Goal: Task Accomplishment & Management: Use online tool/utility

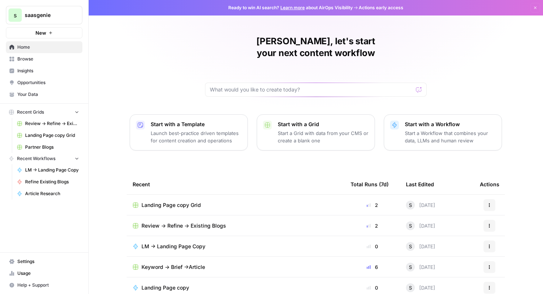
click at [196, 264] on span "Keyword -> Brief ->Article" at bounding box center [173, 267] width 64 height 7
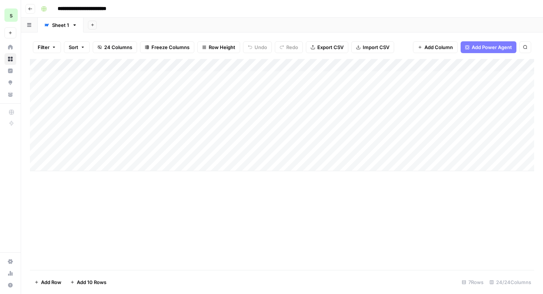
click at [28, 7] on button "Go back" at bounding box center [30, 9] width 10 height 10
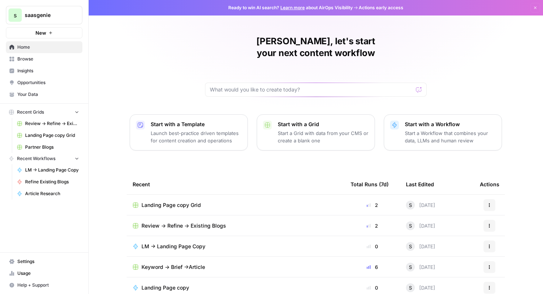
scroll to position [45, 0]
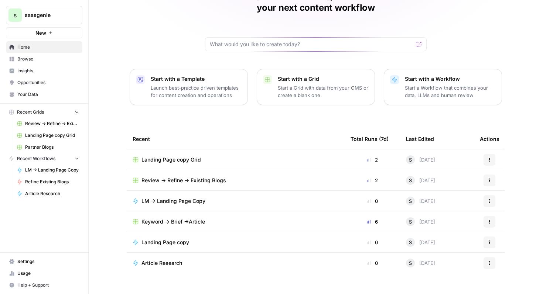
click at [172, 218] on span "Keyword -> Brief ->Article" at bounding box center [173, 221] width 64 height 7
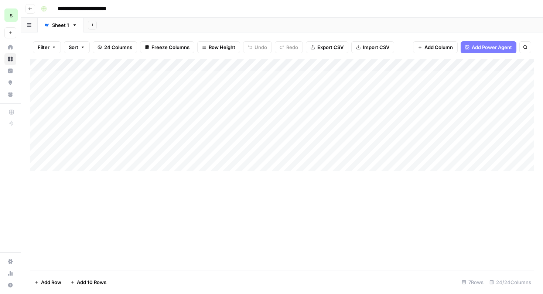
click at [29, 13] on header "**********" at bounding box center [282, 9] width 522 height 18
click at [31, 9] on icon "button" at bounding box center [30, 9] width 4 height 4
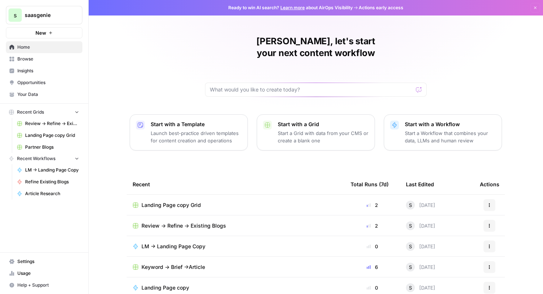
click at [38, 116] on button "Recent Grids" at bounding box center [44, 112] width 76 height 11
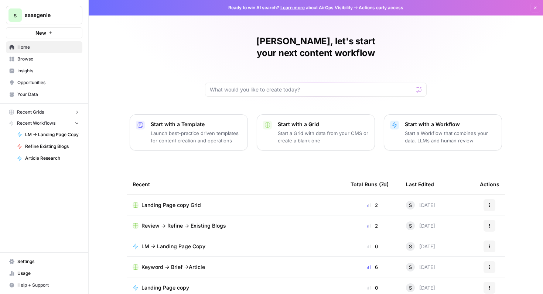
click at [38, 116] on button "Recent Grids" at bounding box center [44, 112] width 76 height 11
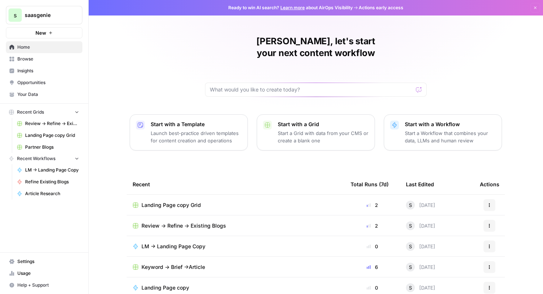
click at [45, 148] on span "Partner Blogs" at bounding box center [52, 147] width 54 height 7
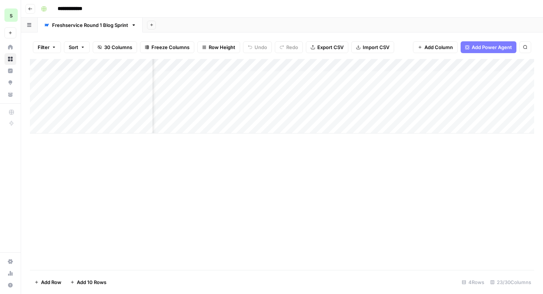
scroll to position [0, 667]
click at [350, 88] on div "Add Column" at bounding box center [282, 96] width 504 height 75
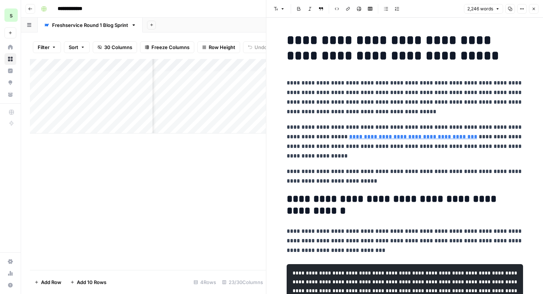
click at [536, 10] on button "Close" at bounding box center [534, 9] width 10 height 10
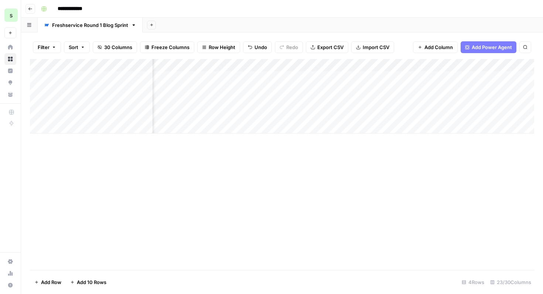
scroll to position [0, 842]
click at [354, 91] on div "Add Column" at bounding box center [282, 96] width 504 height 75
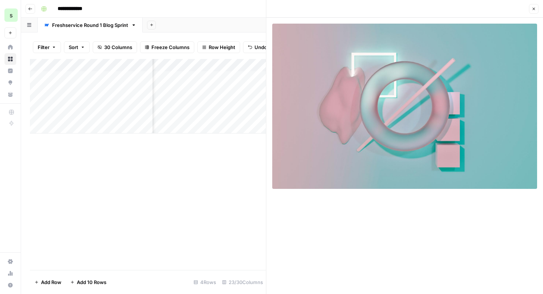
click at [534, 13] on button "Close" at bounding box center [534, 9] width 10 height 10
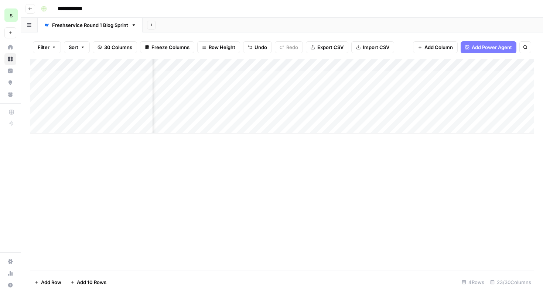
scroll to position [0, 1249]
click at [344, 94] on div "Add Column" at bounding box center [282, 96] width 504 height 75
click at [124, 90] on div "Add Column" at bounding box center [282, 96] width 504 height 75
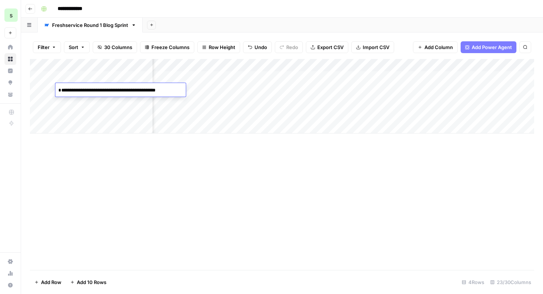
drag, startPoint x: 143, startPoint y: 90, endPoint x: 58, endPoint y: 90, distance: 84.9
click at [58, 90] on textarea "**********" at bounding box center [120, 90] width 130 height 10
click at [305, 87] on div "Add Column" at bounding box center [282, 96] width 504 height 75
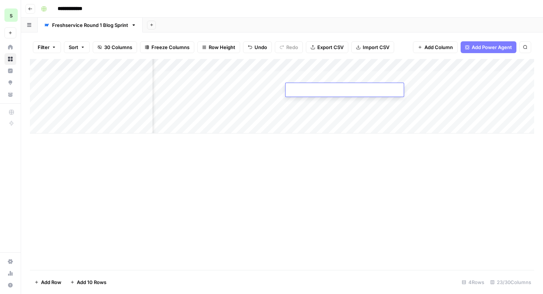
click at [304, 87] on textarea at bounding box center [344, 90] width 118 height 10
type textarea "**********"
click at [345, 189] on div "Add Column" at bounding box center [282, 164] width 504 height 211
click at [455, 90] on div "Add Column" at bounding box center [282, 96] width 504 height 75
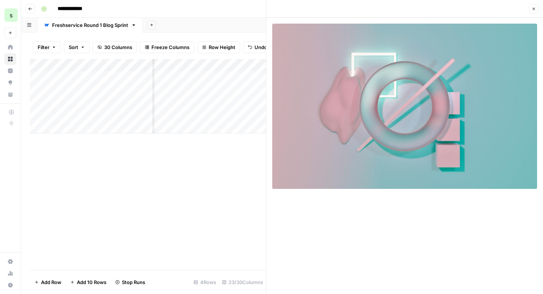
click at [537, 10] on button "Close" at bounding box center [534, 9] width 10 height 10
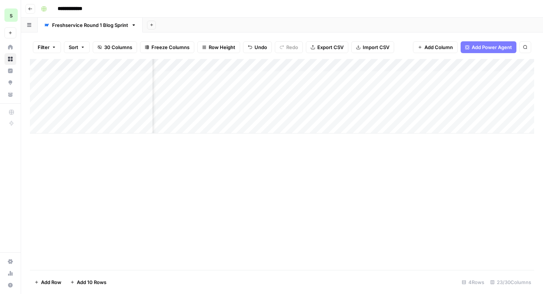
click at [458, 90] on div "Add Column" at bounding box center [282, 96] width 504 height 75
click at [437, 167] on div "Add Column" at bounding box center [282, 164] width 504 height 211
click at [449, 91] on div "Add Column" at bounding box center [282, 96] width 504 height 75
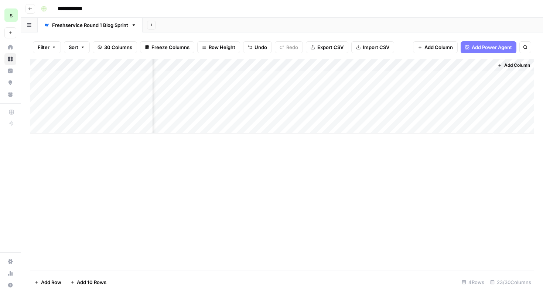
click at [449, 91] on div "Add Column" at bounding box center [282, 96] width 504 height 75
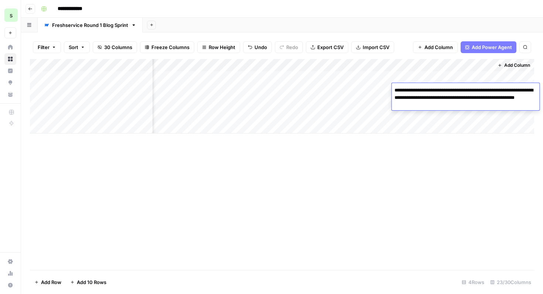
drag, startPoint x: 450, startPoint y: 107, endPoint x: 389, endPoint y: 86, distance: 65.0
click at [389, 86] on body "**********" at bounding box center [271, 147] width 543 height 294
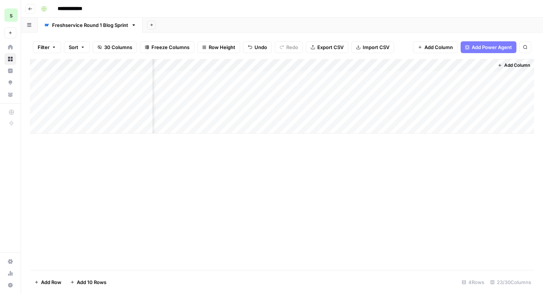
click at [405, 151] on div "Add Column" at bounding box center [282, 164] width 504 height 211
click at [31, 7] on icon "button" at bounding box center [30, 9] width 4 height 4
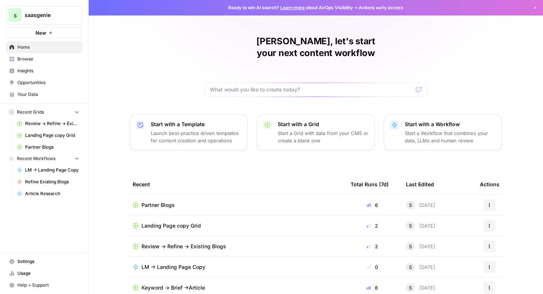
click at [51, 36] on button "New" at bounding box center [44, 32] width 76 height 11
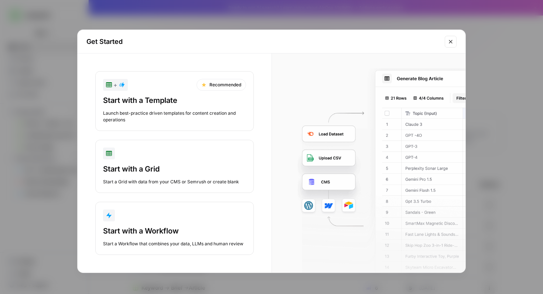
click at [160, 168] on div "Start with a Grid" at bounding box center [174, 169] width 143 height 10
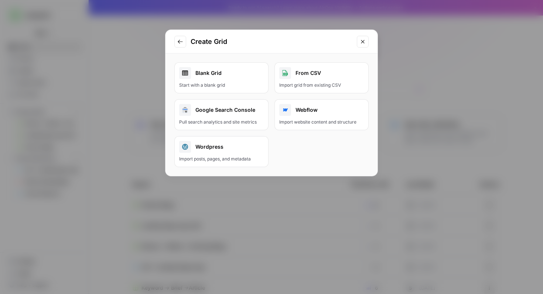
click at [242, 79] on link "Blank Grid Start with a blank grid" at bounding box center [221, 77] width 94 height 31
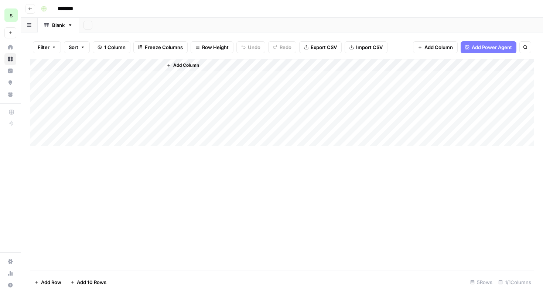
click at [359, 50] on span "Import CSV" at bounding box center [369, 47] width 27 height 7
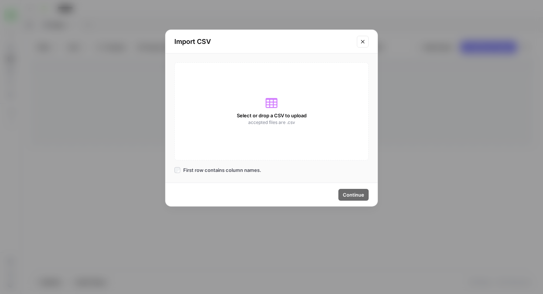
click at [265, 113] on span "Select or drop a CSV to upload" at bounding box center [272, 115] width 70 height 7
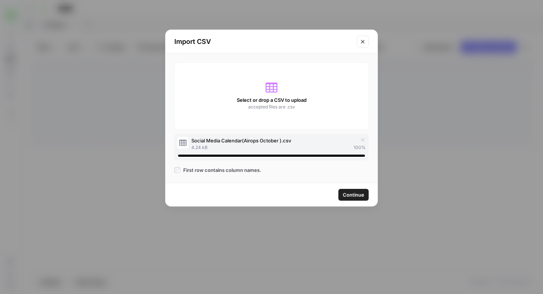
click at [359, 192] on span "Continue" at bounding box center [353, 194] width 21 height 7
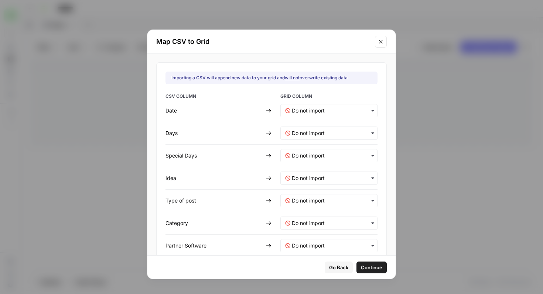
click at [338, 106] on div "button" at bounding box center [328, 110] width 97 height 13
click at [238, 138] on div "CSV COLUMN GRID COLUMN Date Days Special Days Idea Type of post Category Partne…" at bounding box center [271, 251] width 212 height 317
click at [322, 177] on input "text" at bounding box center [332, 178] width 81 height 7
click at [323, 209] on span "Create new column" at bounding box center [311, 211] width 41 height 7
click at [325, 200] on post-mapping "text" at bounding box center [332, 200] width 81 height 7
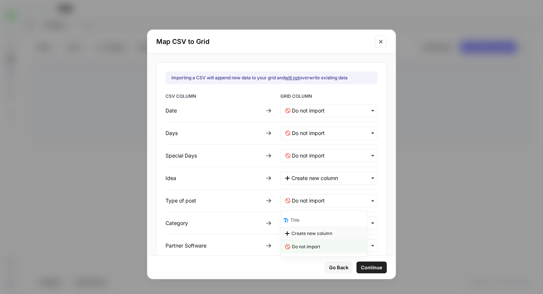
click at [323, 232] on span "Create new column" at bounding box center [311, 233] width 41 height 7
click at [324, 227] on input "text" at bounding box center [332, 223] width 81 height 7
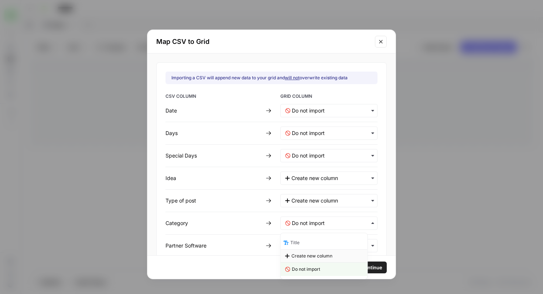
click at [320, 256] on span "Create new column" at bounding box center [311, 256] width 41 height 7
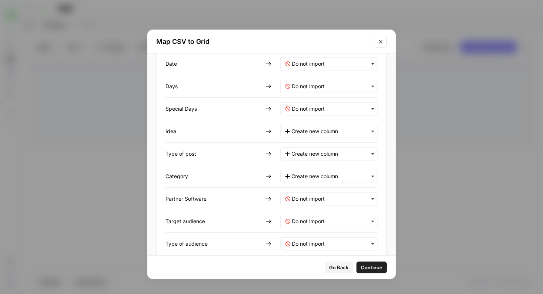
scroll to position [51, 0]
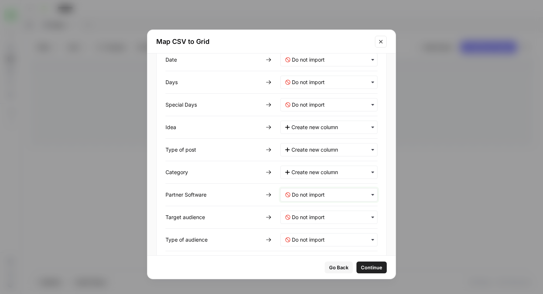
click at [333, 194] on Software-mapping "text" at bounding box center [332, 194] width 81 height 7
click at [328, 226] on span "Create new column" at bounding box center [311, 228] width 41 height 7
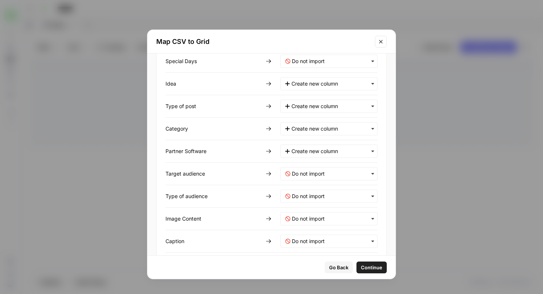
scroll to position [95, 0]
click at [340, 173] on audience-mapping "text" at bounding box center [332, 173] width 81 height 7
click at [335, 203] on div "Create new column" at bounding box center [324, 206] width 87 height 13
click at [326, 197] on audience-mapping "text" at bounding box center [332, 195] width 81 height 7
click at [325, 225] on div "Create new column" at bounding box center [324, 228] width 87 height 13
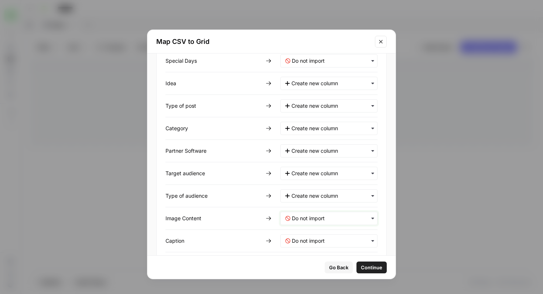
click at [329, 215] on Content-mapping "text" at bounding box center [332, 218] width 81 height 7
click at [325, 251] on span "Create new column" at bounding box center [311, 251] width 41 height 7
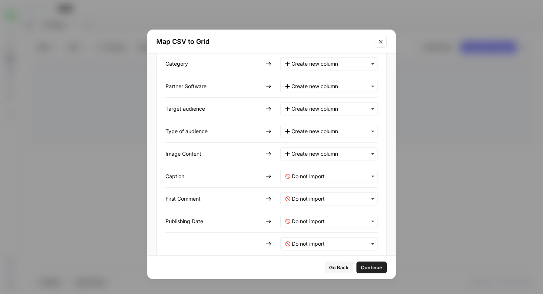
scroll to position [167, 0]
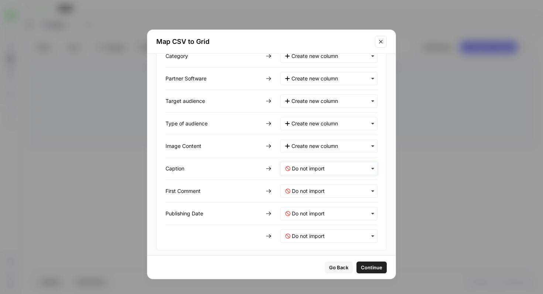
click at [341, 171] on input "text" at bounding box center [332, 168] width 81 height 7
click at [331, 203] on span "Create new column" at bounding box center [311, 201] width 41 height 7
click at [332, 189] on Comment-mapping "text" at bounding box center [332, 191] width 81 height 7
click at [329, 223] on span "Create new column" at bounding box center [311, 224] width 41 height 7
click at [331, 206] on div "CSV COLUMN GRID COLUMN Date Days Special Days Idea Type of post Category Partne…" at bounding box center [271, 84] width 212 height 317
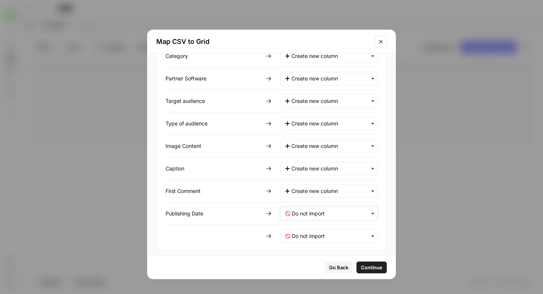
click at [331, 212] on Date-mapping "text" at bounding box center [332, 213] width 81 height 7
click at [322, 244] on span "Create new column" at bounding box center [311, 246] width 41 height 7
click at [324, 231] on div "button" at bounding box center [328, 236] width 97 height 13
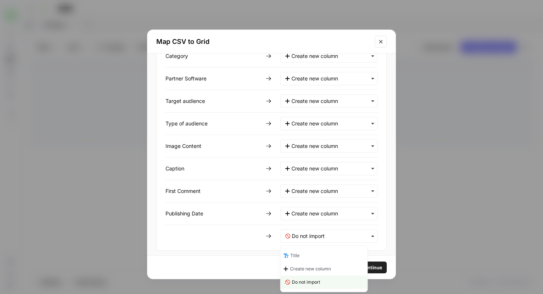
click at [251, 209] on div "CSV COLUMN GRID COLUMN Date Days Special Days Idea Type of post Category Partne…" at bounding box center [271, 84] width 212 height 317
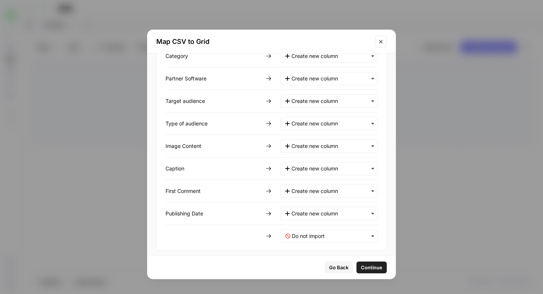
scroll to position [171, 0]
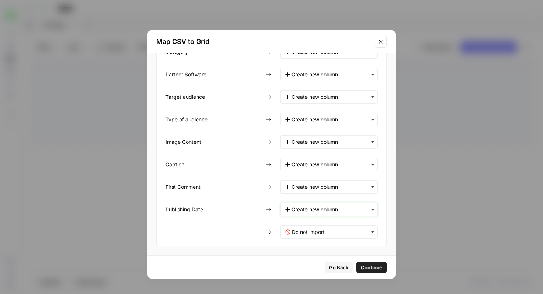
click at [329, 209] on Date-mapping "text" at bounding box center [331, 209] width 81 height 7
click at [315, 256] on span "Do not import" at bounding box center [306, 256] width 28 height 7
click at [368, 267] on span "Continue" at bounding box center [371, 267] width 21 height 7
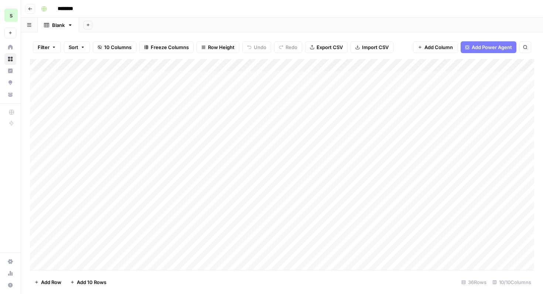
click at [328, 147] on div "Add Column" at bounding box center [282, 164] width 504 height 211
click at [208, 140] on div "Add Column" at bounding box center [282, 164] width 504 height 211
click at [123, 78] on div "Add Column" at bounding box center [282, 164] width 504 height 211
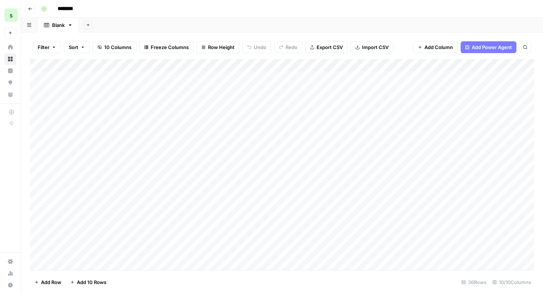
click at [124, 76] on div "Add Column" at bounding box center [282, 164] width 504 height 211
click at [123, 99] on div "Add Column" at bounding box center [282, 164] width 504 height 211
click at [123, 118] on div "Add Column" at bounding box center [282, 164] width 504 height 211
click at [123, 128] on div "Add Column" at bounding box center [282, 164] width 504 height 211
click at [29, 129] on div "Filter Sort 10 Columns Freeze Columns Row Height Undo Redo Export CSV Import CS…" at bounding box center [282, 163] width 522 height 262
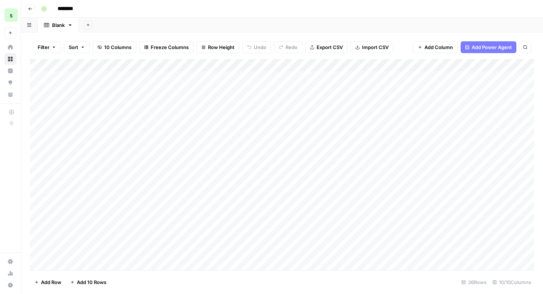
click at [39, 132] on div "Add Column" at bounding box center [282, 164] width 504 height 211
click at [39, 127] on div "Add Column" at bounding box center [282, 164] width 504 height 211
click at [39, 119] on div "Add Column" at bounding box center [282, 164] width 504 height 211
click at [39, 113] on div "Add Column" at bounding box center [282, 164] width 504 height 211
click at [39, 104] on div "Add Column" at bounding box center [282, 164] width 504 height 211
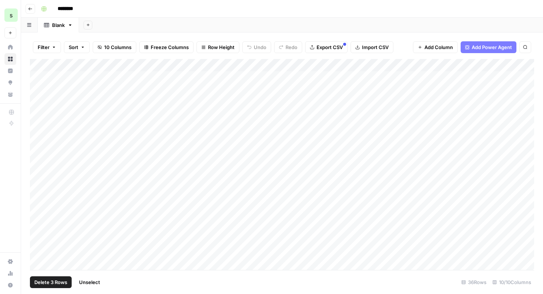
click at [40, 91] on div "Add Column" at bounding box center [282, 164] width 504 height 211
click at [40, 76] on div "Add Column" at bounding box center [282, 164] width 504 height 211
click at [56, 277] on button "Delete 5 Rows" at bounding box center [51, 283] width 42 height 12
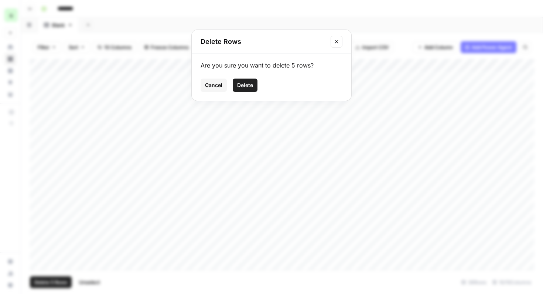
click at [244, 81] on button "Delete" at bounding box center [245, 85] width 25 height 13
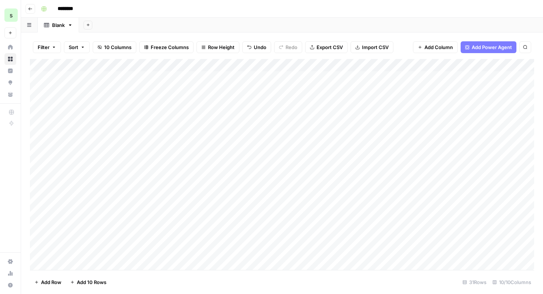
click at [38, 115] on div "Add Column" at bounding box center [282, 164] width 504 height 211
click at [37, 133] on div "Add Column" at bounding box center [282, 164] width 504 height 211
click at [38, 129] on div "Add Column" at bounding box center [282, 164] width 504 height 211
click at [54, 282] on span "Delete 2 Rows" at bounding box center [50, 282] width 33 height 7
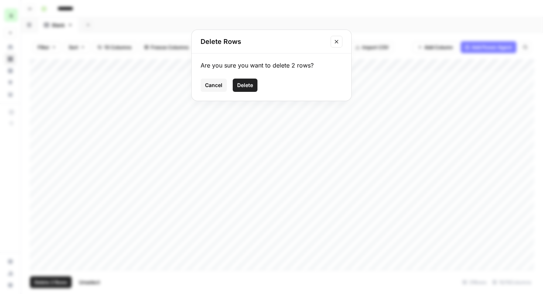
click at [250, 83] on span "Delete" at bounding box center [245, 85] width 16 height 7
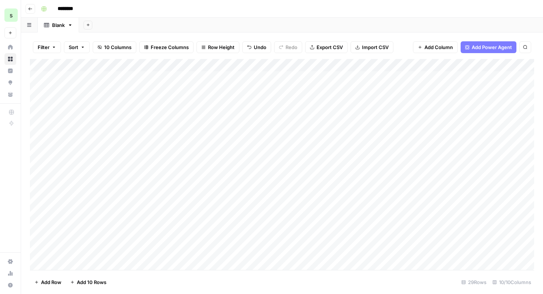
click at [203, 78] on div "Add Column" at bounding box center [282, 164] width 504 height 211
click at [192, 79] on div "Add Column" at bounding box center [282, 164] width 504 height 211
click at [202, 87] on div "Add Column" at bounding box center [282, 164] width 504 height 211
click at [211, 81] on div "Add Column" at bounding box center [282, 164] width 504 height 211
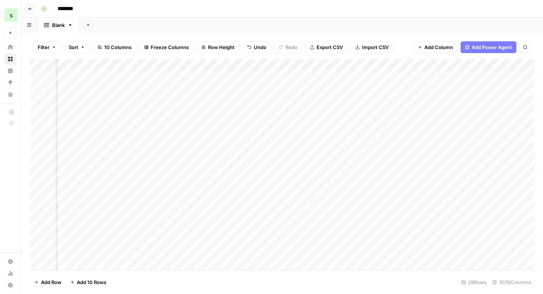
click at [268, 76] on div "Add Column" at bounding box center [282, 164] width 504 height 211
click at [166, 181] on div "Add Column" at bounding box center [282, 164] width 504 height 211
click at [185, 108] on div "Add Column" at bounding box center [282, 164] width 504 height 211
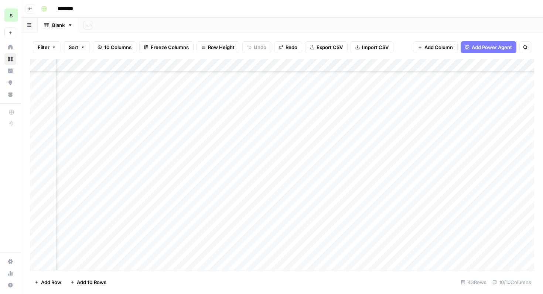
scroll to position [353, 173]
click at [428, 253] on div "Add Column" at bounding box center [282, 164] width 504 height 211
click at [449, 155] on div "Add Column" at bounding box center [282, 164] width 504 height 211
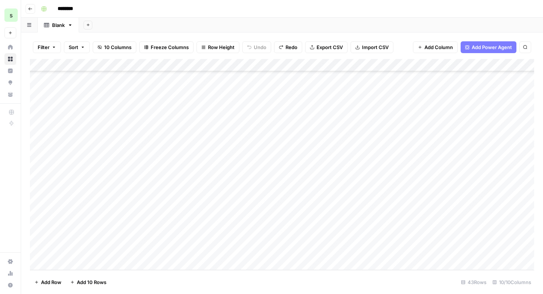
click at [32, 14] on header "Go back ********" at bounding box center [282, 9] width 522 height 18
click at [31, 10] on icon "button" at bounding box center [30, 9] width 4 height 4
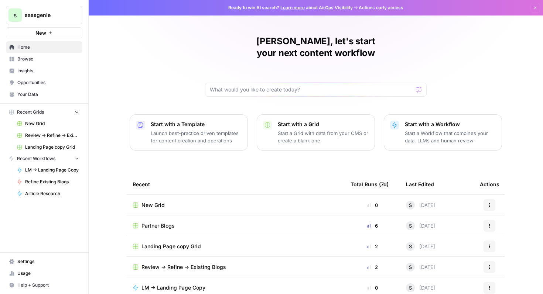
click at [487, 203] on icon "button" at bounding box center [489, 205] width 4 height 4
click at [449, 227] on span "Delete" at bounding box center [456, 227] width 59 height 7
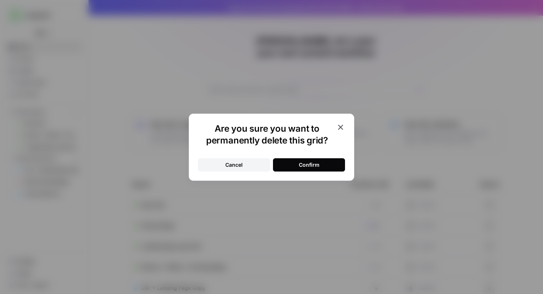
click at [334, 164] on button "Confirm" at bounding box center [309, 164] width 72 height 13
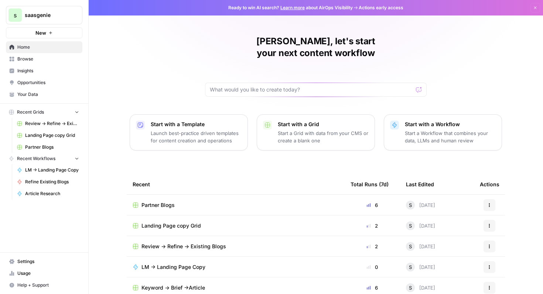
click at [42, 35] on span "New" at bounding box center [40, 32] width 11 height 7
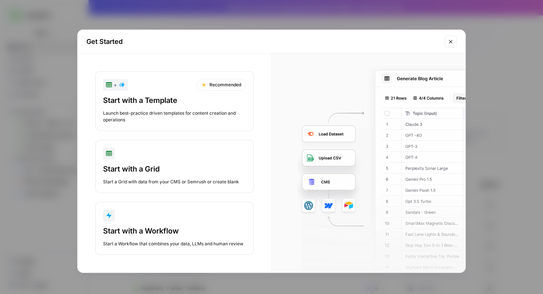
click at [204, 165] on div "Start with a Grid" at bounding box center [174, 169] width 143 height 10
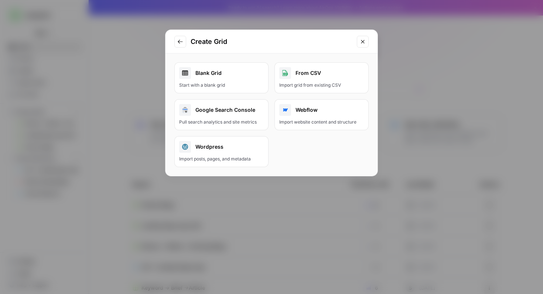
click at [232, 74] on div "Blank Grid" at bounding box center [221, 73] width 85 height 12
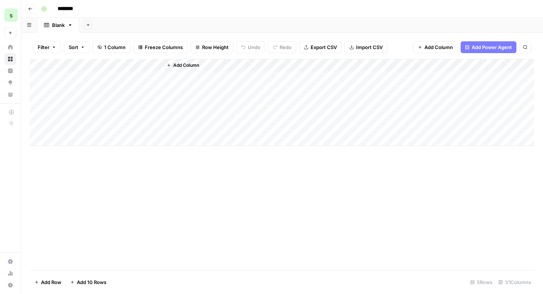
click at [30, 8] on icon "button" at bounding box center [30, 8] width 4 height 3
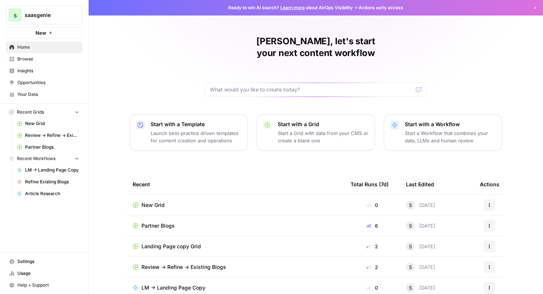
click at [64, 32] on button "New" at bounding box center [44, 32] width 76 height 11
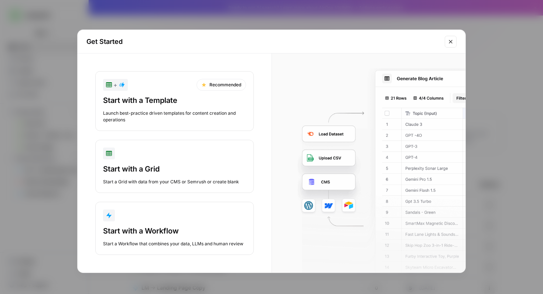
click at [199, 183] on div "Start a Grid with data from your CMS or Semrush or create blank" at bounding box center [174, 182] width 143 height 7
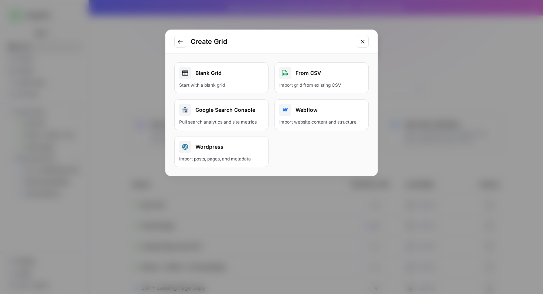
click at [308, 80] on button "From CSV Import grid from existing CSV" at bounding box center [321, 77] width 94 height 31
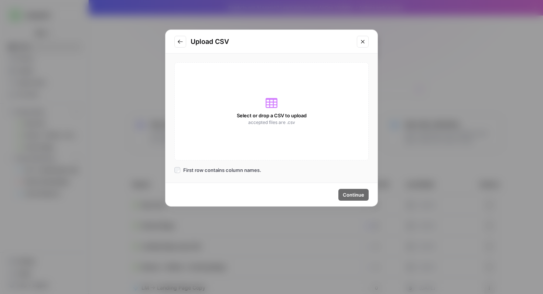
click at [273, 113] on span "Select or drop a CSV to upload" at bounding box center [272, 115] width 70 height 7
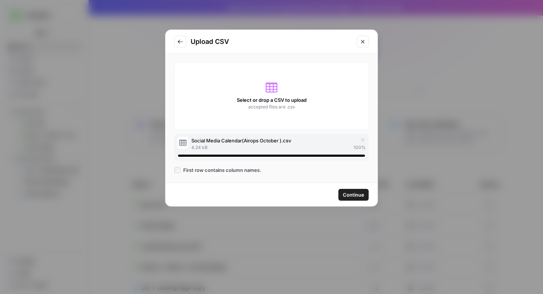
click at [351, 198] on span "Continue" at bounding box center [353, 194] width 21 height 7
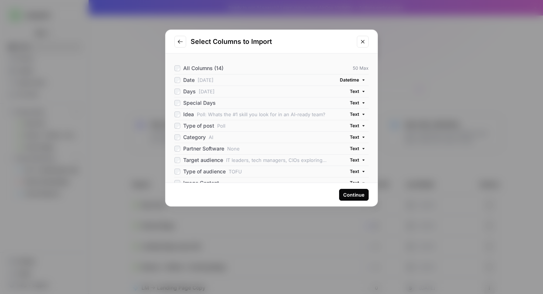
click at [355, 44] on div "Select Columns to Import" at bounding box center [271, 42] width 212 height 24
click at [360, 42] on icon "Close modal" at bounding box center [363, 42] width 6 height 6
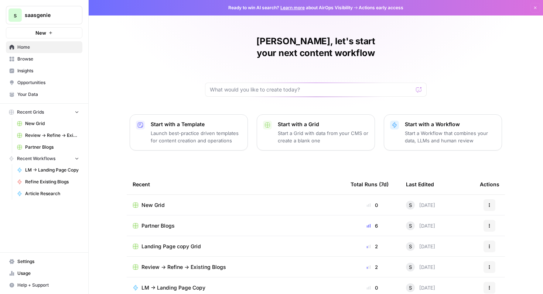
click at [284, 198] on td "New Grid" at bounding box center [236, 205] width 218 height 20
click at [154, 202] on span "New Grid" at bounding box center [152, 205] width 23 height 7
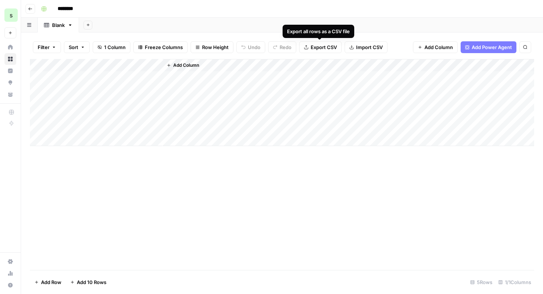
click at [369, 45] on span "Import CSV" at bounding box center [369, 47] width 27 height 7
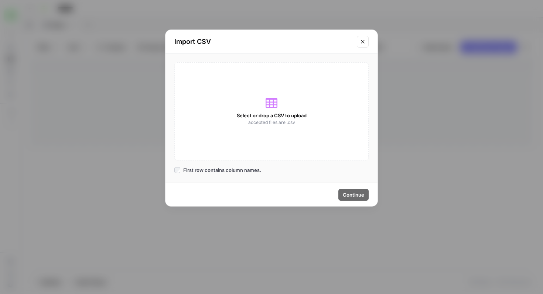
click at [271, 106] on icon at bounding box center [271, 103] width 12 height 12
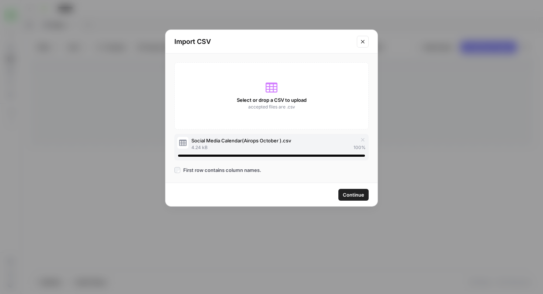
click at [364, 198] on span "Continue" at bounding box center [353, 194] width 21 height 7
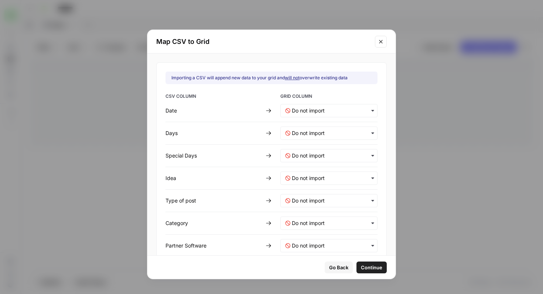
scroll to position [22, 0]
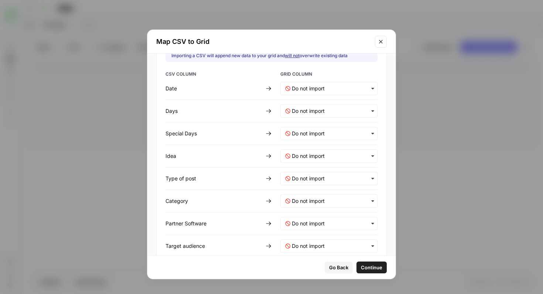
click at [335, 150] on div "button" at bounding box center [328, 156] width 97 height 13
click at [328, 189] on span "Create new column" at bounding box center [311, 189] width 41 height 7
click at [329, 175] on post-mapping "text" at bounding box center [332, 178] width 81 height 7
click at [323, 211] on span "Create new column" at bounding box center [311, 211] width 41 height 7
click at [325, 200] on input "text" at bounding box center [332, 201] width 81 height 7
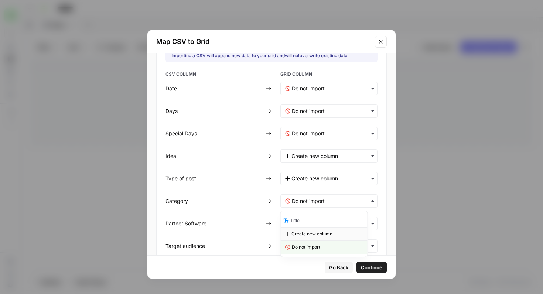
click at [326, 232] on span "Create new column" at bounding box center [311, 234] width 41 height 7
click at [327, 225] on Software-mapping "text" at bounding box center [332, 223] width 81 height 7
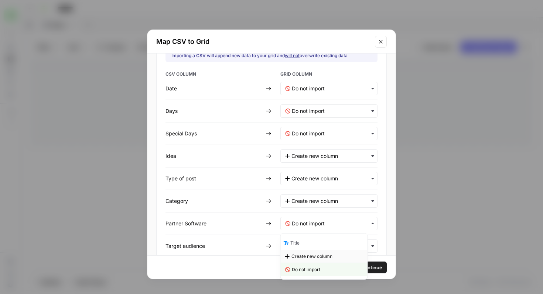
click at [320, 259] on span "Create new column" at bounding box center [311, 256] width 41 height 7
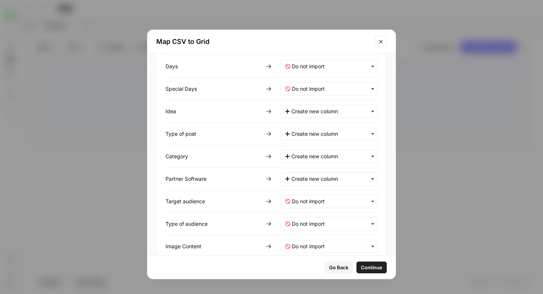
scroll to position [73, 0]
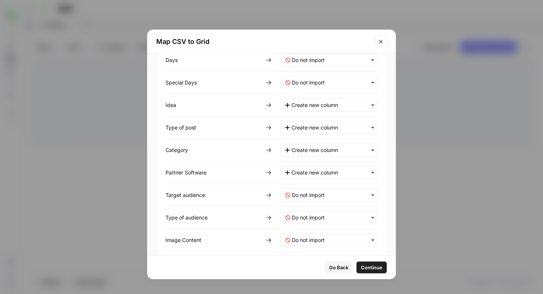
click at [336, 191] on div "button" at bounding box center [328, 195] width 97 height 13
click at [325, 227] on span "Create new column" at bounding box center [311, 228] width 41 height 7
click at [327, 214] on audience-mapping "text" at bounding box center [332, 217] width 81 height 7
click at [321, 246] on div "Create new column" at bounding box center [324, 250] width 87 height 13
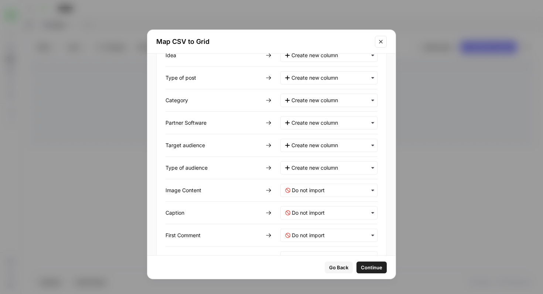
scroll to position [134, 0]
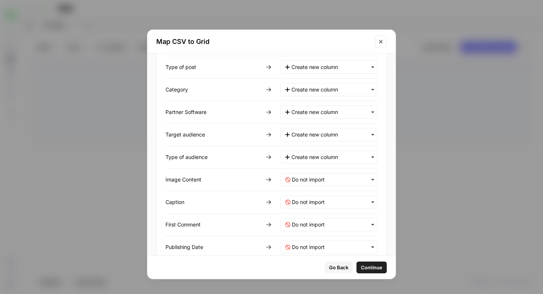
click at [361, 268] on span "Continue" at bounding box center [371, 267] width 21 height 7
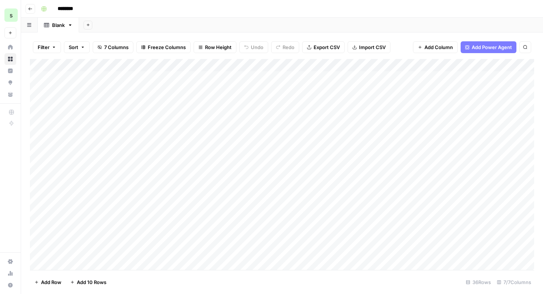
click at [112, 64] on div "Add Column" at bounding box center [282, 164] width 504 height 211
click at [40, 71] on div "Add Column" at bounding box center [282, 164] width 504 height 211
click at [43, 64] on div "Add Column" at bounding box center [282, 164] width 504 height 211
click at [41, 75] on div "Add Column" at bounding box center [282, 164] width 504 height 211
click at [37, 87] on div "Add Column" at bounding box center [282, 164] width 504 height 211
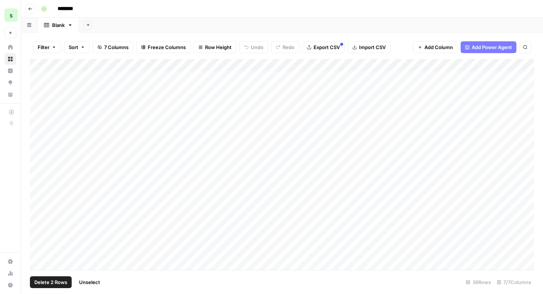
click at [38, 99] on div "Add Column" at bounding box center [282, 164] width 504 height 211
click at [38, 116] on div "Add Column" at bounding box center [282, 164] width 504 height 211
click at [38, 126] on div "Add Column" at bounding box center [282, 164] width 504 height 211
click at [57, 284] on span "Delete 5 Rows" at bounding box center [50, 282] width 33 height 7
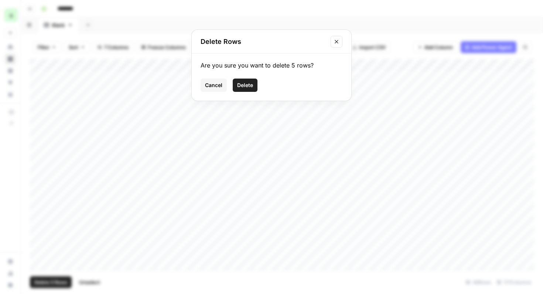
click at [244, 89] on button "Delete" at bounding box center [245, 85] width 25 height 13
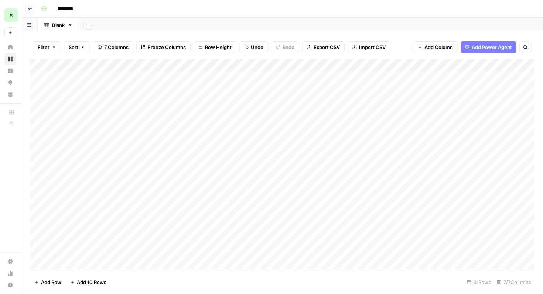
click at [39, 115] on div "Add Column" at bounding box center [282, 164] width 504 height 211
click at [40, 127] on div "Add Column" at bounding box center [282, 164] width 504 height 211
click at [41, 201] on div "Add Column" at bounding box center [282, 164] width 504 height 211
click at [40, 215] on div "Add Column" at bounding box center [282, 164] width 504 height 211
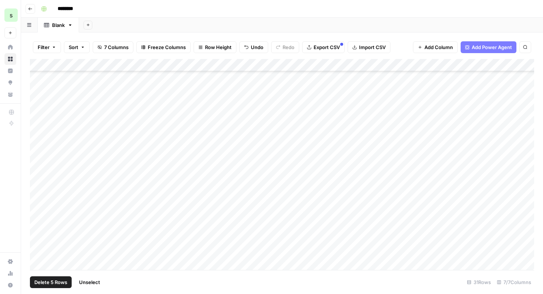
click at [36, 189] on div "Add Column" at bounding box center [282, 164] width 504 height 211
click at [37, 201] on div "Add Column" at bounding box center [282, 164] width 504 height 211
click at [40, 195] on div "Add Column" at bounding box center [282, 164] width 504 height 211
click at [40, 206] on div "Add Column" at bounding box center [282, 164] width 504 height 211
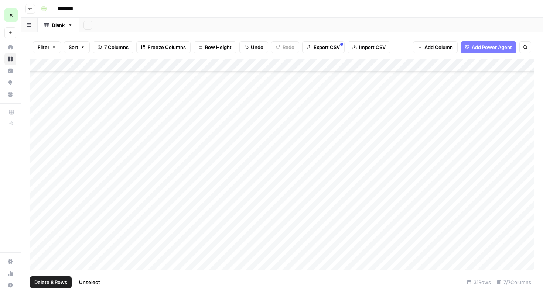
scroll to position [202, 0]
click at [60, 283] on span "Delete 8 Rows" at bounding box center [50, 282] width 33 height 7
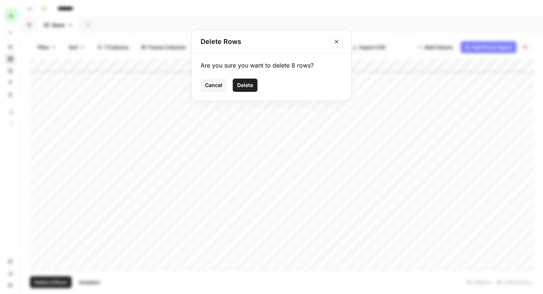
click at [248, 83] on span "Delete" at bounding box center [245, 85] width 16 height 7
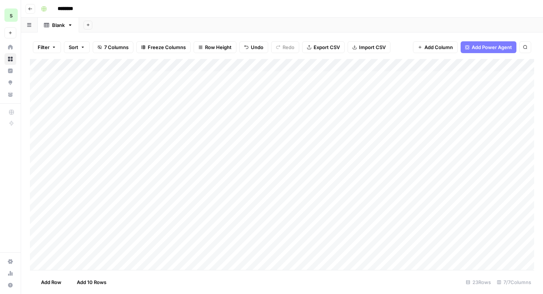
scroll to position [0, 0]
click at [157, 66] on div "Add Column" at bounding box center [282, 164] width 504 height 211
click at [103, 164] on span "Remove Column" at bounding box center [102, 164] width 65 height 7
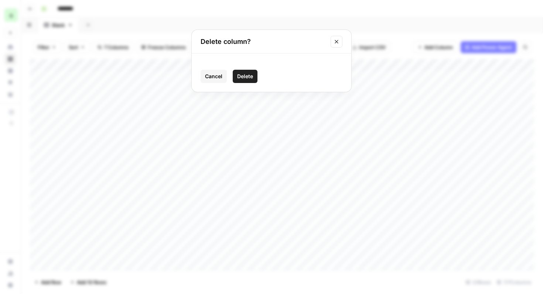
click at [252, 78] on span "Delete" at bounding box center [245, 76] width 16 height 7
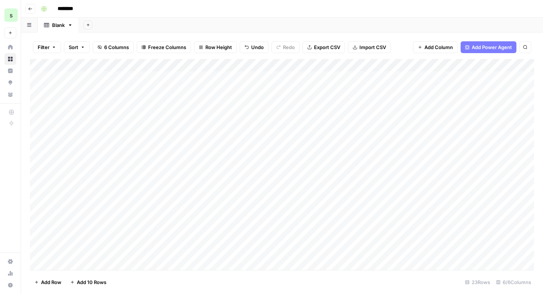
click at [75, 10] on input "********" at bounding box center [74, 9] width 41 height 12
click at [85, 8] on input "********" at bounding box center [74, 9] width 41 height 12
drag, startPoint x: 85, startPoint y: 8, endPoint x: 54, endPoint y: 8, distance: 31.0
click at [54, 8] on input "********" at bounding box center [74, 9] width 41 height 12
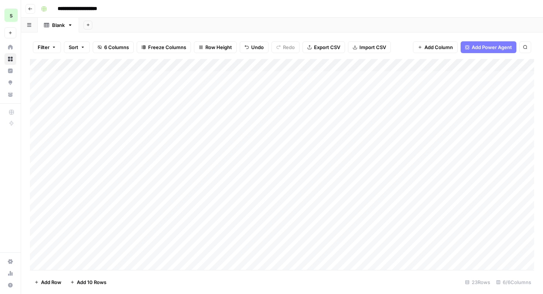
type input "**********"
click at [33, 11] on button "Go back" at bounding box center [30, 9] width 10 height 10
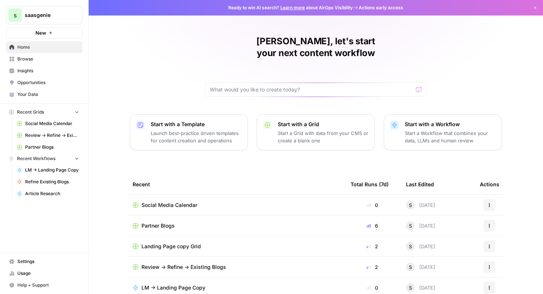
click at [426, 121] on p "Start with a Workflow" at bounding box center [450, 124] width 91 height 7
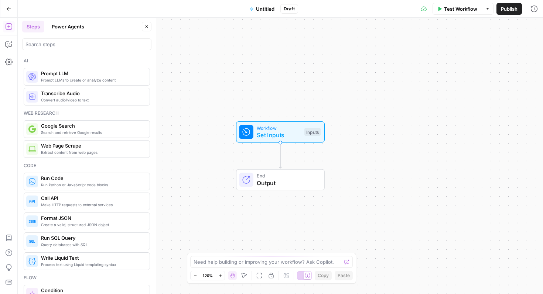
click at [74, 28] on button "Power Agents" at bounding box center [67, 27] width 41 height 12
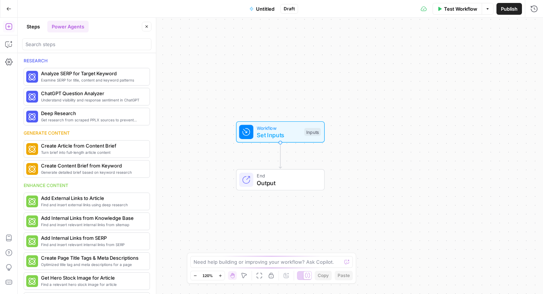
click at [41, 25] on button "Steps" at bounding box center [33, 27] width 22 height 12
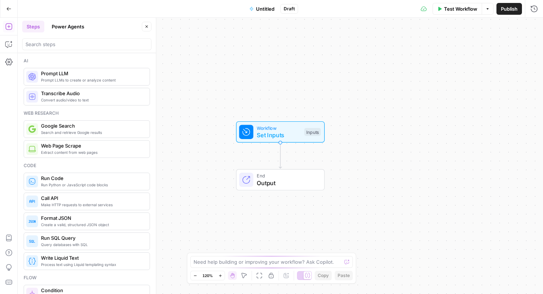
click at [8, 39] on button "Copilot" at bounding box center [9, 44] width 12 height 12
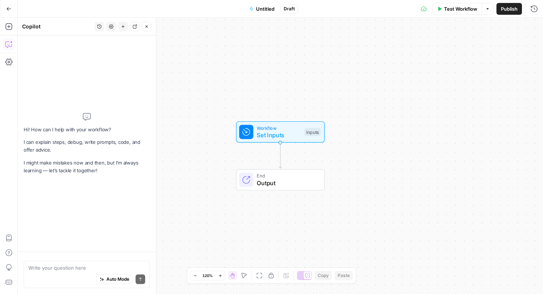
click at [88, 265] on textarea at bounding box center [86, 267] width 117 height 7
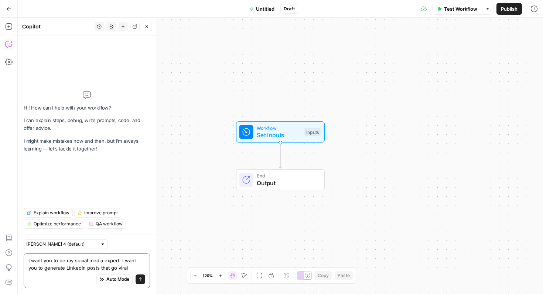
drag, startPoint x: 125, startPoint y: 264, endPoint x: 62, endPoint y: 262, distance: 62.4
click at [62, 262] on textarea "I want you to be my social media expert. I want you to generate LinkedIn posts …" at bounding box center [86, 264] width 117 height 15
drag, startPoint x: 66, startPoint y: 261, endPoint x: 127, endPoint y: 268, distance: 61.4
click at [127, 268] on textarea "I want you to be my social media expert. I want you to generate LinkedIn posts …" at bounding box center [86, 264] width 117 height 15
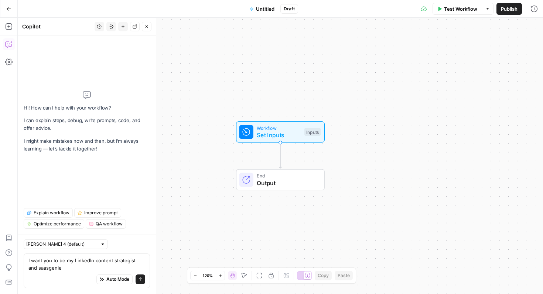
click at [28, 268] on div "I want you to be my LinkedIn content strategist and saasgenie I want you to be …" at bounding box center [87, 271] width 126 height 35
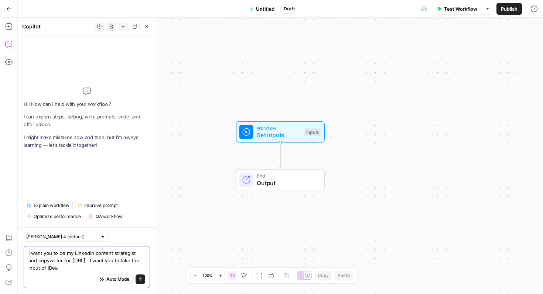
click at [51, 268] on textarea "I want you to be my LinkedIn content strategist and copywriter for saasgenie.ai…" at bounding box center [86, 261] width 117 height 22
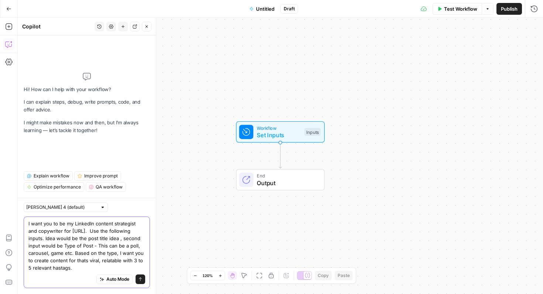
click at [100, 260] on textarea "I want you to be my LinkedIn content strategist and copywriter for saasgenie.ai…" at bounding box center [86, 246] width 117 height 52
click at [99, 270] on div "Auto Mode will automatically modify and execute the workflow" at bounding box center [114, 261] width 118 height 21
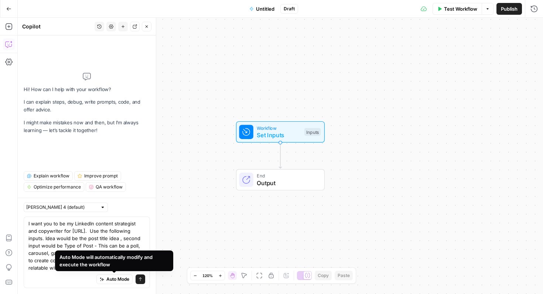
click at [68, 287] on div "Auto Mode Send" at bounding box center [86, 280] width 117 height 16
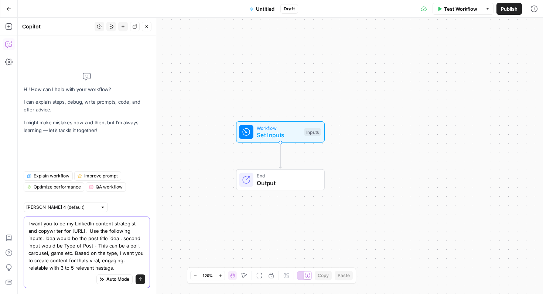
click at [74, 253] on textarea "I want you to be my LinkedIn content strategist and copywriter for saasgenie.ai…" at bounding box center [86, 246] width 117 height 52
click at [101, 267] on textarea "I want you to be my LinkedIn content strategist and copywriter for saasgenie.ai…" at bounding box center [86, 246] width 117 height 52
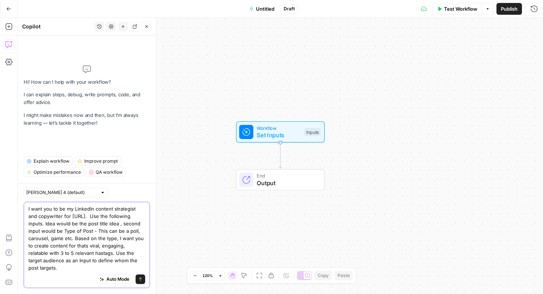
type textarea "I want you to be my LinkedIn content strategist and copywriter for saasgenie.ai…"
click at [138, 280] on icon "submit" at bounding box center [140, 279] width 4 height 4
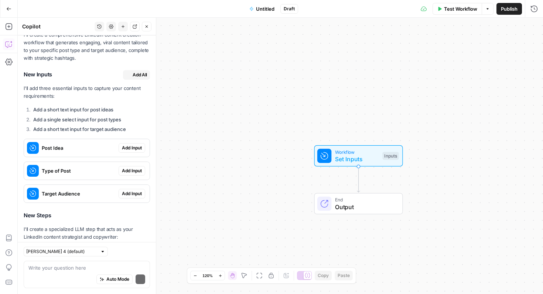
scroll to position [202, 0]
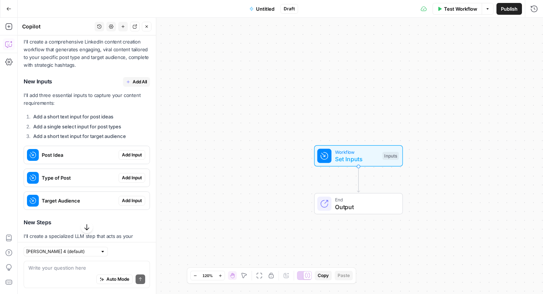
click at [135, 158] on span "Add Input" at bounding box center [132, 155] width 20 height 7
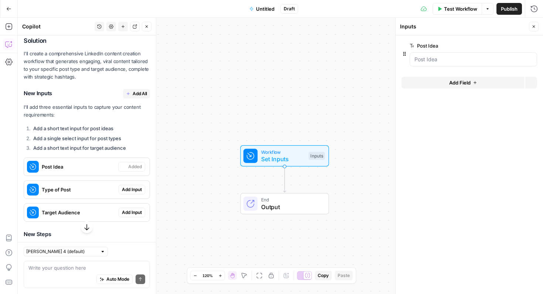
scroll to position [214, 0]
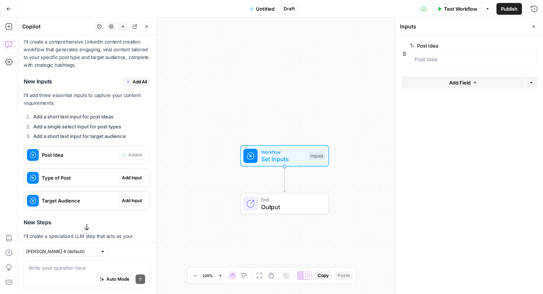
click at [134, 204] on span "Add Input" at bounding box center [132, 201] width 20 height 7
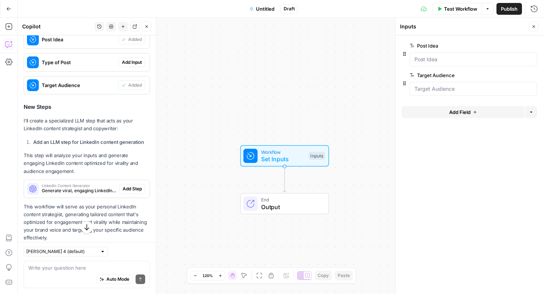
scroll to position [354, 0]
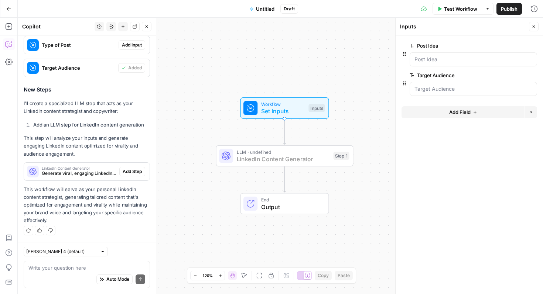
click at [136, 170] on span "Add Step" at bounding box center [132, 171] width 19 height 7
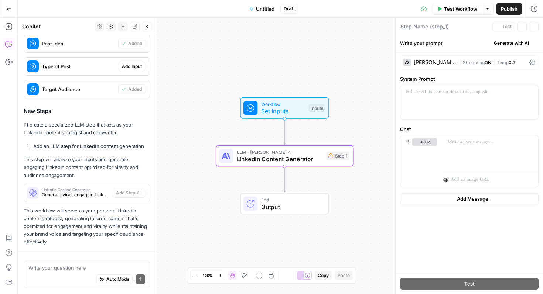
type textarea "LinkedIn Content Generator"
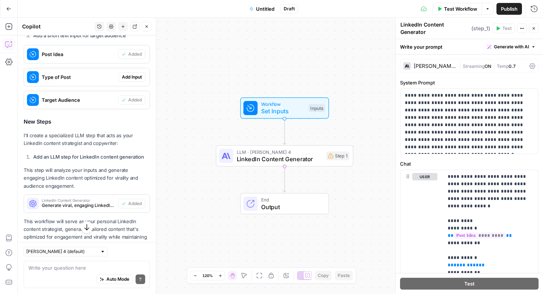
scroll to position [313, 0]
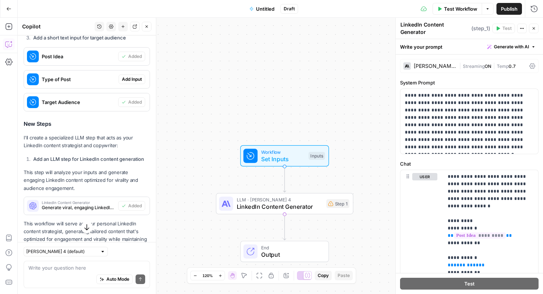
click at [128, 83] on span "Add Input" at bounding box center [132, 79] width 20 height 7
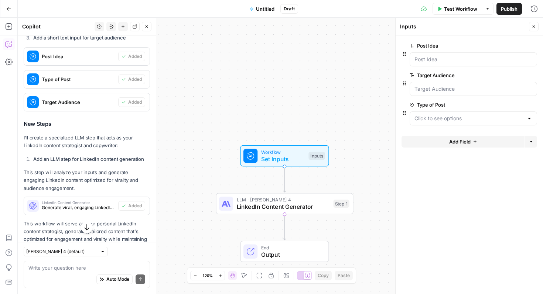
click at [467, 123] on div at bounding box center [473, 119] width 127 height 14
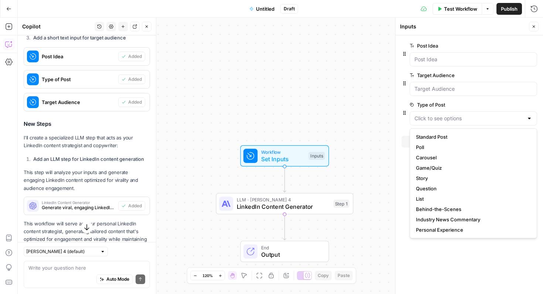
click at [428, 268] on form "Post Idea edit field Delete group Target Audience edit field Delete group Type …" at bounding box center [468, 164] width 147 height 259
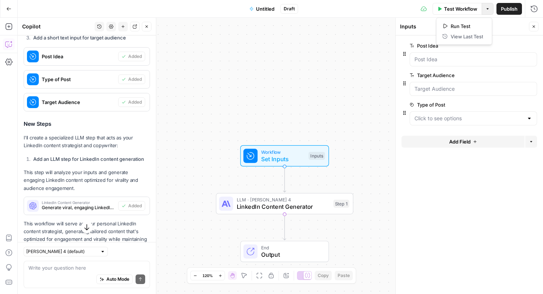
click at [489, 5] on button "Options" at bounding box center [488, 9] width 12 height 12
click at [515, 8] on span "Publish" at bounding box center [509, 8] width 17 height 7
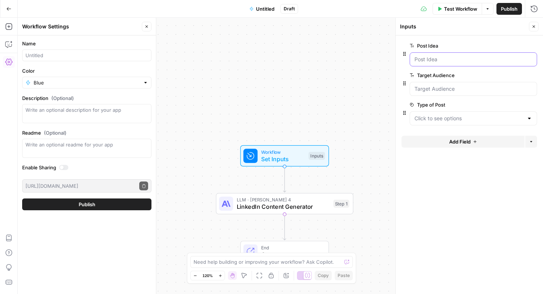
click at [445, 61] on Idea "Post Idea" at bounding box center [473, 59] width 118 height 7
click at [445, 51] on div "Post Idea edit field Delete group" at bounding box center [473, 53] width 127 height 25
click at [510, 294] on div at bounding box center [271, 294] width 543 height 0
click at [436, 57] on Idea "Post Idea" at bounding box center [473, 59] width 118 height 7
click at [436, 62] on Idea "Post Idea" at bounding box center [473, 59] width 118 height 7
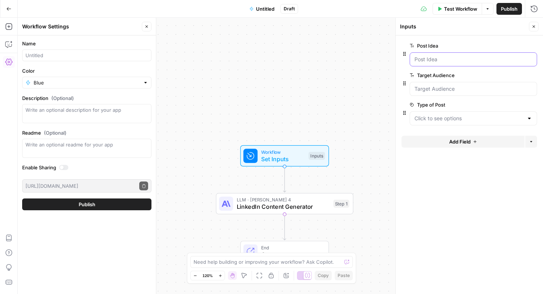
click at [436, 62] on Idea "Post Idea" at bounding box center [473, 59] width 118 height 7
click at [463, 11] on span "Test Workflow" at bounding box center [460, 8] width 33 height 7
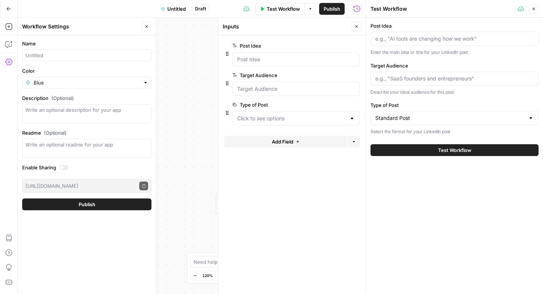
click at [436, 32] on div at bounding box center [454, 39] width 168 height 14
paste input "What’s the #1 skill you look for in an AI-ready team?"
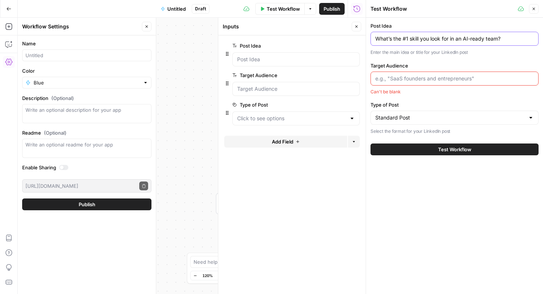
type input "What’s the #1 skill you look for in an AI-ready team?"
click at [467, 78] on input "Target Audience" at bounding box center [454, 78] width 158 height 7
paste input "IT leaders, tech managers, CIOs exploring AI"
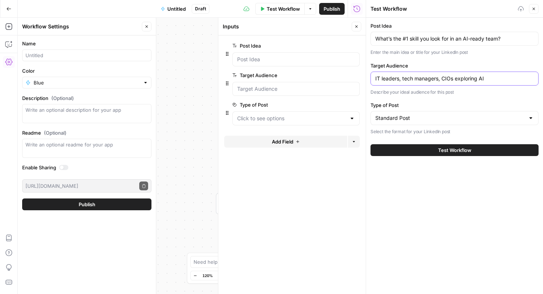
type input "IT leaders, tech managers, CIOs exploring AI"
click at [445, 123] on div "Standard Post" at bounding box center [454, 118] width 168 height 14
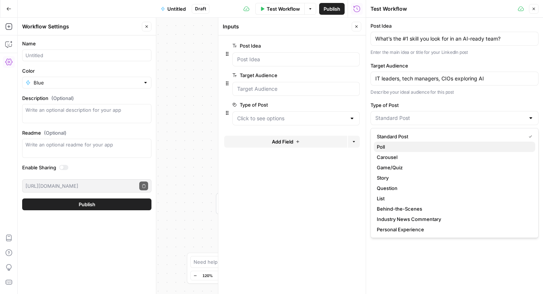
click at [425, 145] on span "Poll" at bounding box center [453, 146] width 153 height 7
type input "Poll"
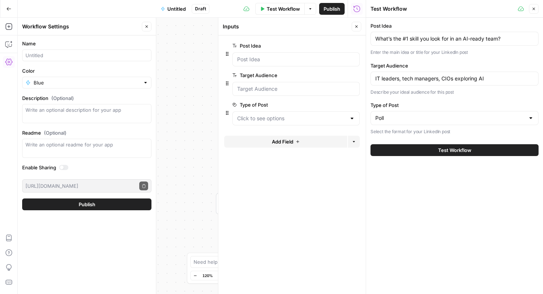
click at [436, 154] on button "Test Workflow" at bounding box center [454, 150] width 168 height 12
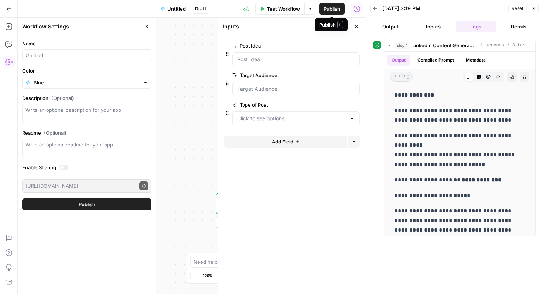
click at [338, 10] on span "Publish" at bounding box center [331, 8] width 17 height 7
click at [309, 9] on icon "button" at bounding box center [310, 9] width 4 height 4
click at [531, 10] on icon "button" at bounding box center [533, 8] width 4 height 4
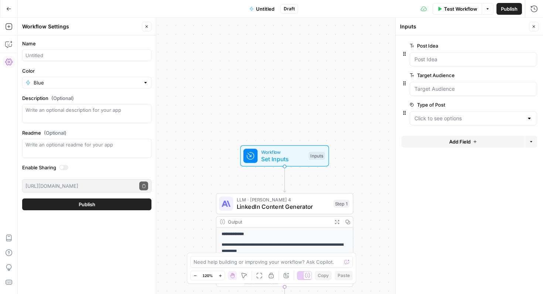
click at [507, 8] on span "Publish" at bounding box center [509, 8] width 17 height 7
click at [536, 27] on button "Close" at bounding box center [534, 27] width 10 height 10
click at [518, 15] on div "Test Workflow Options Publish Run History" at bounding box center [420, 8] width 245 height 17
click at [515, 11] on span "Publish" at bounding box center [509, 8] width 17 height 7
click at [273, 11] on span "Untitled" at bounding box center [265, 8] width 18 height 7
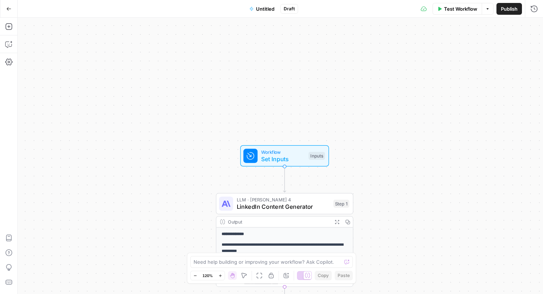
click at [273, 11] on span "Untitled" at bounding box center [265, 8] width 18 height 7
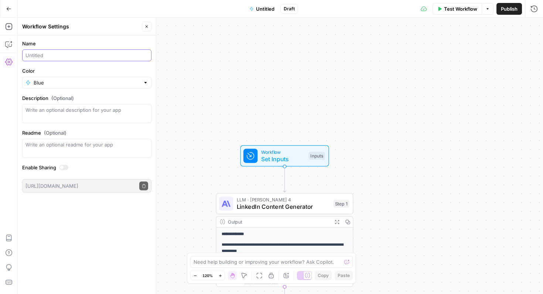
click at [106, 55] on input "Name" at bounding box center [86, 55] width 123 height 7
type input "S"
type input "P"
type input "LinkedIn post Generator"
click at [515, 6] on span "Publish" at bounding box center [509, 8] width 17 height 7
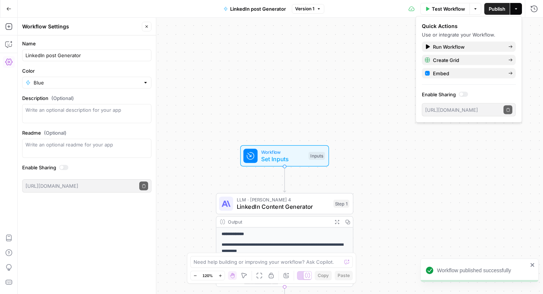
click at [7, 9] on icon "button" at bounding box center [8, 8] width 5 height 5
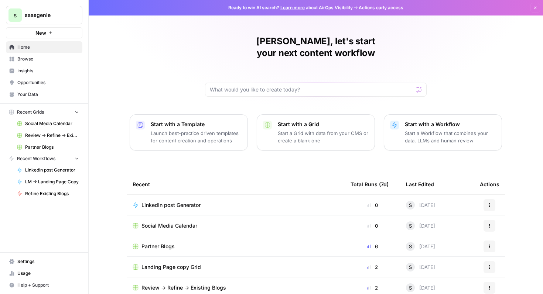
click at [182, 222] on span "Social Media Calendar" at bounding box center [169, 225] width 56 height 7
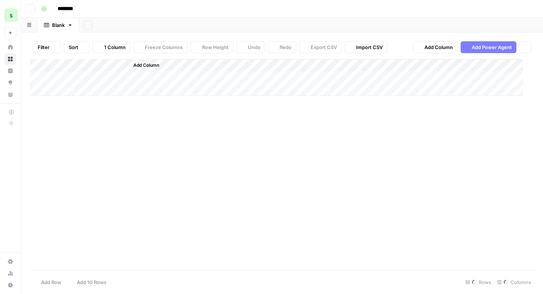
type input "**********"
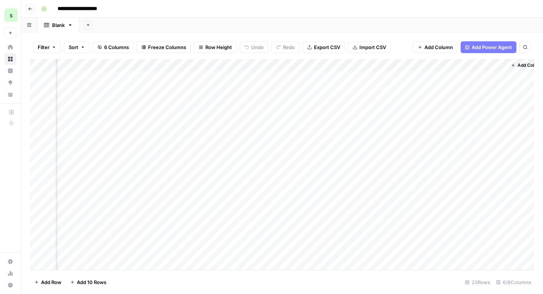
scroll to position [0, 201]
click at [488, 67] on div "Add Column" at bounding box center [282, 164] width 504 height 211
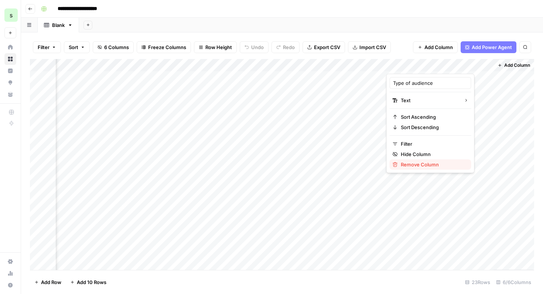
click at [424, 164] on span "Remove Column" at bounding box center [433, 164] width 65 height 7
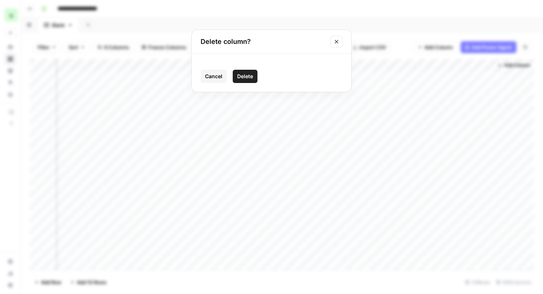
click at [247, 74] on span "Delete" at bounding box center [245, 76] width 16 height 7
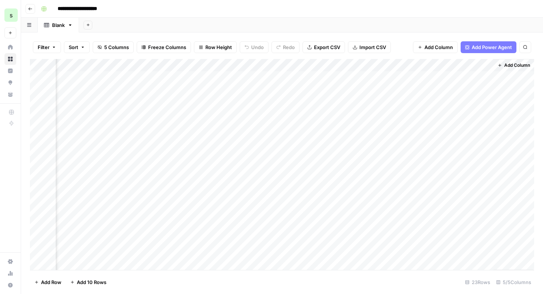
scroll to position [0, 95]
click at [520, 66] on span "Add Column" at bounding box center [517, 65] width 26 height 7
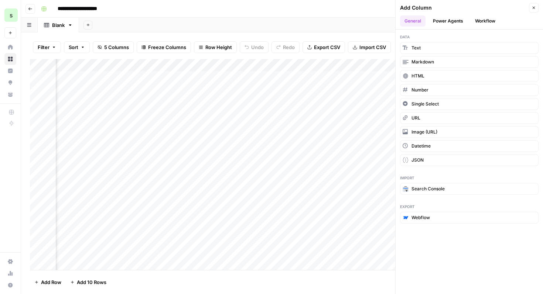
click at [487, 21] on button "Workflow" at bounding box center [484, 21] width 29 height 11
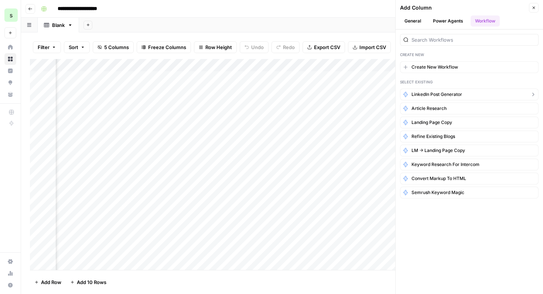
click at [463, 95] on button "LinkedIn post Generator" at bounding box center [469, 95] width 138 height 12
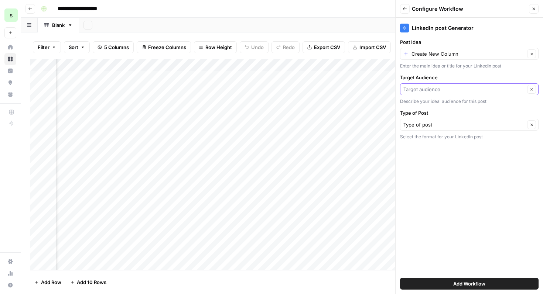
click at [480, 88] on input "Target Audience" at bounding box center [463, 89] width 121 height 7
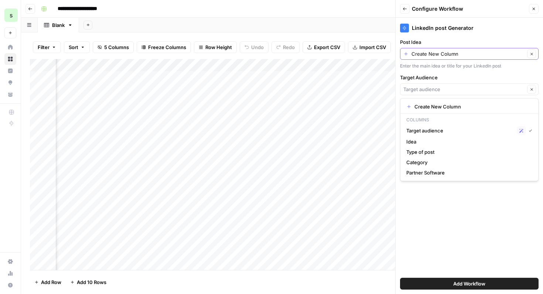
type input "Target audience"
click at [476, 56] on input "Post Idea" at bounding box center [467, 53] width 113 height 7
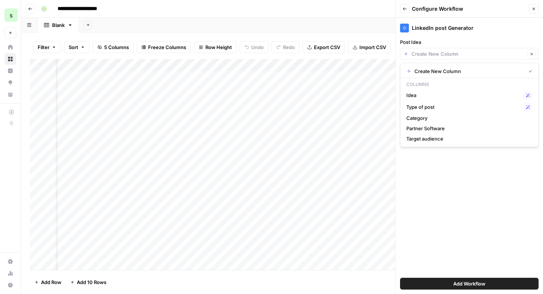
scroll to position [0, 0]
click at [431, 97] on span "Idea" at bounding box center [463, 95] width 114 height 7
type input "Idea"
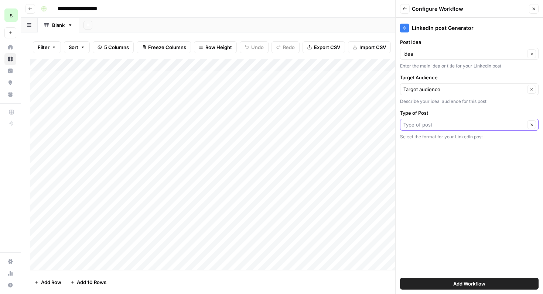
click at [442, 122] on input "Type of Post" at bounding box center [463, 124] width 121 height 7
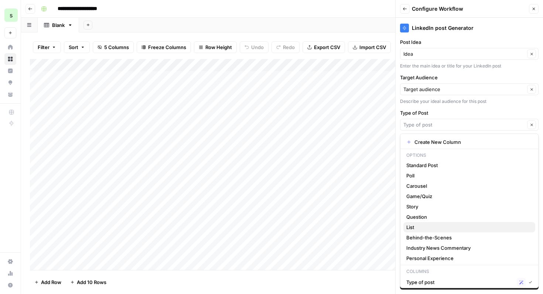
scroll to position [45, 0]
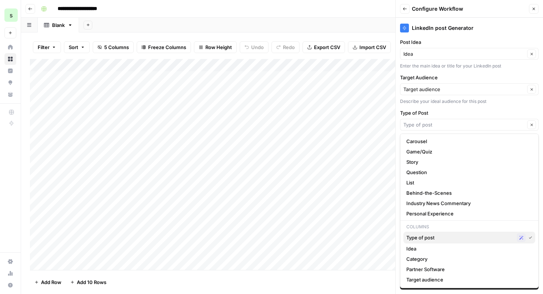
click at [445, 237] on span "Type of post" at bounding box center [459, 237] width 107 height 7
type input "Type of post"
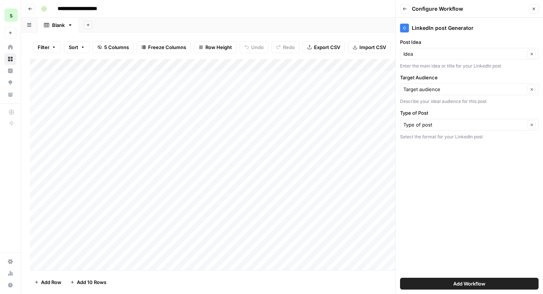
click at [469, 94] on div "Target audience Clear" at bounding box center [469, 89] width 138 height 12
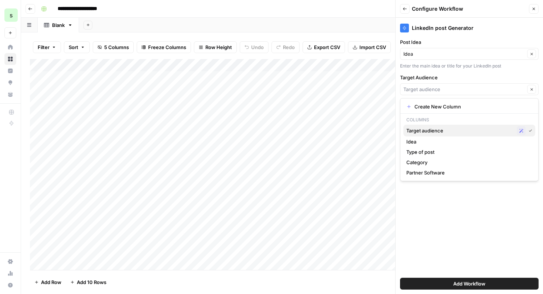
click at [458, 132] on span "Target audience" at bounding box center [459, 130] width 107 height 7
type input "Target audience"
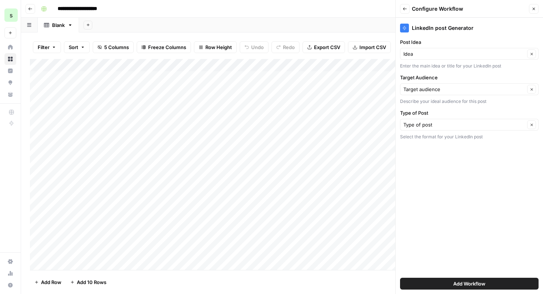
click at [327, 68] on div "Add Column" at bounding box center [282, 164] width 504 height 211
click at [536, 9] on button "Close" at bounding box center [534, 9] width 10 height 10
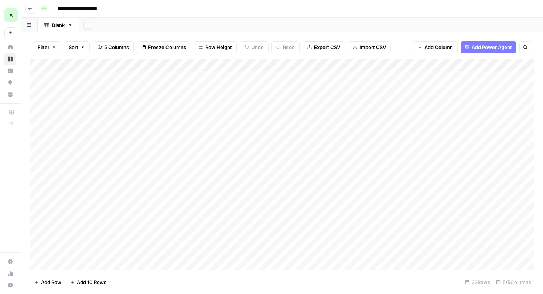
scroll to position [0, 95]
click at [488, 67] on div "Add Column" at bounding box center [282, 164] width 504 height 211
click at [32, 8] on span "Go back" at bounding box center [32, 8] width 0 height 0
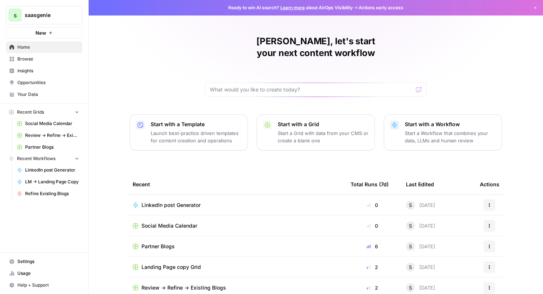
click at [190, 202] on span "LinkedIn post Generator" at bounding box center [170, 205] width 59 height 7
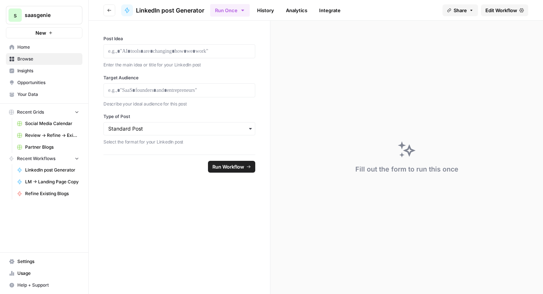
click at [504, 11] on span "Edit Workflow" at bounding box center [501, 10] width 32 height 7
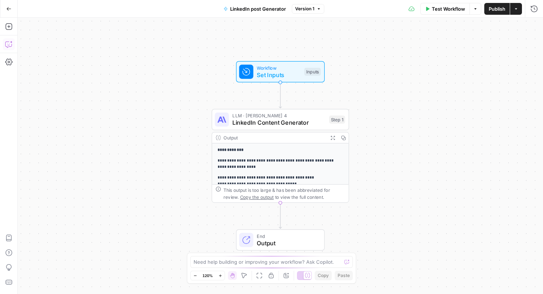
click at [10, 46] on icon "button" at bounding box center [8, 44] width 7 height 7
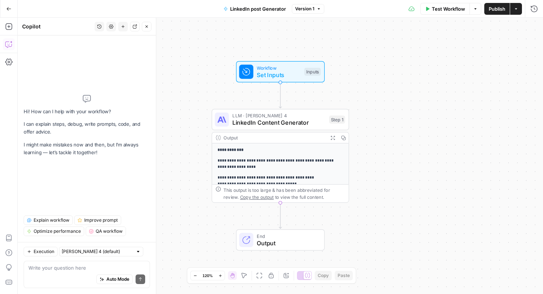
click at [67, 272] on div "Auto Mode Send" at bounding box center [86, 280] width 117 height 16
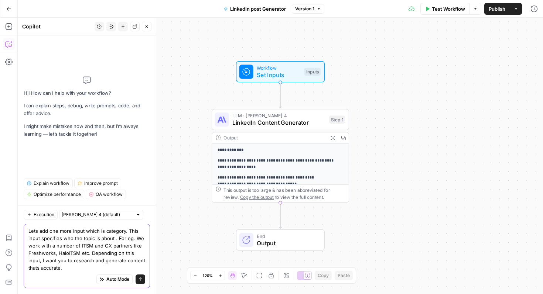
drag, startPoint x: 125, startPoint y: 231, endPoint x: 106, endPoint y: 230, distance: 19.2
click at [106, 230] on textarea "Lets add one more input which is category. This input specifies who the topic i…" at bounding box center [86, 249] width 117 height 44
click at [95, 261] on textarea "Lets add one more input which is Partner Category. This input specifies who the…" at bounding box center [86, 249] width 117 height 44
click at [94, 268] on textarea "Lets add one more input which is Partner Category. This input specifies who the…" at bounding box center [86, 249] width 117 height 44
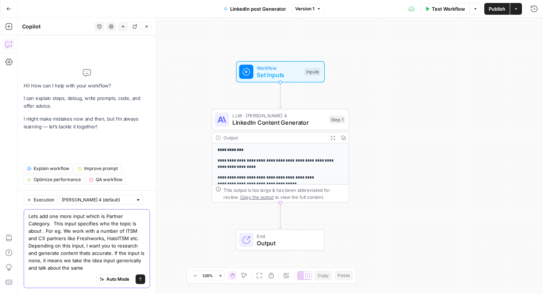
type textarea "Lets add one more input which is Partner Category. This input specifies who the…"
click at [141, 280] on icon "submit" at bounding box center [140, 279] width 4 height 4
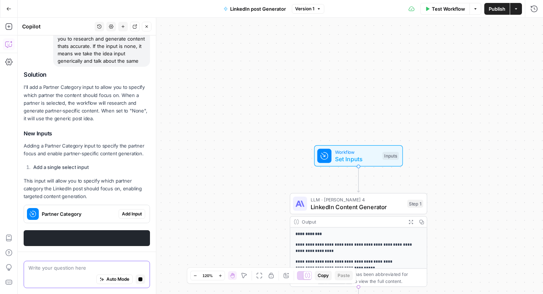
scroll to position [127, 0]
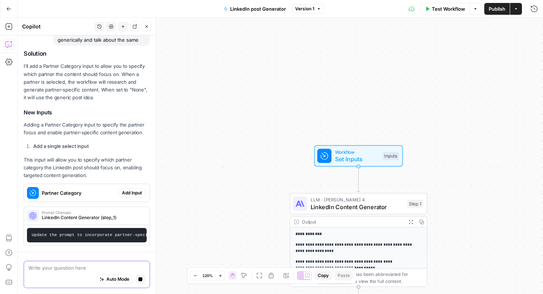
click at [129, 193] on span "Add Input" at bounding box center [132, 193] width 20 height 7
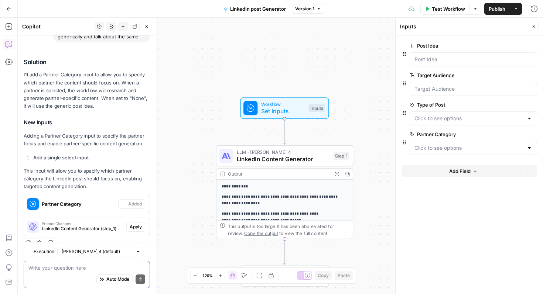
scroll to position [142, 0]
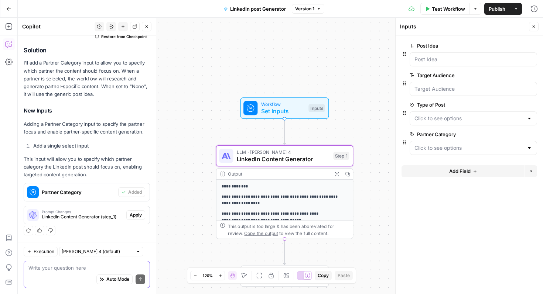
click at [138, 215] on span "Apply" at bounding box center [136, 215] width 12 height 7
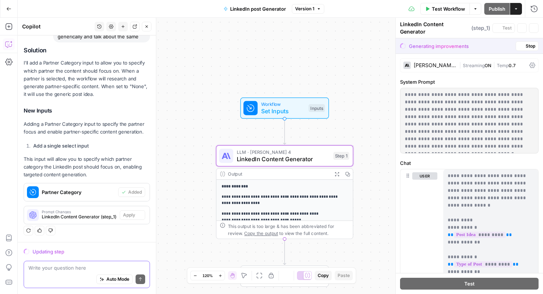
scroll to position [130, 0]
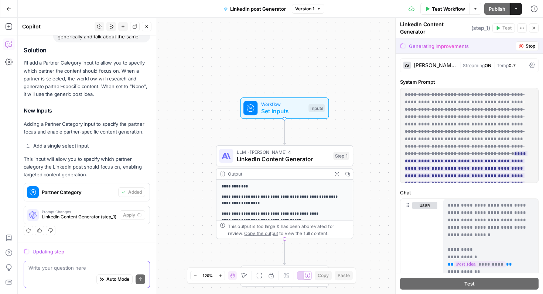
click at [78, 268] on textarea at bounding box center [86, 267] width 117 height 7
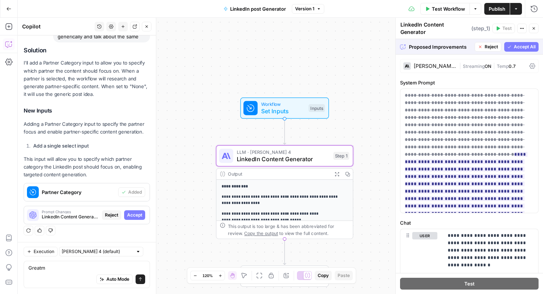
click at [134, 216] on span "Accept" at bounding box center [134, 215] width 15 height 7
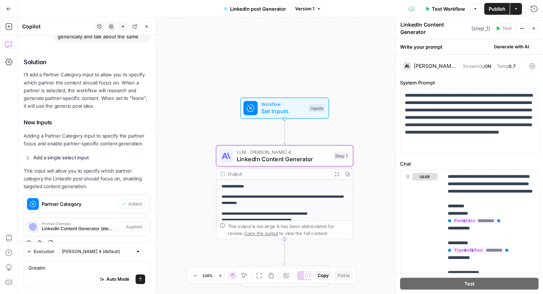
scroll to position [142, 0]
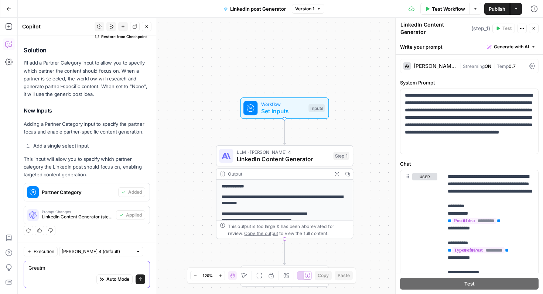
click at [68, 267] on textarea "Greatm" at bounding box center [86, 267] width 117 height 7
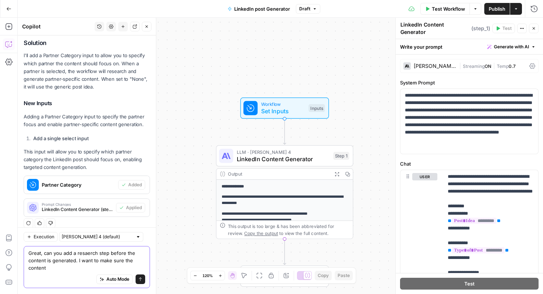
scroll to position [157, 0]
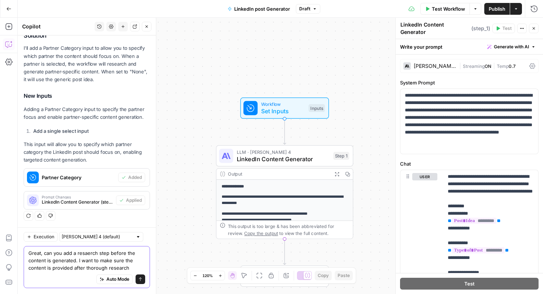
type textarea "Great, can you add a resaerch step before the content is generated. I want to m…"
click at [139, 282] on button "Send" at bounding box center [141, 280] width 10 height 10
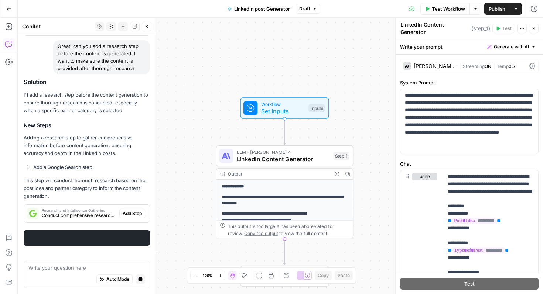
scroll to position [337, 0]
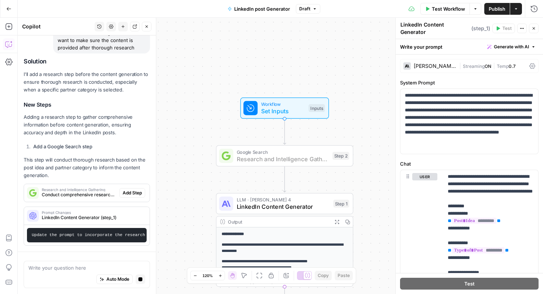
click at [133, 194] on span "Add Step" at bounding box center [132, 193] width 19 height 7
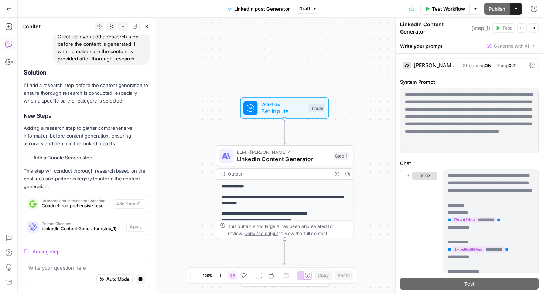
scroll to position [326, 0]
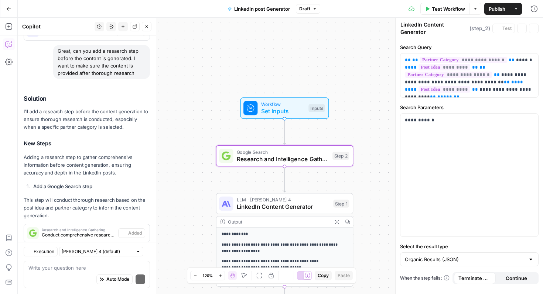
type textarea "Research and Intelligence Gathering"
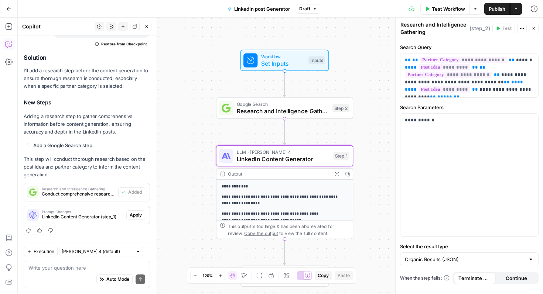
click at [141, 217] on span "Apply" at bounding box center [136, 215] width 12 height 7
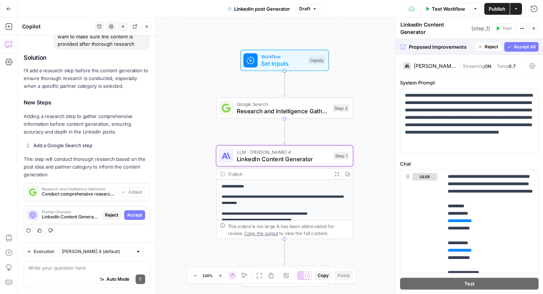
click at [136, 220] on button "Accept" at bounding box center [134, 215] width 21 height 10
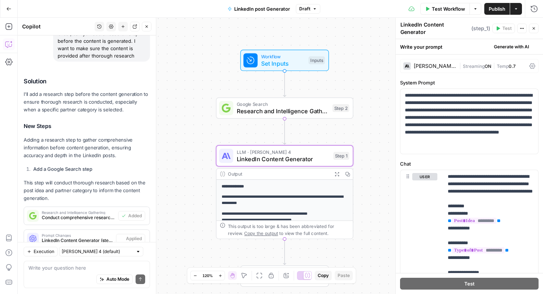
scroll to position [367, 0]
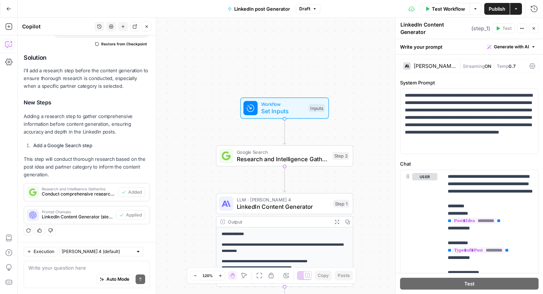
click at [440, 7] on span "Test Workflow" at bounding box center [448, 8] width 33 height 7
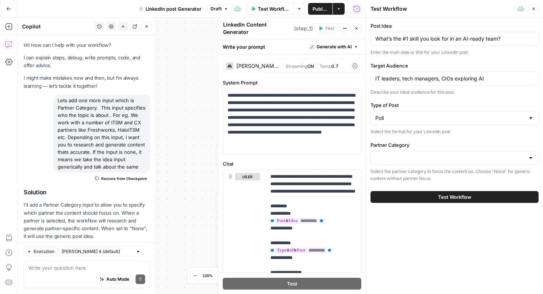
click at [441, 44] on div "What’s the #1 skill you look for in an AI-ready team?" at bounding box center [454, 39] width 168 height 14
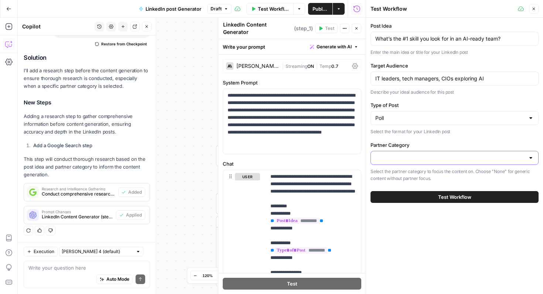
click at [452, 154] on input "Partner Category" at bounding box center [450, 157] width 150 height 7
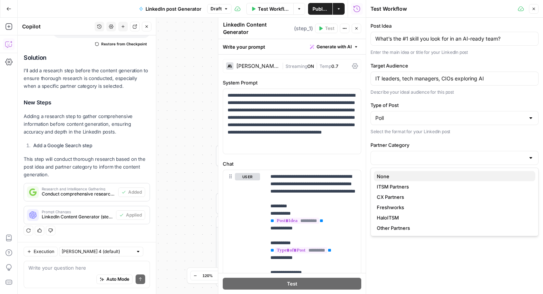
click at [447, 178] on span "None" at bounding box center [453, 176] width 153 height 7
type input "None"
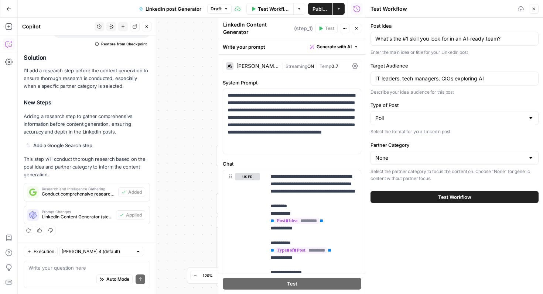
click at [449, 196] on span "Test Workflow" at bounding box center [454, 196] width 33 height 7
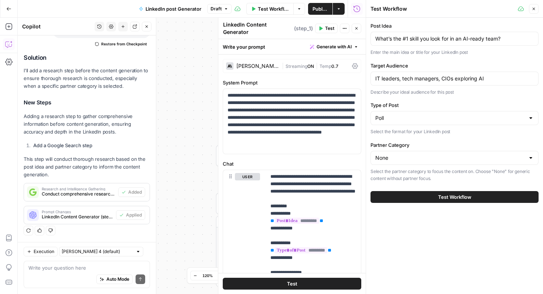
click at [449, 199] on span "Test Workflow" at bounding box center [454, 196] width 33 height 7
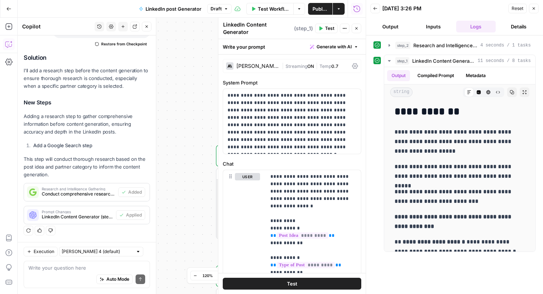
click at [81, 272] on div "Auto Mode Send" at bounding box center [86, 280] width 117 height 16
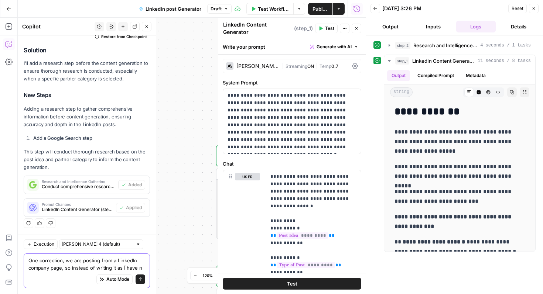
scroll to position [374, 0]
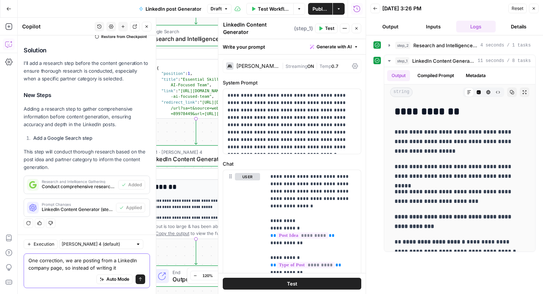
drag, startPoint x: 121, startPoint y: 266, endPoint x: 69, endPoint y: 267, distance: 52.8
click at [69, 267] on textarea "One correction, we are posting from a LinkedIn company page, so instead of writ…" at bounding box center [86, 264] width 117 height 15
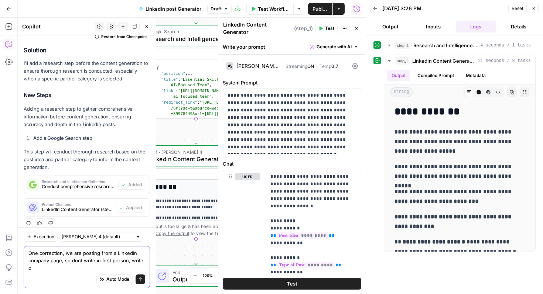
scroll to position [382, 0]
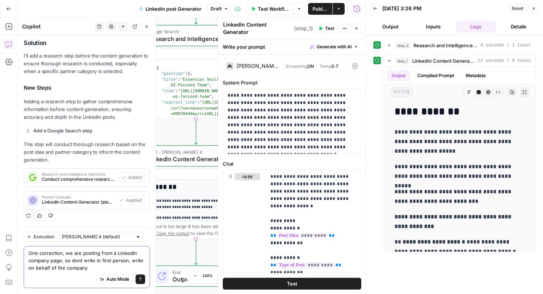
type textarea "One correction, we are posting from a LinkedIn company page, so dont write in f…"
click at [141, 278] on icon "submit" at bounding box center [140, 279] width 4 height 4
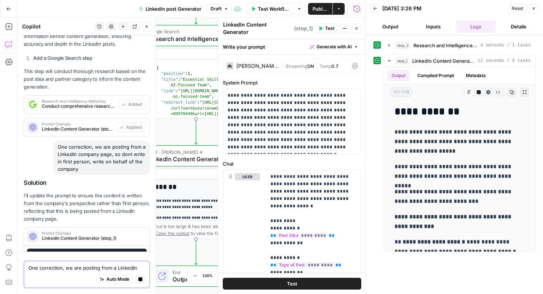
scroll to position [446, 0]
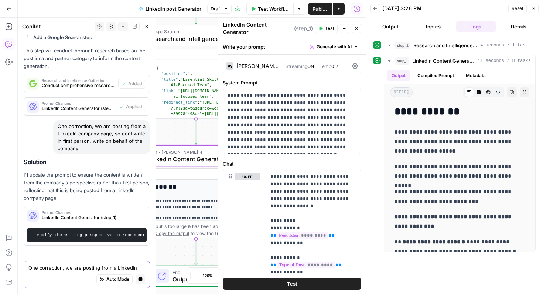
click at [136, 216] on span "LinkedIn Content Generator (step_1)" at bounding box center [92, 218] width 100 height 7
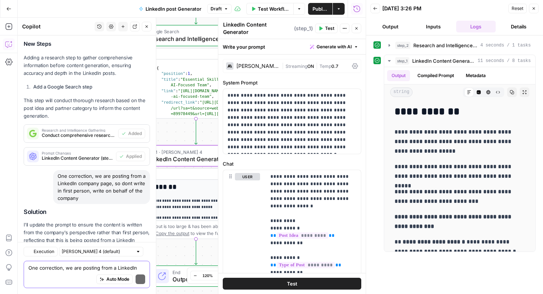
scroll to position [476, 0]
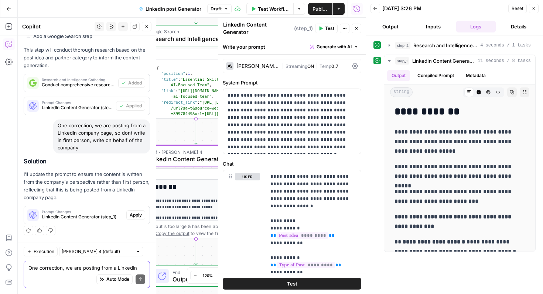
click at [134, 216] on span "Apply" at bounding box center [136, 215] width 12 height 7
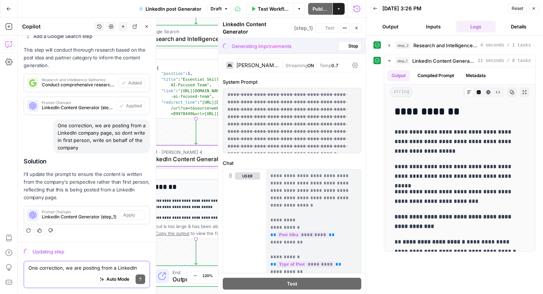
scroll to position [453, 0]
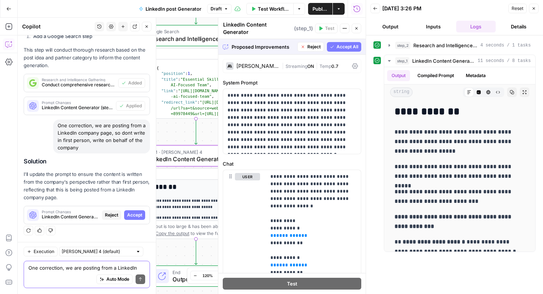
click at [143, 214] on button "Accept" at bounding box center [134, 215] width 21 height 10
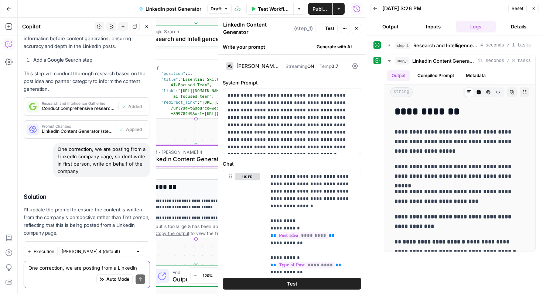
scroll to position [488, 0]
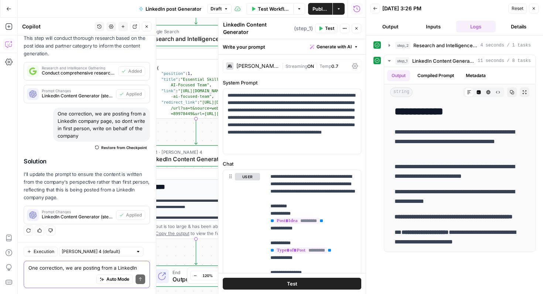
click at [308, 284] on button "Test" at bounding box center [292, 284] width 138 height 12
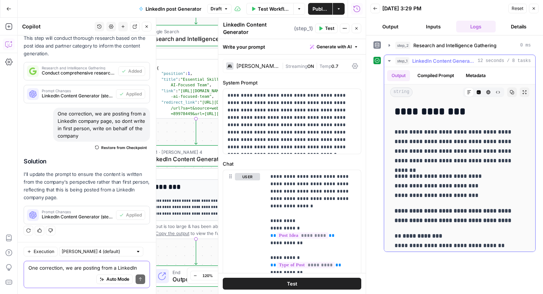
scroll to position [34, 0]
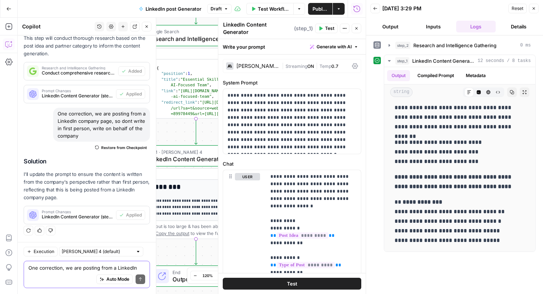
click at [104, 271] on textarea "One correction, we are posting from a LinkedIn company page, so dont write in f…" at bounding box center [86, 267] width 117 height 7
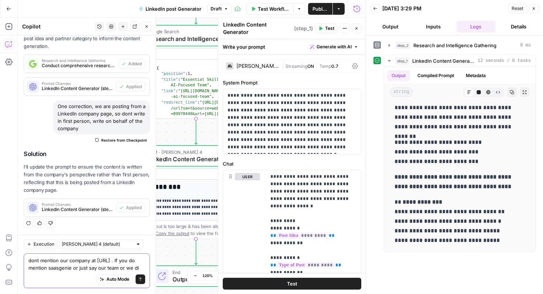
scroll to position [503, 0]
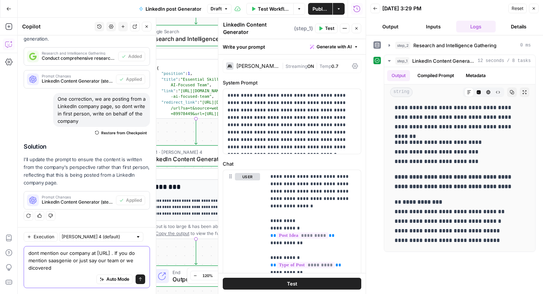
type textarea "dont mention our company at saasgenie.ai . If you do mention saasgenie or just …"
click at [139, 279] on icon "submit" at bounding box center [140, 280] width 3 height 4
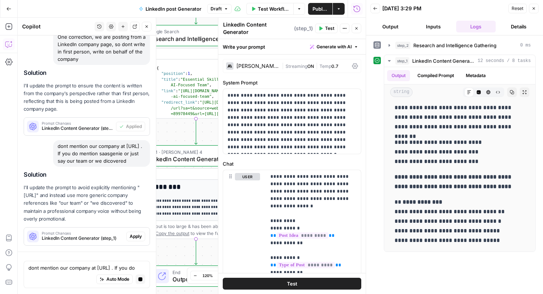
scroll to position [543, 0]
click at [134, 236] on span "Apply" at bounding box center [136, 236] width 12 height 7
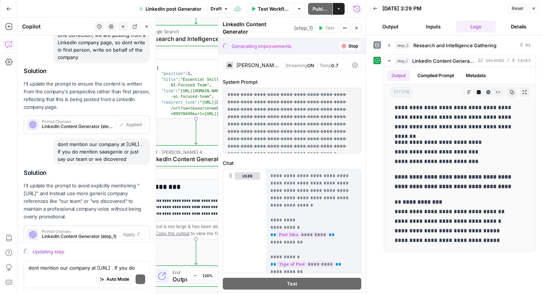
scroll to position [570, 0]
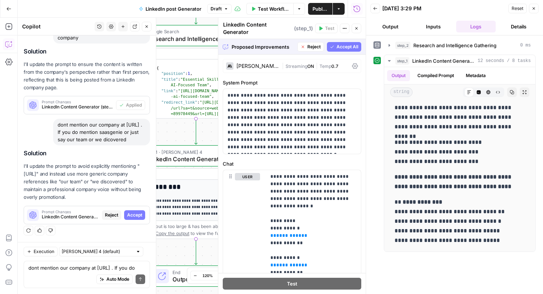
click at [350, 44] on span "Accept All" at bounding box center [347, 47] width 22 height 7
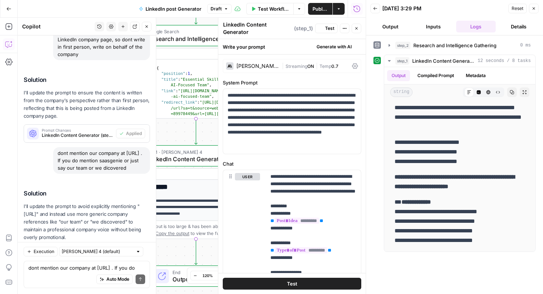
scroll to position [0, 0]
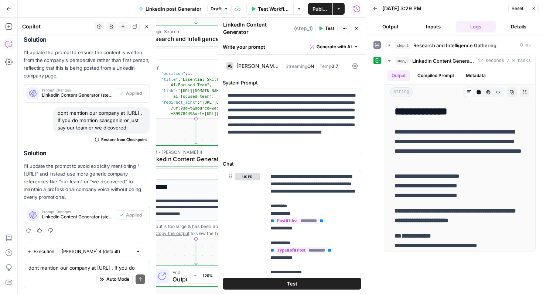
click at [435, 27] on button "Inputs" at bounding box center [433, 27] width 40 height 12
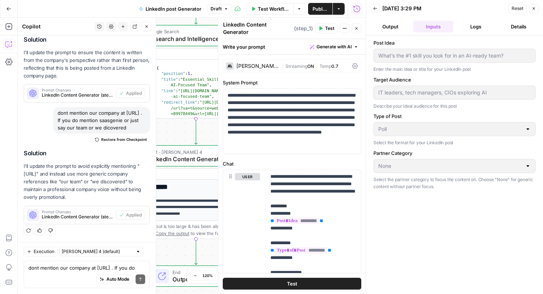
click at [439, 51] on div "What’s the #1 skill you look for in an AI-ready team?" at bounding box center [454, 56] width 162 height 14
click at [275, 7] on span "Test Workflow" at bounding box center [273, 8] width 31 height 7
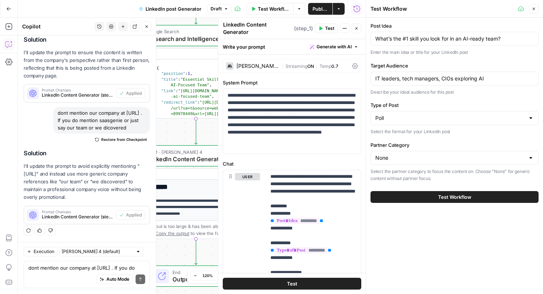
click at [457, 162] on div "None" at bounding box center [454, 158] width 168 height 14
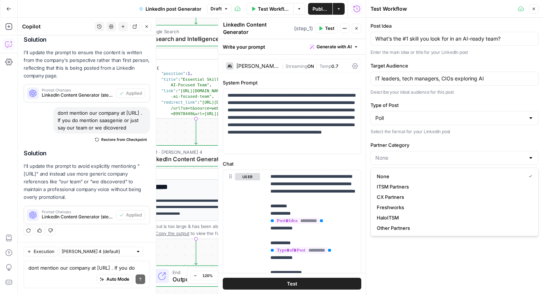
type input "None"
click at [470, 136] on div "Post Idea What’s the #1 skill you look for in an AI-ready team? Enter the main …" at bounding box center [454, 102] width 168 height 160
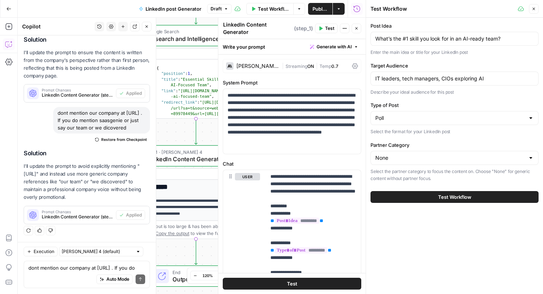
click at [449, 201] on button "Test Workflow" at bounding box center [454, 197] width 168 height 12
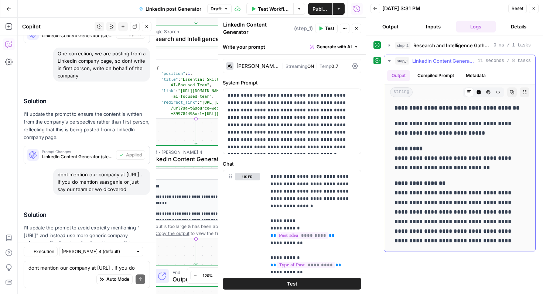
scroll to position [617, 0]
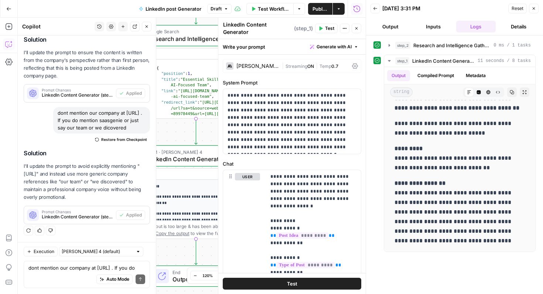
click at [434, 31] on button "Inputs" at bounding box center [433, 27] width 40 height 12
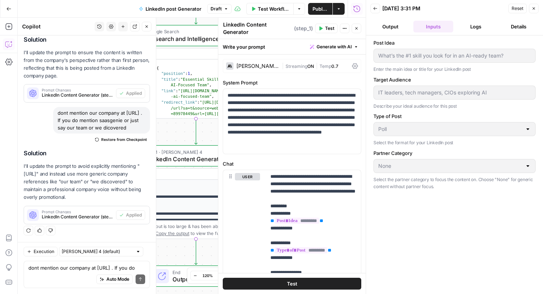
click at [391, 32] on button "Output" at bounding box center [390, 27] width 40 height 12
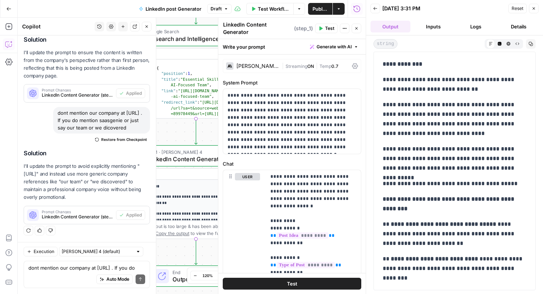
click at [425, 26] on button "Inputs" at bounding box center [433, 27] width 40 height 12
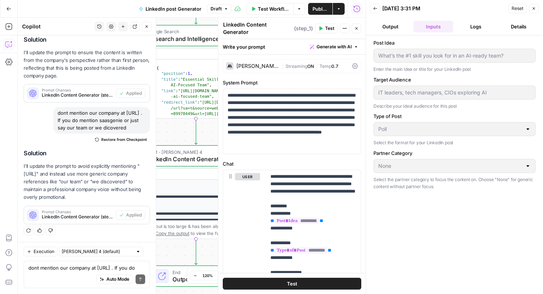
click at [384, 30] on button "Output" at bounding box center [390, 27] width 40 height 12
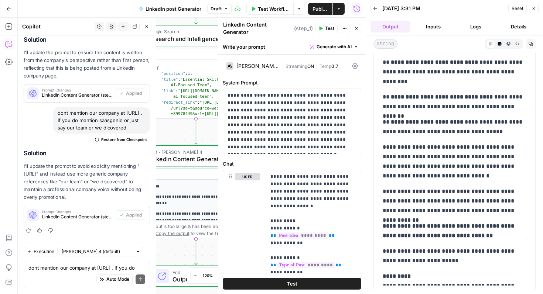
scroll to position [268, 0]
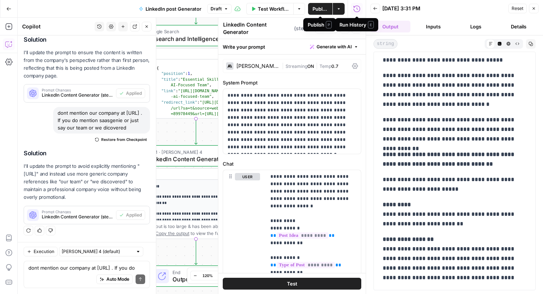
click at [320, 10] on span "Publish" at bounding box center [320, 8] width 16 height 7
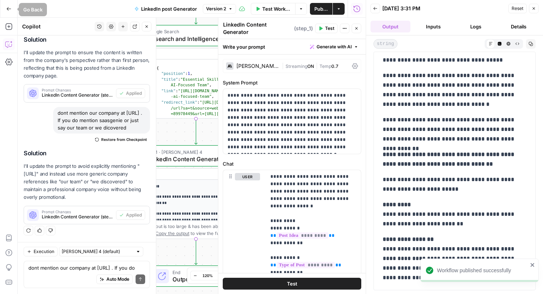
click at [10, 11] on icon "button" at bounding box center [8, 8] width 5 height 5
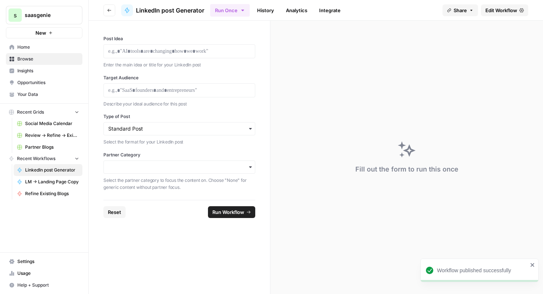
click at [58, 124] on span "Social Media Calendar" at bounding box center [52, 123] width 54 height 7
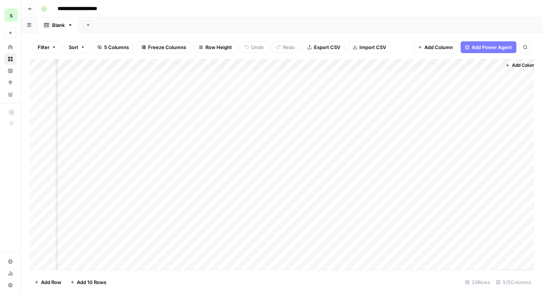
scroll to position [0, 95]
click at [509, 65] on span "Add Column" at bounding box center [517, 65] width 26 height 7
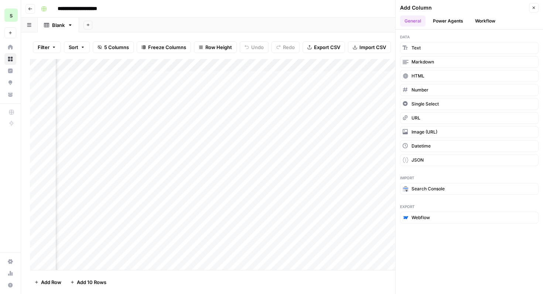
click at [495, 20] on button "Workflow" at bounding box center [484, 21] width 29 height 11
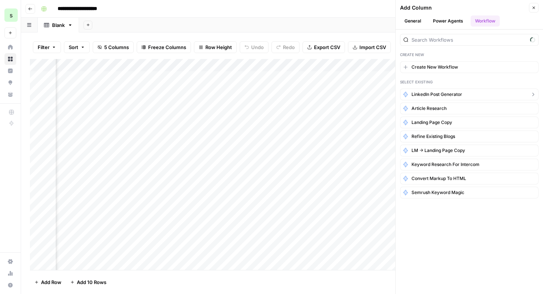
click at [473, 92] on button "LinkedIn post Generator" at bounding box center [469, 95] width 138 height 12
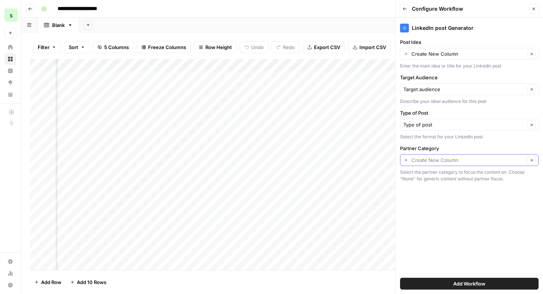
click at [478, 158] on input "Partner Category" at bounding box center [467, 160] width 113 height 7
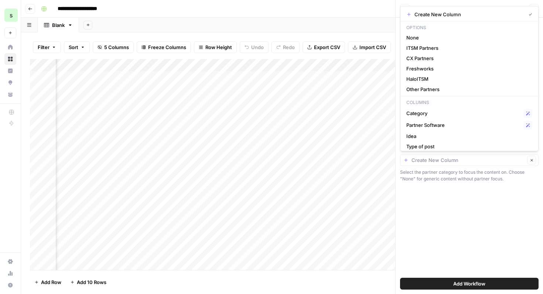
type input "Create New Column"
click at [339, 62] on div "Add Column" at bounding box center [282, 164] width 504 height 211
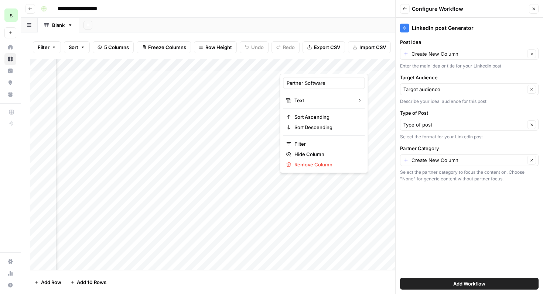
click at [339, 62] on div at bounding box center [333, 66] width 107 height 15
click at [332, 82] on input "Partner Software" at bounding box center [324, 82] width 75 height 7
type input "P"
type input "Target Audience"
click at [236, 69] on div "Add Column" at bounding box center [282, 164] width 504 height 211
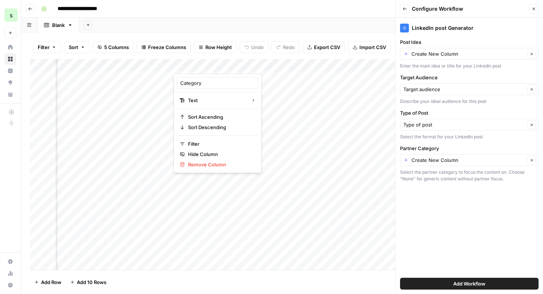
click at [236, 69] on div at bounding box center [227, 66] width 107 height 15
click at [236, 67] on div at bounding box center [227, 66] width 107 height 15
click at [223, 83] on input "Category" at bounding box center [217, 82] width 75 height 7
type input "C"
type input "Partner Category"
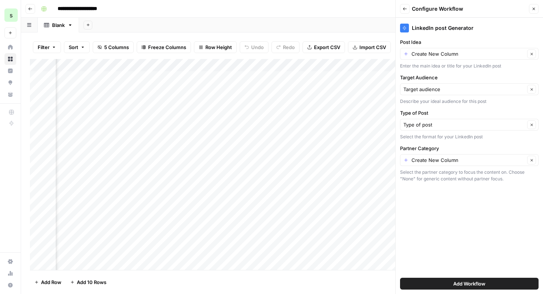
click at [262, 87] on div "Add Column" at bounding box center [282, 164] width 504 height 211
click at [252, 69] on div "Add Column" at bounding box center [282, 164] width 504 height 211
click at [252, 69] on div at bounding box center [227, 66] width 107 height 15
click at [219, 79] on input "Category" at bounding box center [217, 82] width 75 height 7
drag, startPoint x: 219, startPoint y: 79, endPoint x: 177, endPoint y: 78, distance: 42.9
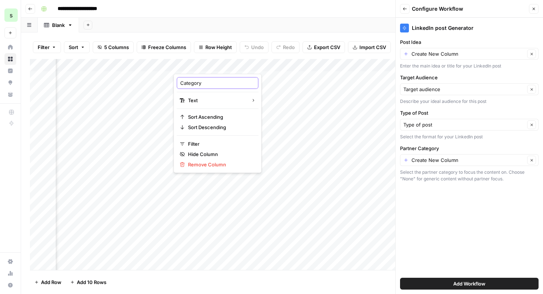
click at [177, 78] on div "Category Text Sort Ascending Sort Descending Filter Hide Column Remove Column" at bounding box center [218, 123] width 88 height 99
type input "Partner category"
click at [334, 68] on div "Add Column" at bounding box center [282, 164] width 504 height 211
click at [335, 62] on div "Add Column" at bounding box center [282, 164] width 504 height 211
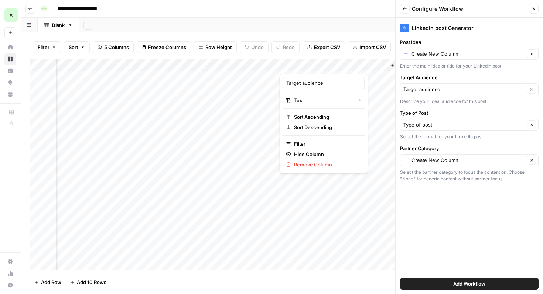
click at [335, 62] on div at bounding box center [333, 66] width 107 height 15
drag, startPoint x: 327, startPoint y: 81, endPoint x: 288, endPoint y: 74, distance: 39.8
click at [288, 74] on div "Target audience Text Sort Ascending Sort Descending Filter Hide Column Remove C…" at bounding box center [324, 123] width 88 height 99
type input "Funnek"
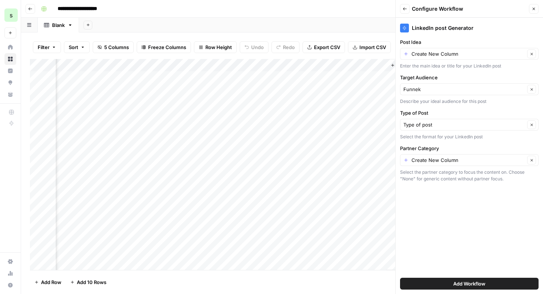
click at [313, 63] on div "Add Column" at bounding box center [282, 164] width 504 height 211
click at [313, 63] on div at bounding box center [333, 66] width 107 height 15
click at [309, 77] on div "Funnek" at bounding box center [324, 83] width 82 height 12
type input "Funnel"
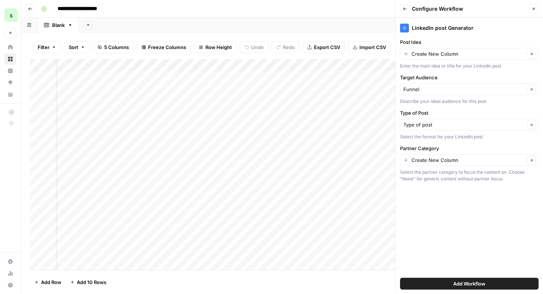
scroll to position [0, 0]
click at [467, 56] on input "Post Idea" at bounding box center [467, 53] width 113 height 7
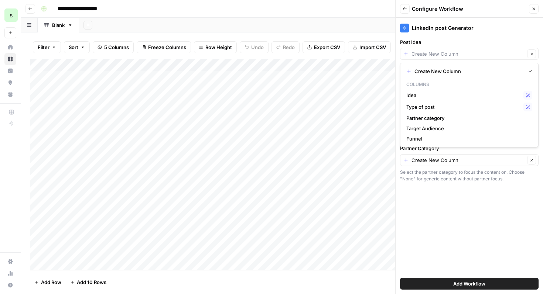
type input "Create New Column"
click at [532, 6] on button "Close" at bounding box center [534, 9] width 10 height 10
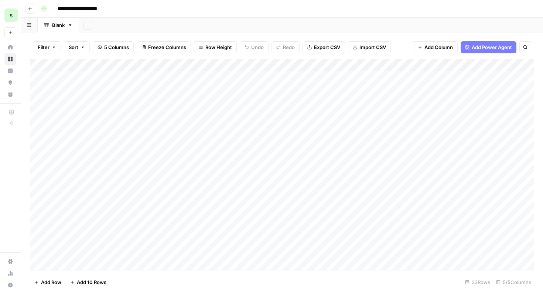
click at [72, 27] on icon "button" at bounding box center [70, 25] width 5 height 5
click at [34, 6] on button "Go back" at bounding box center [30, 9] width 10 height 10
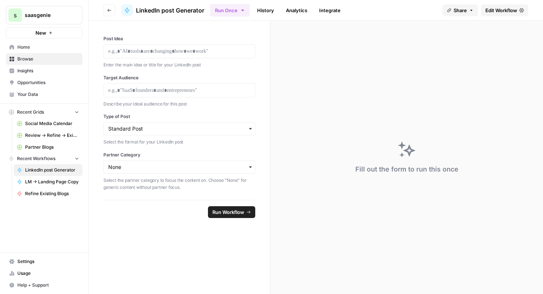
click at [47, 48] on span "Home" at bounding box center [48, 47] width 62 height 7
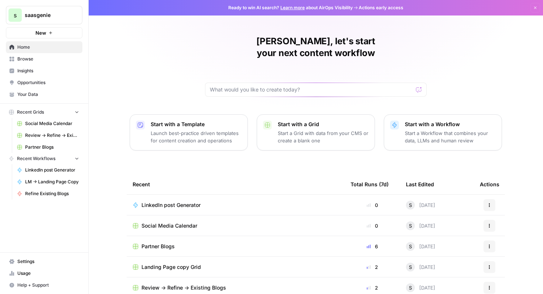
click at [493, 220] on button "Actions" at bounding box center [489, 226] width 12 height 12
click at [460, 247] on span "Delete" at bounding box center [456, 247] width 59 height 7
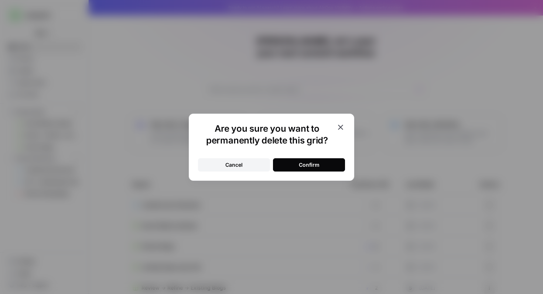
click at [330, 167] on button "Confirm" at bounding box center [309, 164] width 72 height 13
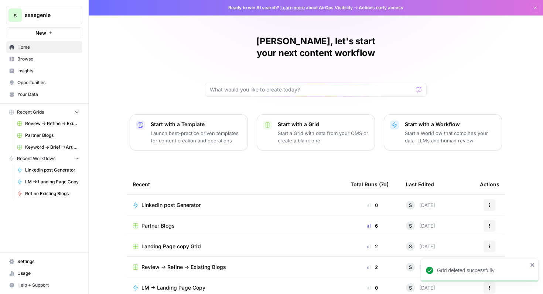
click at [322, 130] on p "Start a Grid with data from your CMS or create a blank one" at bounding box center [323, 137] width 91 height 15
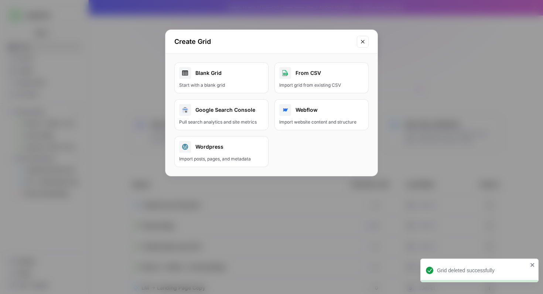
click at [250, 67] on div "Blank Grid" at bounding box center [221, 73] width 85 height 12
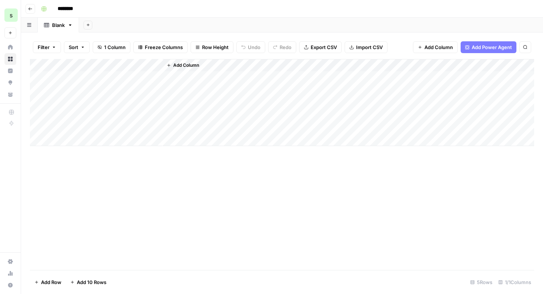
click at [353, 45] on button "Import CSV" at bounding box center [366, 47] width 43 height 12
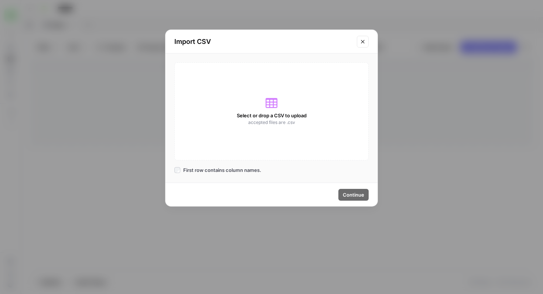
click at [271, 106] on icon at bounding box center [271, 103] width 12 height 12
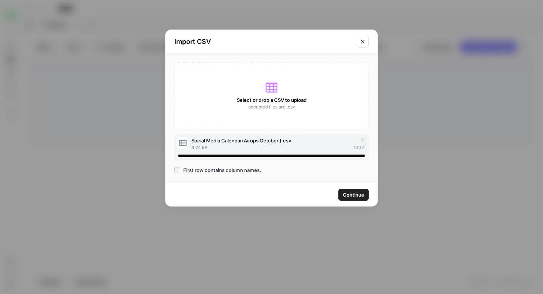
click at [352, 195] on span "Continue" at bounding box center [353, 194] width 21 height 7
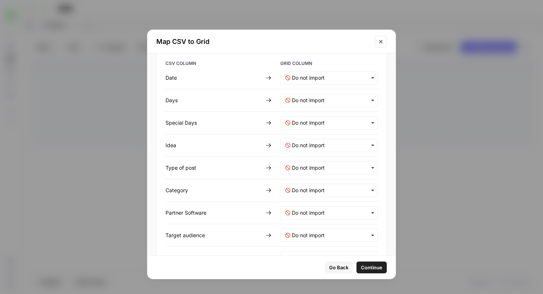
scroll to position [39, 0]
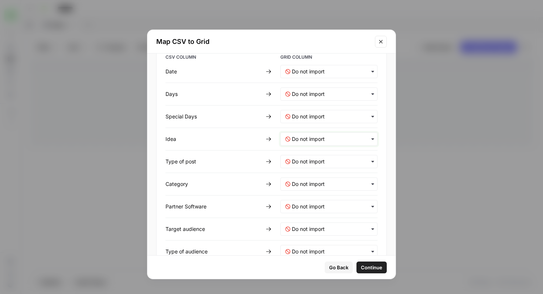
click at [332, 139] on input "text" at bounding box center [332, 139] width 81 height 7
click at [320, 171] on span "Create new column" at bounding box center [311, 172] width 41 height 7
click at [325, 161] on post-mapping "text" at bounding box center [332, 161] width 81 height 7
click at [314, 195] on span "Create new column" at bounding box center [311, 194] width 41 height 7
click at [318, 186] on input "text" at bounding box center [332, 184] width 81 height 7
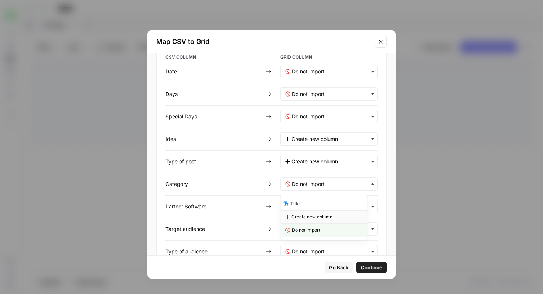
click at [314, 218] on span "Create new column" at bounding box center [311, 217] width 41 height 7
click at [319, 208] on Software-mapping "text" at bounding box center [332, 206] width 81 height 7
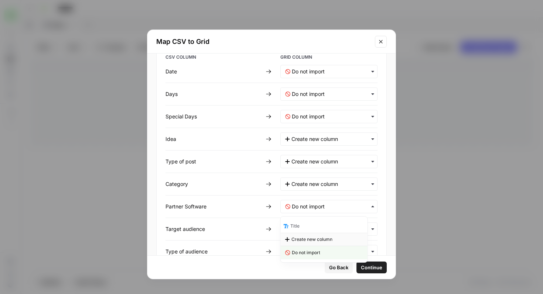
click at [314, 239] on span "Create new column" at bounding box center [311, 239] width 41 height 7
click at [316, 228] on audience-mapping "text" at bounding box center [332, 229] width 81 height 7
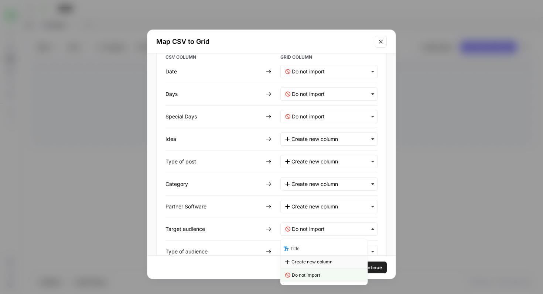
click at [317, 261] on span "Create new column" at bounding box center [311, 262] width 41 height 7
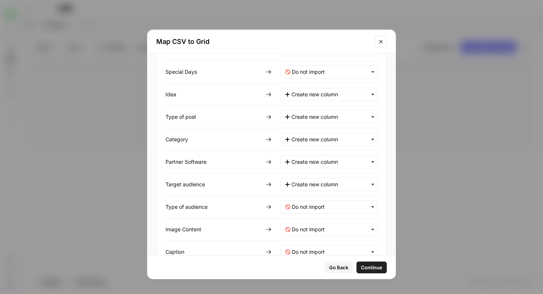
scroll to position [89, 0]
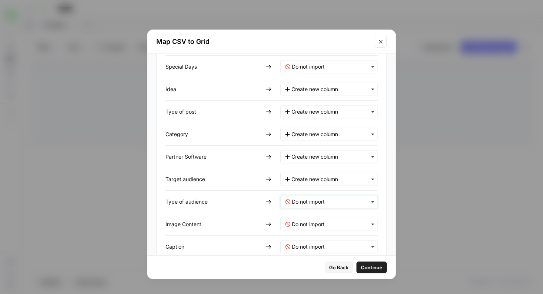
click at [326, 202] on audience-mapping "text" at bounding box center [332, 201] width 81 height 7
click at [322, 233] on span "Create new column" at bounding box center [311, 235] width 41 height 7
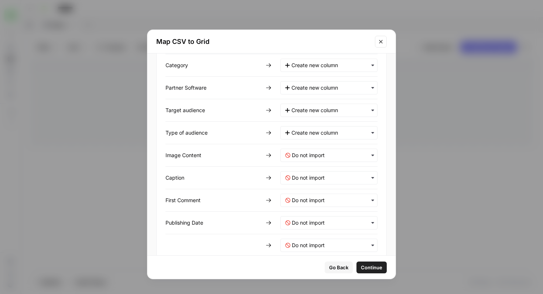
scroll to position [171, 0]
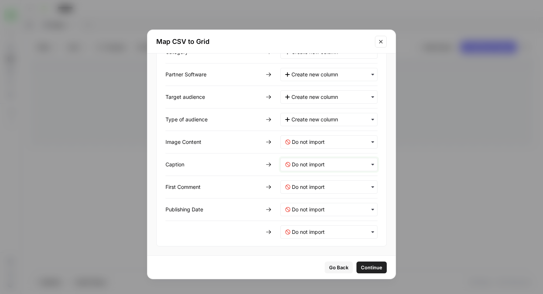
click at [335, 164] on input "text" at bounding box center [332, 164] width 81 height 7
click at [253, 168] on div "Caption" at bounding box center [213, 164] width 97 height 7
click at [364, 269] on span "Continue" at bounding box center [371, 267] width 21 height 7
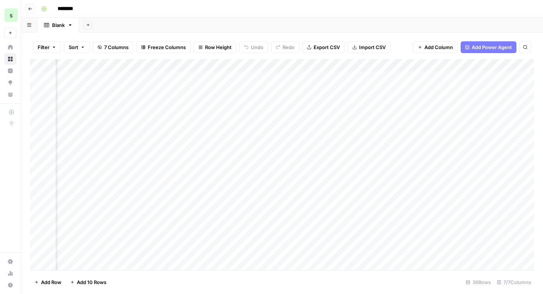
scroll to position [0, 0]
click at [205, 143] on div "Add Column" at bounding box center [282, 164] width 504 height 211
click at [33, 11] on button "Go back" at bounding box center [30, 9] width 10 height 10
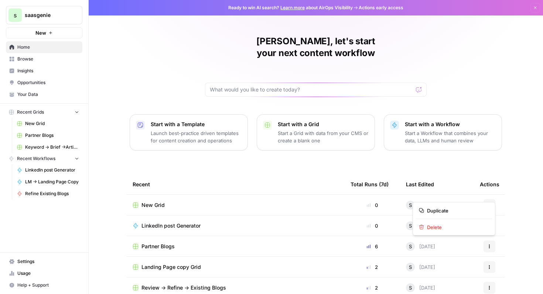
click at [490, 203] on icon "button" at bounding box center [489, 205] width 4 height 4
click at [461, 231] on button "Delete" at bounding box center [454, 227] width 76 height 10
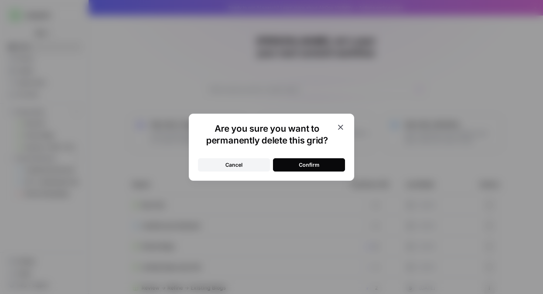
click at [329, 165] on button "Confirm" at bounding box center [309, 164] width 72 height 13
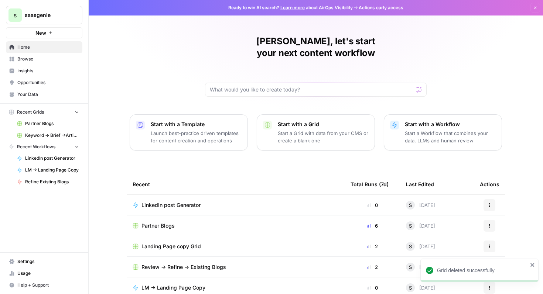
click at [290, 130] on p "Start a Grid with data from your CMS or create a blank one" at bounding box center [323, 137] width 91 height 15
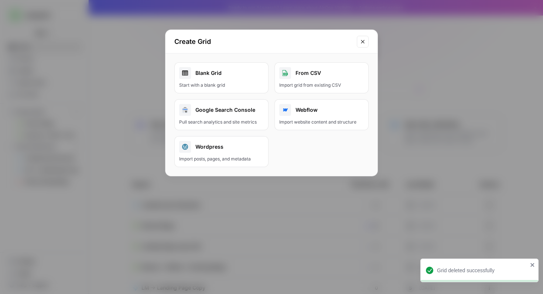
click at [246, 83] on div "Start with a blank grid" at bounding box center [221, 85] width 85 height 7
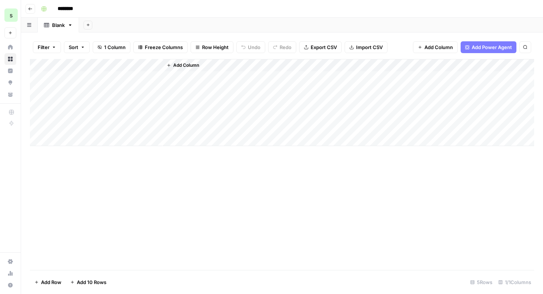
click at [362, 46] on span "Import CSV" at bounding box center [369, 47] width 27 height 7
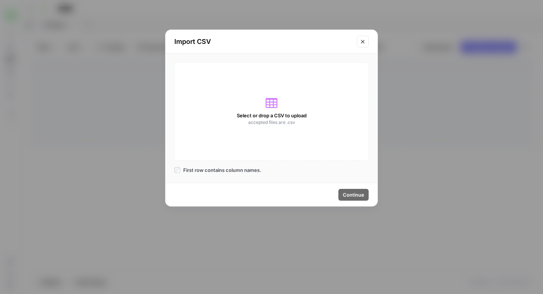
click at [266, 111] on div "Select or drop a CSV to upload accepted files are .csv" at bounding box center [271, 111] width 194 height 98
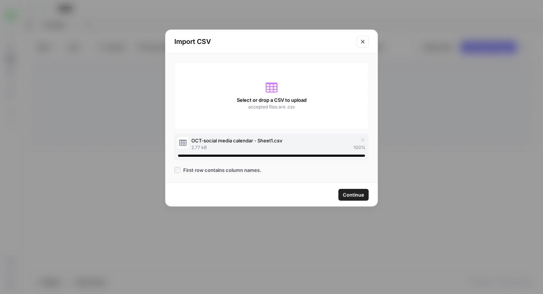
click at [353, 195] on span "Continue" at bounding box center [353, 194] width 21 height 7
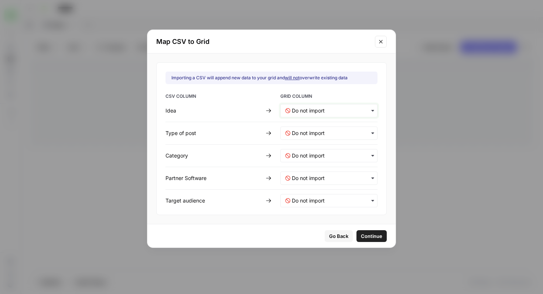
click at [333, 114] on input "text" at bounding box center [332, 110] width 81 height 7
click at [329, 145] on span "Create new column" at bounding box center [311, 143] width 41 height 7
click at [333, 129] on div "button" at bounding box center [328, 133] width 97 height 13
click at [332, 163] on div "Create new column" at bounding box center [324, 166] width 87 height 13
click at [332, 162] on div "button" at bounding box center [328, 155] width 97 height 13
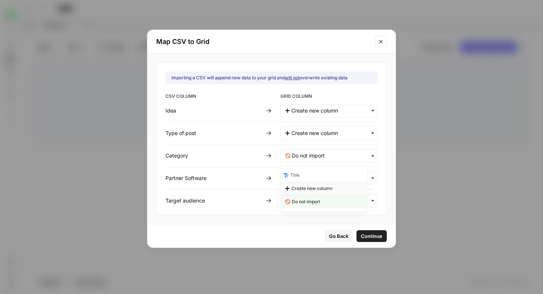
click at [328, 185] on span "Create new column" at bounding box center [311, 188] width 41 height 7
click at [330, 176] on Software-mapping "text" at bounding box center [332, 178] width 81 height 7
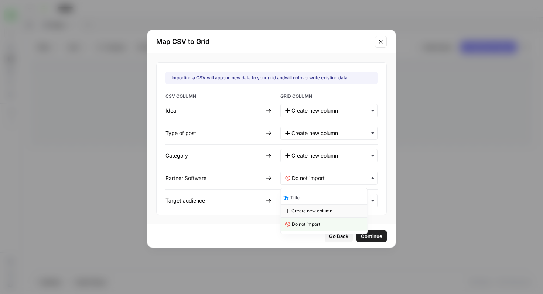
click at [323, 209] on span "Create new column" at bounding box center [311, 211] width 41 height 7
click at [324, 202] on audience-mapping "text" at bounding box center [332, 200] width 81 height 7
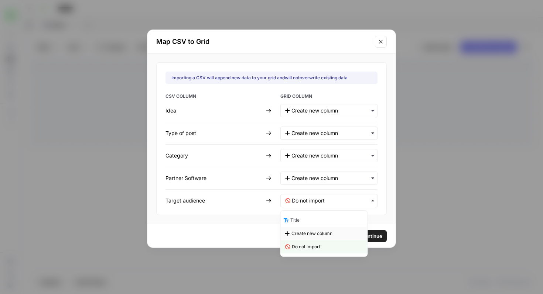
click at [321, 232] on span "Create new column" at bounding box center [311, 233] width 41 height 7
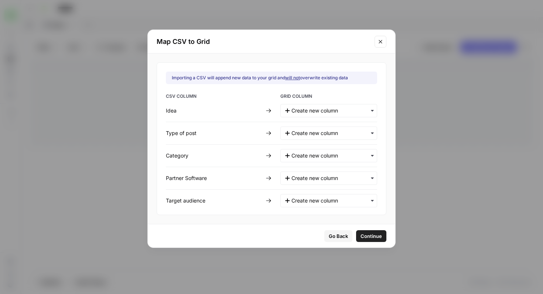
click at [361, 239] on span "Continue" at bounding box center [370, 236] width 21 height 7
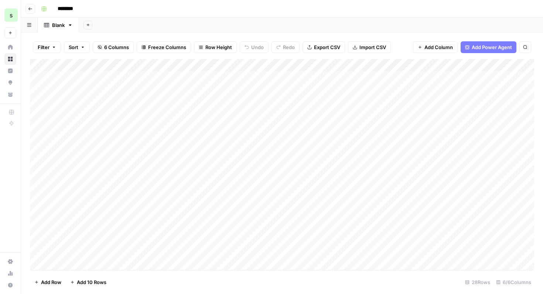
click at [119, 74] on div "Add Column" at bounding box center [282, 164] width 504 height 211
click at [119, 98] on div "Add Column" at bounding box center [282, 164] width 504 height 211
click at [55, 80] on div "Add Column" at bounding box center [282, 164] width 504 height 211
click at [40, 79] on div "Add Column" at bounding box center [282, 164] width 504 height 211
click at [40, 93] on div "Add Column" at bounding box center [282, 164] width 504 height 211
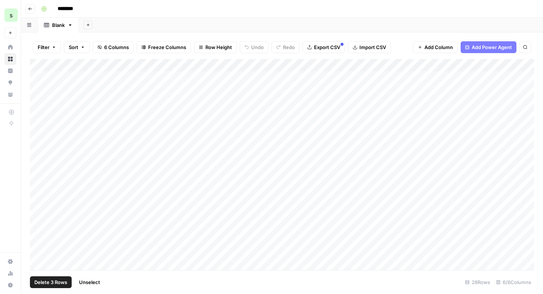
click at [39, 105] on div "Add Column" at bounding box center [282, 164] width 504 height 211
click at [39, 114] on div "Add Column" at bounding box center [282, 164] width 504 height 211
click at [40, 127] on div "Add Column" at bounding box center [282, 164] width 504 height 211
click at [55, 282] on span "Delete 5 Rows" at bounding box center [50, 282] width 33 height 7
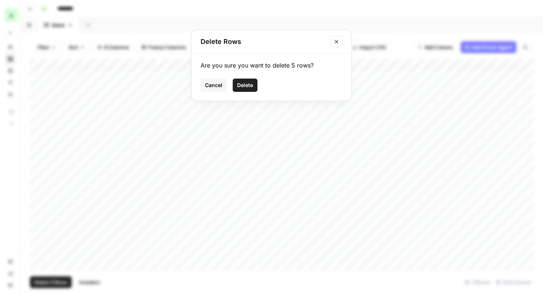
click at [246, 80] on button "Delete" at bounding box center [245, 85] width 25 height 13
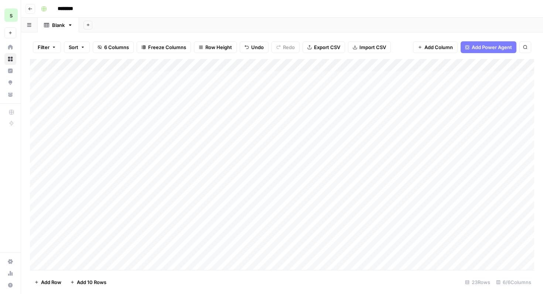
click at [157, 64] on div "Add Column" at bounding box center [282, 164] width 504 height 211
click at [94, 165] on span "Remove Column" at bounding box center [102, 164] width 65 height 7
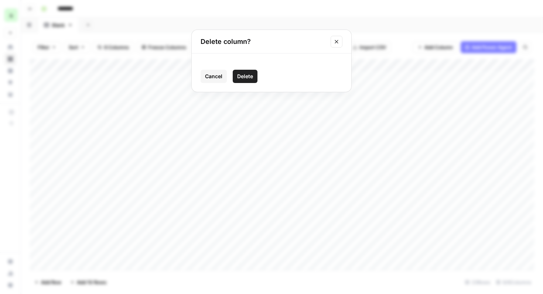
click at [249, 78] on span "Delete" at bounding box center [245, 76] width 16 height 7
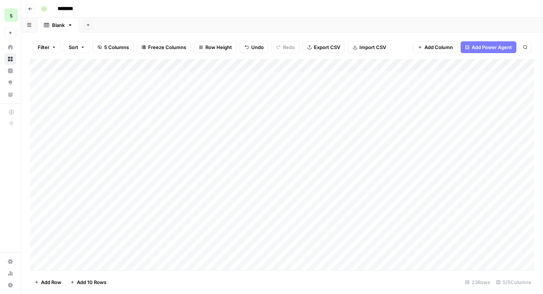
scroll to position [0, 95]
click at [522, 68] on span "Add Column" at bounding box center [517, 65] width 26 height 7
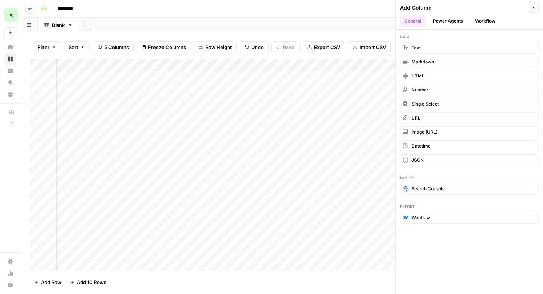
click at [492, 20] on button "Workflow" at bounding box center [484, 21] width 29 height 11
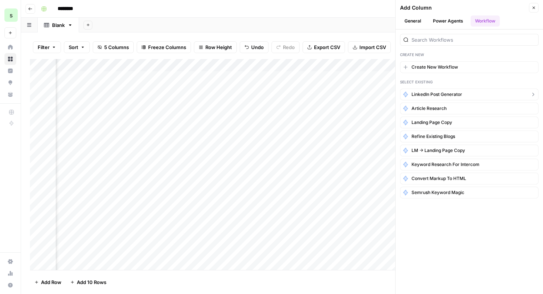
click at [470, 96] on button "LinkedIn post Generator" at bounding box center [469, 95] width 138 height 12
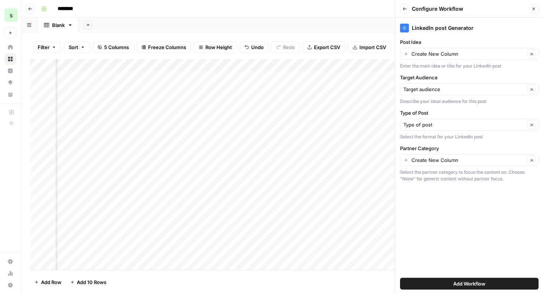
click at [485, 58] on div "Create New Column Clear" at bounding box center [469, 54] width 138 height 12
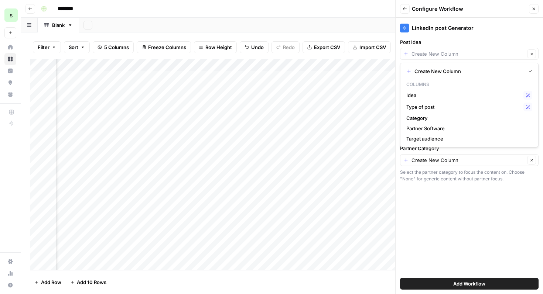
scroll to position [0, 0]
click at [423, 98] on span "Idea" at bounding box center [463, 95] width 114 height 7
type input "Idea"
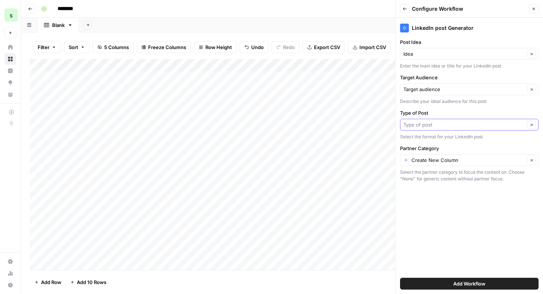
click at [440, 125] on input "Type of Post" at bounding box center [463, 124] width 121 height 7
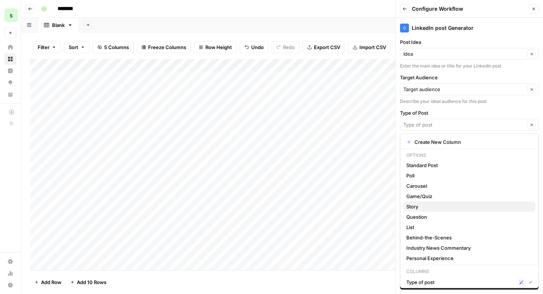
scroll to position [45, 0]
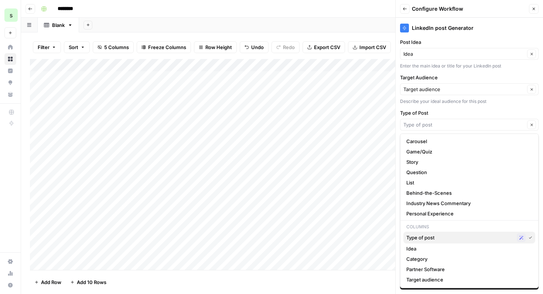
click at [432, 240] on span "Type of post" at bounding box center [459, 237] width 107 height 7
type input "Type of post"
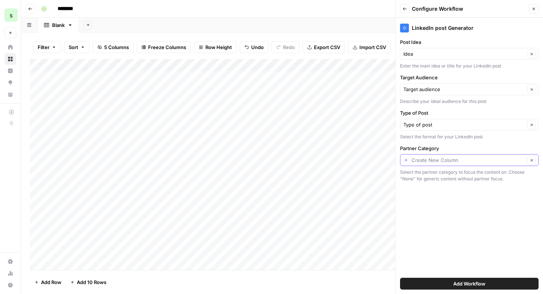
click at [458, 161] on input "Partner Category" at bounding box center [467, 160] width 113 height 7
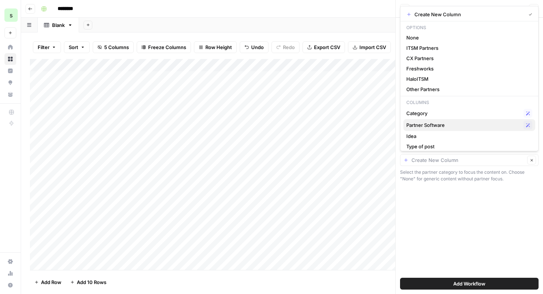
click at [453, 127] on span "Partner Software" at bounding box center [463, 124] width 114 height 7
type input "Partner Software"
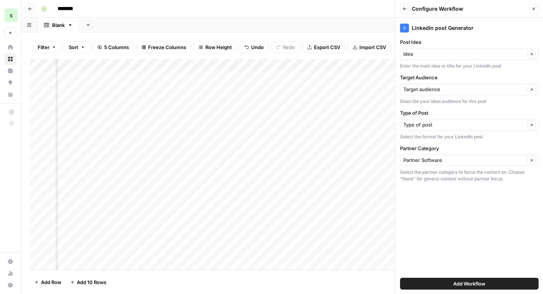
scroll to position [0, 202]
click at [475, 285] on span "Add Workflow" at bounding box center [469, 283] width 32 height 7
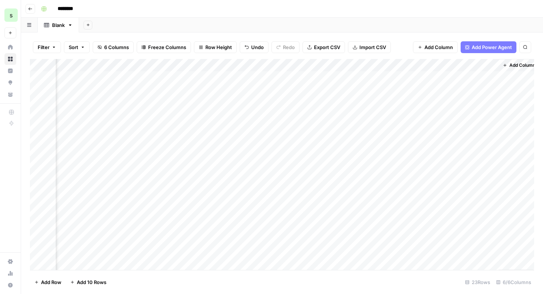
scroll to position [0, 185]
click at [479, 64] on div "Add Column" at bounding box center [282, 164] width 504 height 211
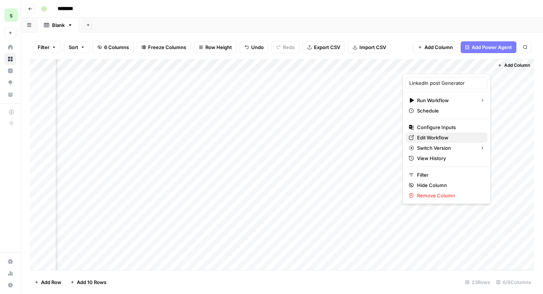
click at [446, 135] on span "Edit Workflow" at bounding box center [449, 137] width 65 height 7
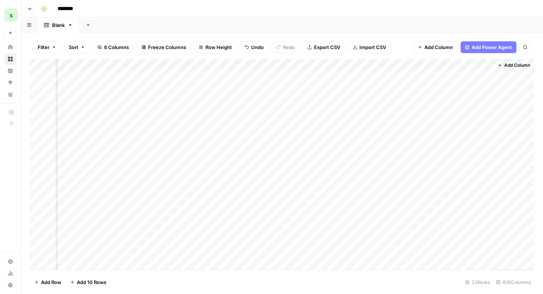
click at [447, 76] on div "Add Column" at bounding box center [282, 164] width 504 height 211
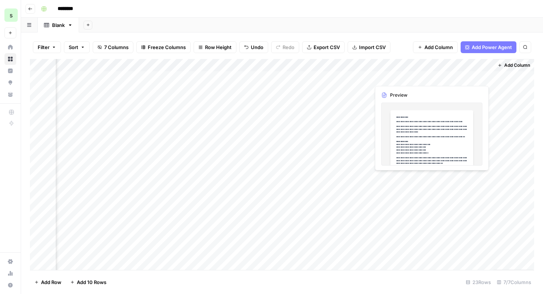
click at [458, 81] on div "Add Column" at bounding box center [282, 164] width 504 height 211
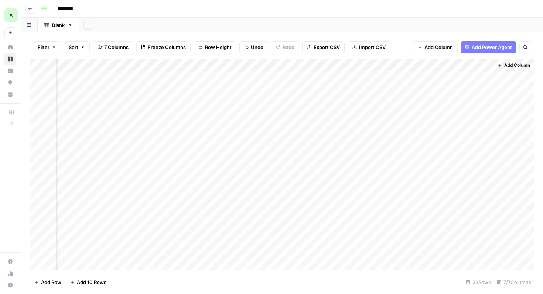
click at [484, 78] on div "Add Column" at bounding box center [282, 164] width 504 height 211
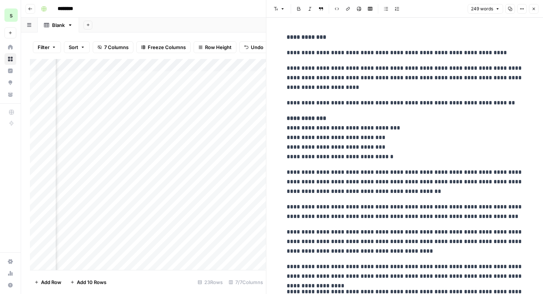
click at [535, 7] on icon "button" at bounding box center [533, 9] width 4 height 4
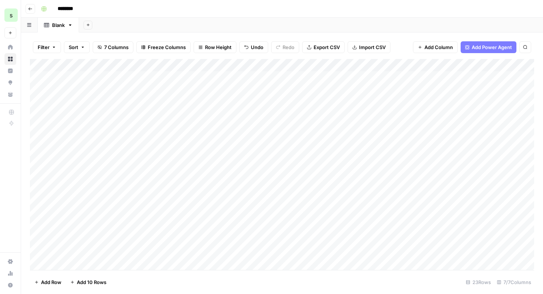
click at [39, 90] on div "Add Column" at bounding box center [282, 164] width 504 height 211
click at [38, 101] on div "Add Column" at bounding box center [282, 164] width 504 height 211
click at [38, 114] on div "Add Column" at bounding box center [282, 164] width 504 height 211
click at [37, 130] on div "Add Column" at bounding box center [282, 164] width 504 height 211
click at [37, 141] on div "Add Column" at bounding box center [282, 164] width 504 height 211
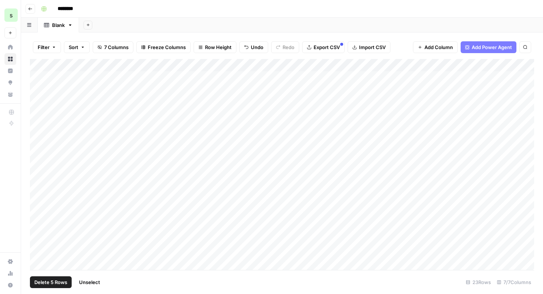
click at [37, 153] on div "Add Column" at bounding box center [282, 164] width 504 height 211
click at [38, 168] on div "Add Column" at bounding box center [282, 164] width 504 height 211
click at [38, 181] on div "Add Column" at bounding box center [282, 164] width 504 height 211
click at [37, 191] on div "Add Column" at bounding box center [282, 164] width 504 height 211
click at [42, 62] on div "Add Column" at bounding box center [282, 164] width 504 height 211
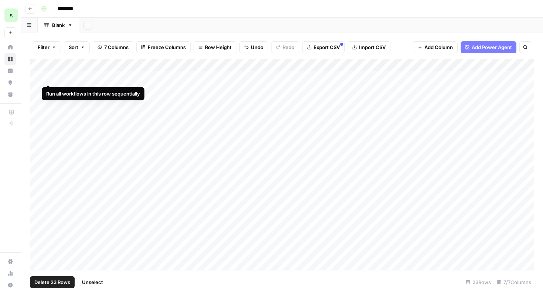
click at [48, 79] on div "Add Column" at bounding box center [282, 164] width 504 height 211
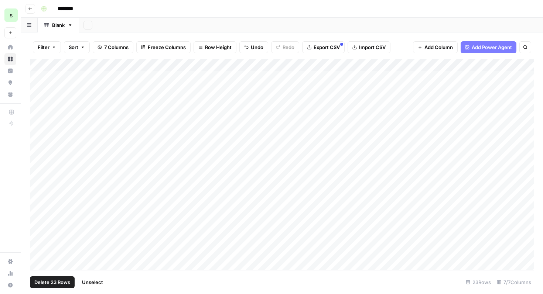
click at [49, 76] on div "Add Column" at bounding box center [282, 164] width 504 height 211
click at [52, 78] on div "Add Column" at bounding box center [282, 164] width 504 height 211
click at [49, 92] on div "Add Column" at bounding box center [282, 164] width 504 height 211
click at [50, 106] on div "Add Column" at bounding box center [282, 164] width 504 height 211
click at [49, 116] on div "Add Column" at bounding box center [282, 164] width 504 height 211
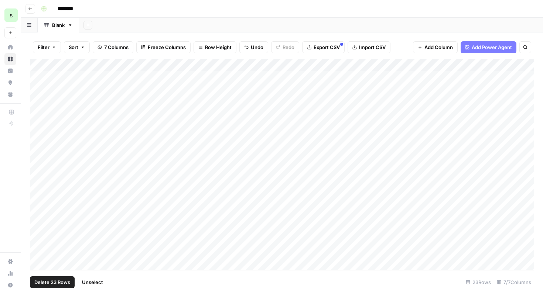
click at [48, 130] on div "Add Column" at bounding box center [282, 164] width 504 height 211
click at [47, 143] on div "Add Column" at bounding box center [282, 164] width 504 height 211
click at [48, 151] on div "Add Column" at bounding box center [282, 164] width 504 height 211
click at [48, 165] on div "Add Column" at bounding box center [282, 164] width 504 height 211
click at [48, 178] on div "Add Column" at bounding box center [282, 164] width 504 height 211
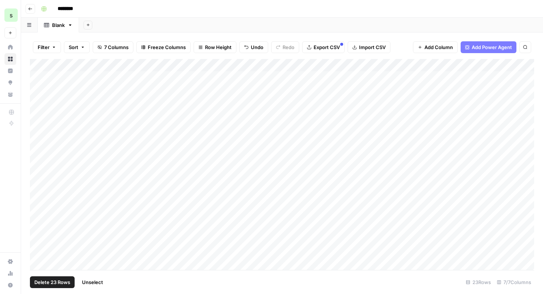
click at [48, 192] on div "Add Column" at bounding box center [282, 164] width 504 height 211
click at [48, 204] on div "Add Column" at bounding box center [282, 164] width 504 height 211
click at [48, 215] on div "Add Column" at bounding box center [282, 164] width 504 height 211
click at [49, 227] on div "Add Column" at bounding box center [282, 164] width 504 height 211
click at [49, 240] on div "Add Column" at bounding box center [282, 164] width 504 height 211
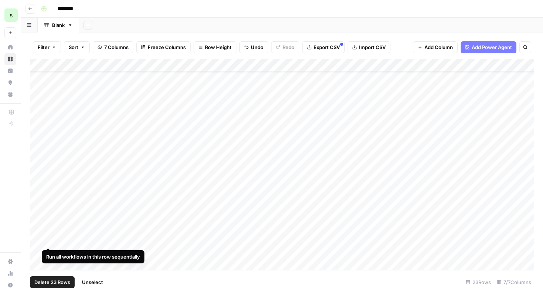
scroll to position [35, 0]
click at [49, 215] on div "Add Column" at bounding box center [282, 164] width 504 height 211
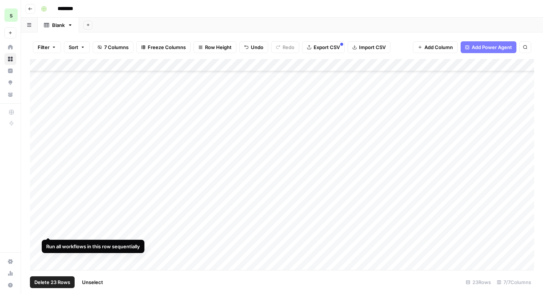
click at [49, 230] on div "Add Column" at bounding box center [282, 164] width 504 height 211
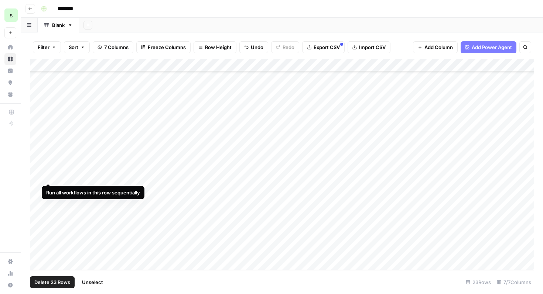
click at [49, 180] on div "Add Column" at bounding box center [282, 164] width 504 height 211
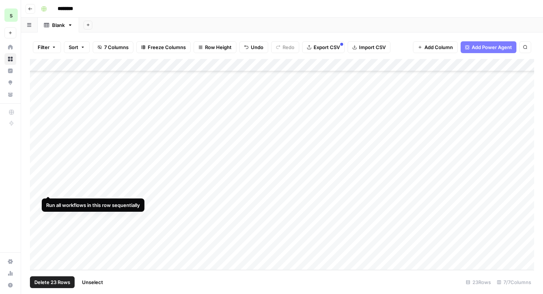
click at [48, 188] on div "Add Column" at bounding box center [282, 164] width 504 height 211
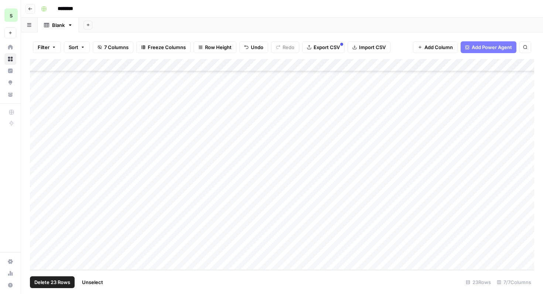
click at [47, 202] on div "Add Column" at bounding box center [282, 164] width 504 height 211
click at [49, 216] on div "Add Column" at bounding box center [282, 164] width 504 height 211
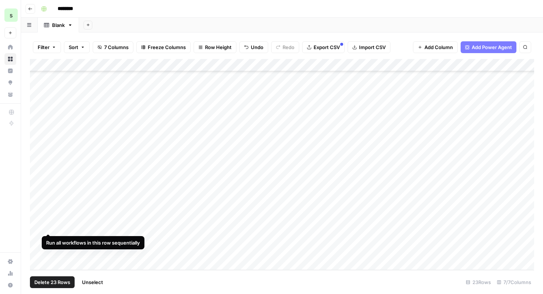
click at [49, 228] on div "Add Column" at bounding box center [282, 164] width 504 height 211
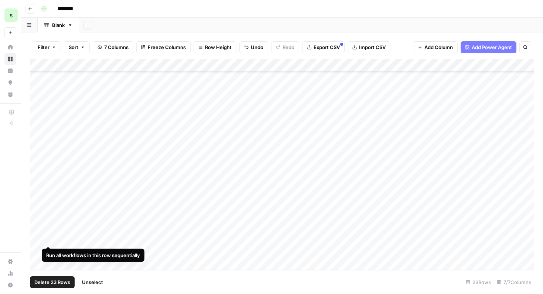
click at [49, 238] on div "Add Column" at bounding box center [282, 164] width 504 height 211
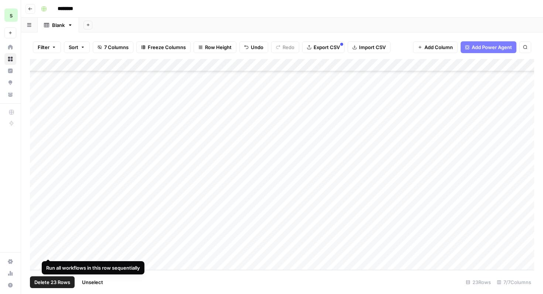
click at [49, 251] on div "Add Column" at bounding box center [282, 164] width 504 height 211
click at [43, 62] on div "Add Column" at bounding box center [282, 164] width 504 height 211
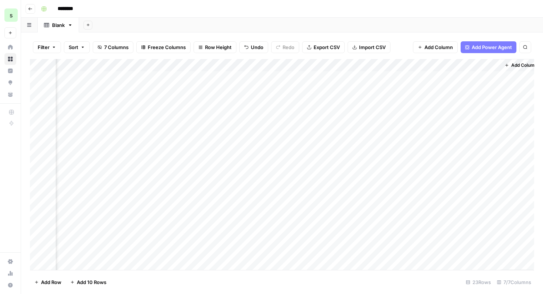
scroll to position [0, 251]
click at [376, 90] on div "Add Column" at bounding box center [282, 164] width 504 height 211
click at [407, 89] on div "Add Column" at bounding box center [282, 164] width 504 height 211
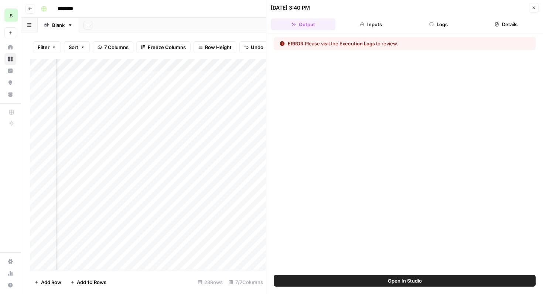
click at [369, 43] on button "Execution Logs" at bounding box center [356, 43] width 35 height 7
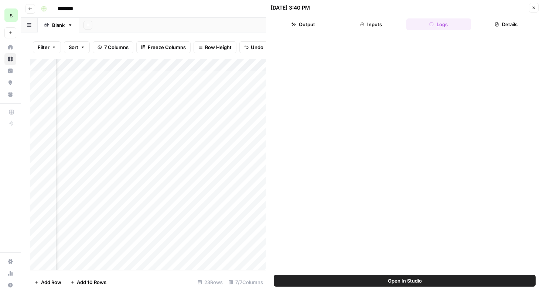
click at [418, 283] on span "Open In Studio" at bounding box center [405, 280] width 34 height 7
click at [536, 6] on button "Close" at bounding box center [534, 8] width 10 height 10
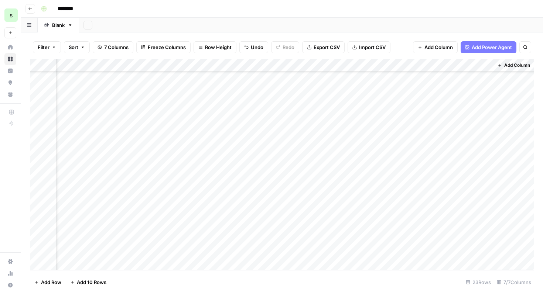
scroll to position [54, 251]
click at [410, 199] on div "Add Column" at bounding box center [282, 164] width 504 height 211
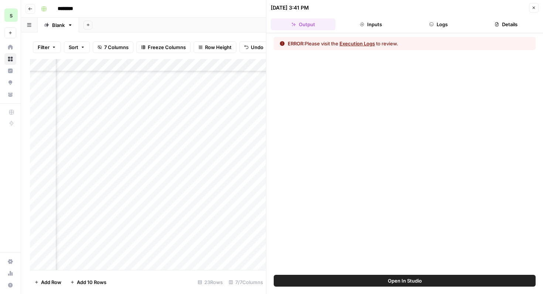
click at [368, 45] on button "Execution Logs" at bounding box center [356, 43] width 35 height 7
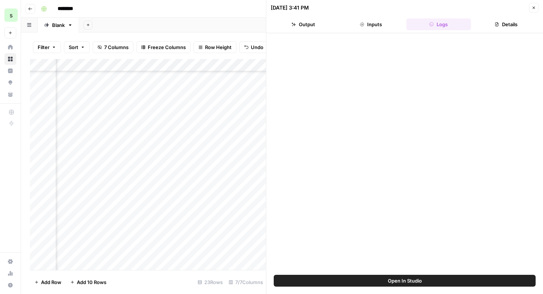
click at [531, 9] on button "Close" at bounding box center [534, 8] width 10 height 10
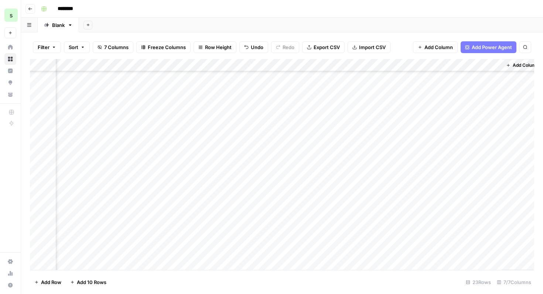
scroll to position [0, 243]
click at [428, 88] on div "Add Column" at bounding box center [282, 164] width 504 height 211
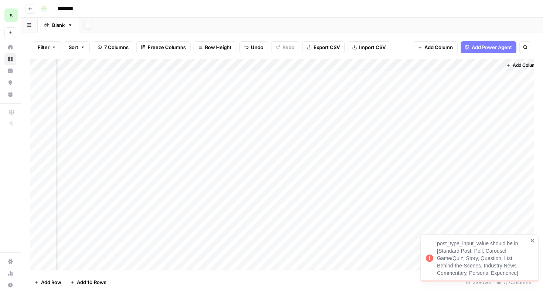
click at [532, 242] on icon "close" at bounding box center [532, 241] width 4 height 4
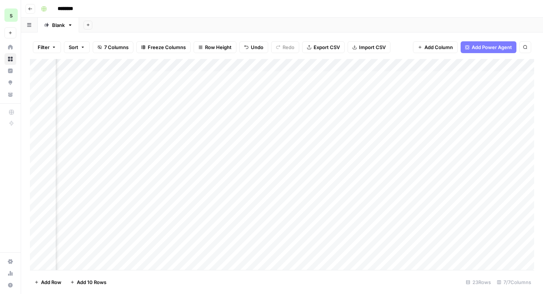
scroll to position [0, 0]
click at [235, 91] on div "Add Column" at bounding box center [282, 164] width 504 height 211
click at [212, 90] on div "Add Column" at bounding box center [282, 164] width 504 height 211
click at [212, 90] on textarea "**********" at bounding box center [221, 90] width 118 height 10
click at [219, 90] on textarea "**********" at bounding box center [221, 90] width 118 height 10
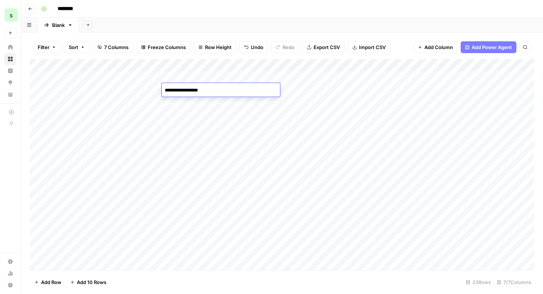
drag, startPoint x: 219, startPoint y: 90, endPoint x: 162, endPoint y: 88, distance: 57.3
click at [162, 88] on textarea "**********" at bounding box center [221, 90] width 118 height 10
click at [246, 116] on div "Add Column" at bounding box center [282, 164] width 504 height 211
click at [238, 119] on div "Add Column" at bounding box center [282, 164] width 504 height 211
click at [238, 119] on textarea "********" at bounding box center [221, 115] width 118 height 10
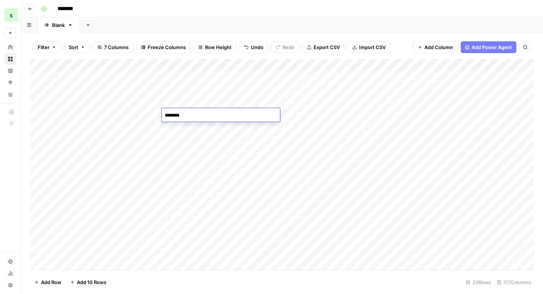
click at [239, 89] on div "Add Column" at bounding box center [282, 164] width 504 height 211
drag, startPoint x: 233, startPoint y: 89, endPoint x: 163, endPoint y: 87, distance: 70.2
click at [163, 87] on textarea "**********" at bounding box center [221, 90] width 118 height 10
type textarea "**********"
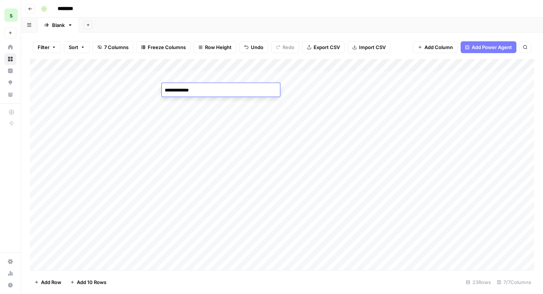
drag, startPoint x: 201, startPoint y: 88, endPoint x: 162, endPoint y: 88, distance: 38.8
click at [162, 88] on textarea "**********" at bounding box center [221, 90] width 118 height 10
type textarea "**********"
click at [228, 137] on div "Add Column" at bounding box center [282, 164] width 504 height 211
click at [220, 88] on div "Add Column" at bounding box center [282, 164] width 504 height 211
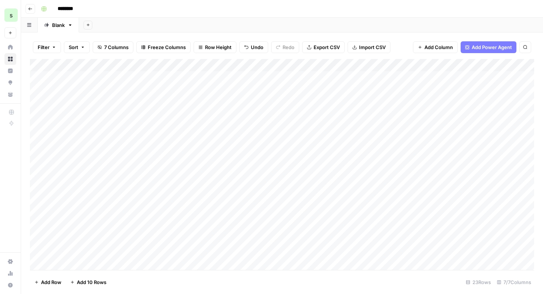
click at [212, 130] on div "Add Column" at bounding box center [282, 164] width 504 height 211
click at [212, 140] on div "Add Column" at bounding box center [282, 164] width 504 height 211
click at [207, 174] on div "Add Column" at bounding box center [282, 164] width 504 height 211
click at [211, 191] on div "Add Column" at bounding box center [282, 164] width 504 height 211
click at [212, 203] on div "Add Column" at bounding box center [282, 164] width 504 height 211
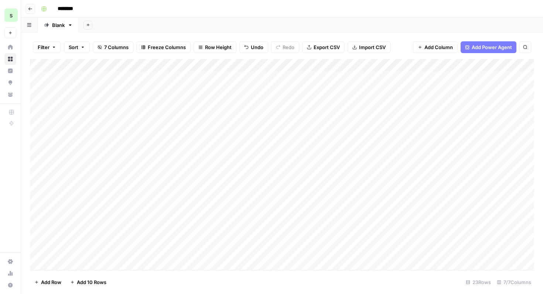
click at [213, 226] on div "Add Column" at bounding box center [282, 164] width 504 height 211
click at [216, 266] on div "Add Column" at bounding box center [282, 164] width 504 height 211
click at [218, 178] on div "Add Column" at bounding box center [282, 164] width 504 height 211
click at [202, 189] on div "Add Column" at bounding box center [282, 164] width 504 height 211
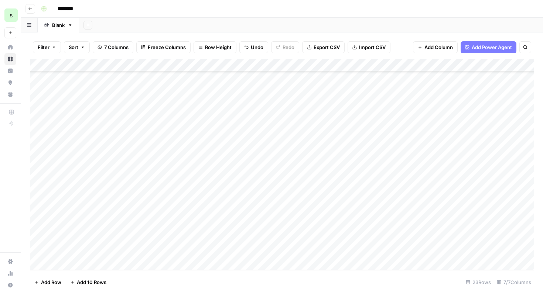
click at [214, 229] on div "Add Column" at bounding box center [282, 164] width 504 height 211
click at [213, 237] on div "Add Column" at bounding box center [282, 164] width 504 height 211
click at [167, 103] on div "Add Column" at bounding box center [282, 164] width 504 height 211
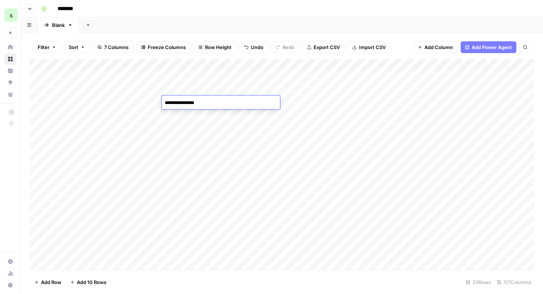
click at [165, 103] on textarea "**********" at bounding box center [221, 103] width 118 height 10
drag, startPoint x: 244, startPoint y: 104, endPoint x: 216, endPoint y: 103, distance: 28.8
click at [216, 103] on textarea "**********" at bounding box center [221, 103] width 118 height 10
type textarea "**********"
click at [232, 127] on div "Add Column" at bounding box center [282, 164] width 504 height 211
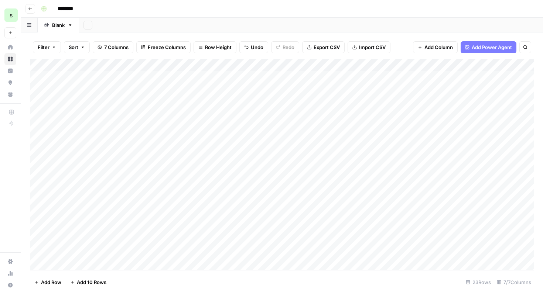
click at [224, 104] on div "Add Column" at bounding box center [282, 164] width 504 height 211
click at [223, 159] on div "Add Column" at bounding box center [282, 164] width 504 height 211
click at [218, 175] on div "Add Column" at bounding box center [282, 164] width 504 height 211
click at [203, 250] on div "Add Column" at bounding box center [282, 164] width 504 height 211
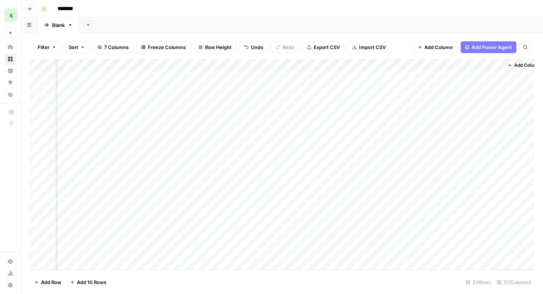
scroll to position [0, 251]
click at [420, 90] on div "Add Column" at bounding box center [282, 164] width 504 height 211
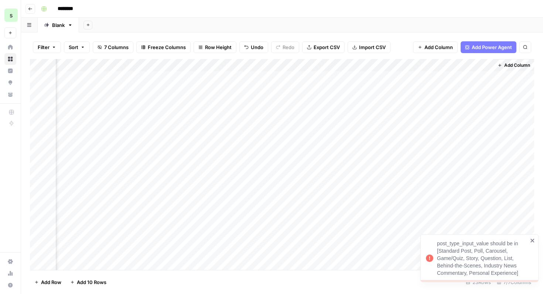
scroll to position [0, 0]
click at [196, 84] on div "Add Column" at bounding box center [282, 164] width 504 height 211
click at [192, 94] on div "Add Column" at bounding box center [282, 164] width 504 height 211
click at [192, 94] on textarea "**********" at bounding box center [221, 90] width 118 height 10
click at [178, 91] on textarea "**********" at bounding box center [221, 90] width 118 height 10
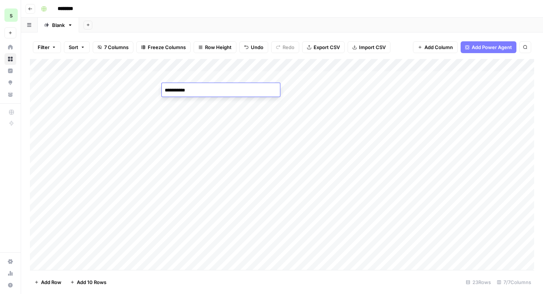
drag, startPoint x: 182, startPoint y: 91, endPoint x: 160, endPoint y: 90, distance: 21.8
click at [160, 90] on body "**********" at bounding box center [271, 147] width 543 height 294
type textarea "**********"
click at [207, 103] on div "Add Column" at bounding box center [282, 164] width 504 height 211
click at [199, 89] on div "Add Column" at bounding box center [282, 164] width 504 height 211
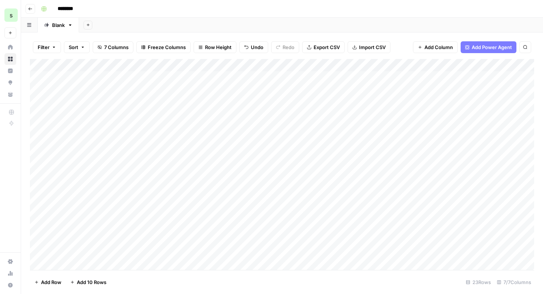
click at [198, 103] on div "Add Column" at bounding box center [282, 164] width 504 height 211
click at [203, 124] on div "Add Column" at bounding box center [282, 164] width 504 height 211
click at [204, 136] on div "Add Column" at bounding box center [282, 164] width 504 height 211
click at [204, 149] on div "Add Column" at bounding box center [282, 164] width 504 height 211
click at [201, 178] on div "Add Column" at bounding box center [282, 164] width 504 height 211
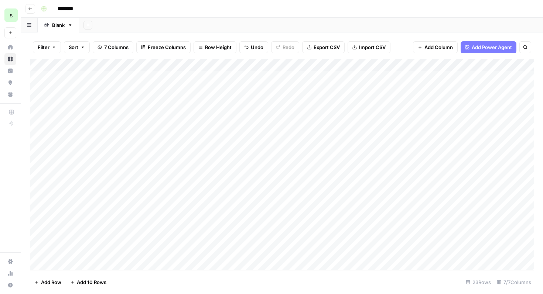
click at [203, 187] on div "Add Column" at bounding box center [282, 164] width 504 height 211
click at [205, 202] on div "Add Column" at bounding box center [282, 164] width 504 height 211
click at [207, 127] on div "Add Column" at bounding box center [282, 164] width 504 height 211
click at [207, 163] on div "Add Column" at bounding box center [282, 164] width 504 height 211
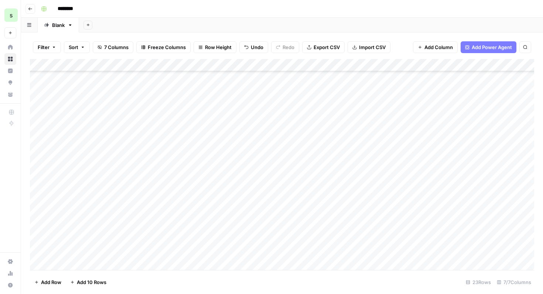
click at [206, 176] on div "Add Column" at bounding box center [282, 164] width 504 height 211
click at [207, 190] on div "Add Column" at bounding box center [282, 164] width 504 height 211
click at [206, 229] on div "Add Column" at bounding box center [282, 164] width 504 height 211
click at [207, 239] on div "Add Column" at bounding box center [282, 164] width 504 height 211
click at [206, 249] on div "Add Column" at bounding box center [282, 164] width 504 height 211
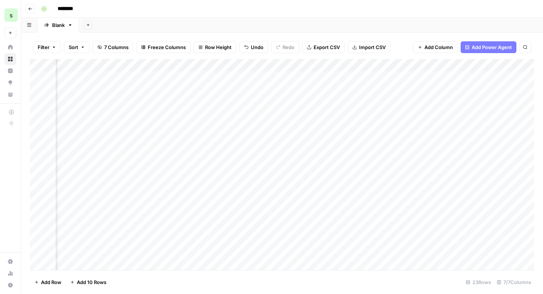
scroll to position [0, 251]
click at [419, 88] on div "Add Column" at bounding box center [282, 164] width 504 height 211
click at [411, 65] on div "Add Column" at bounding box center [282, 164] width 504 height 211
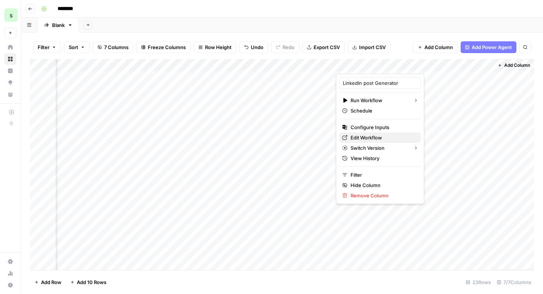
click at [384, 136] on span "Edit Workflow" at bounding box center [382, 137] width 65 height 7
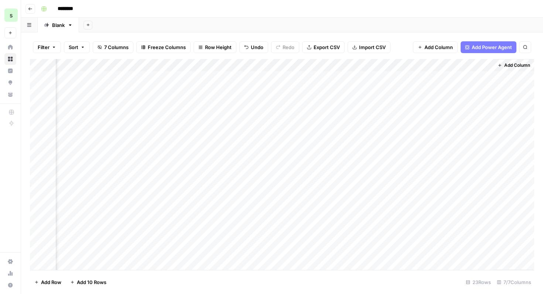
click at [411, 65] on div "Add Column" at bounding box center [282, 164] width 504 height 211
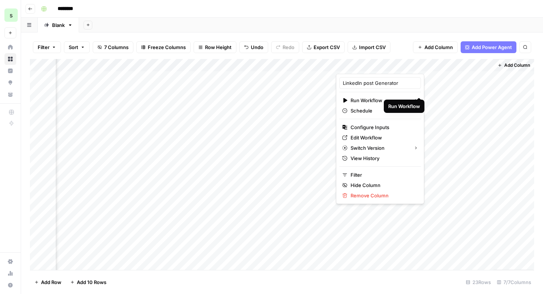
click at [420, 89] on div "Add Column" at bounding box center [282, 164] width 504 height 211
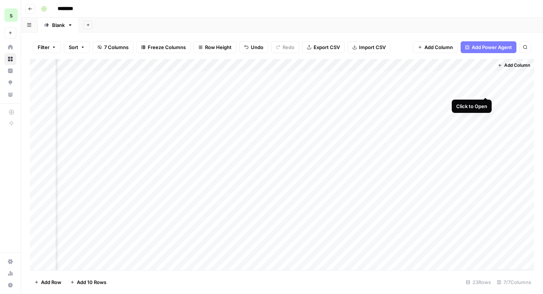
click at [486, 89] on div "Add Column" at bounding box center [282, 164] width 504 height 211
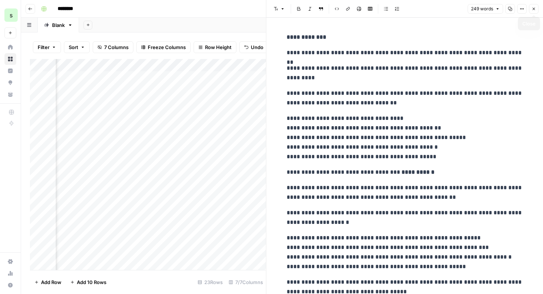
click at [535, 5] on button "Close" at bounding box center [534, 9] width 10 height 10
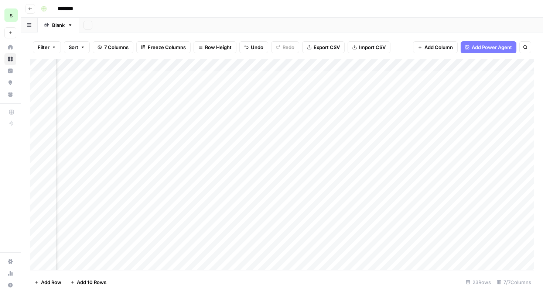
scroll to position [0, 162]
click at [509, 101] on div "Add Column" at bounding box center [282, 164] width 504 height 211
click at [87, 114] on div "Add Column" at bounding box center [282, 164] width 504 height 211
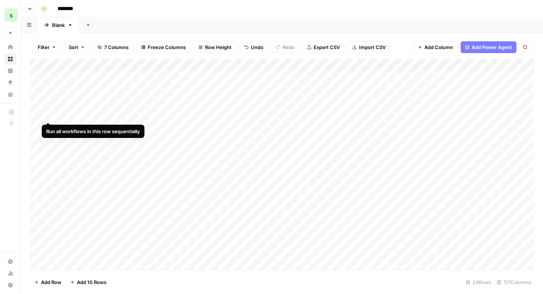
click at [48, 115] on div "Add Column" at bounding box center [282, 164] width 504 height 211
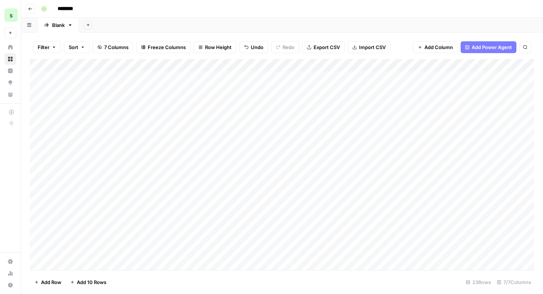
click at [50, 129] on div "Add Column" at bounding box center [282, 164] width 504 height 211
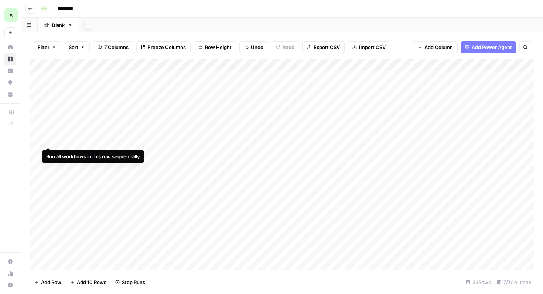
click at [49, 141] on div "Add Column" at bounding box center [282, 164] width 504 height 211
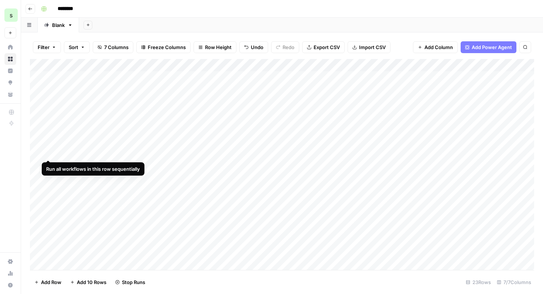
click at [49, 150] on div "Add Column" at bounding box center [282, 164] width 504 height 211
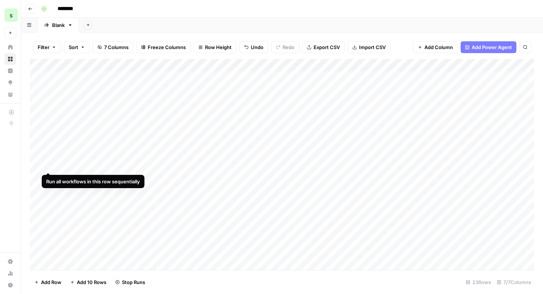
click at [49, 168] on div "Add Column" at bounding box center [282, 164] width 504 height 211
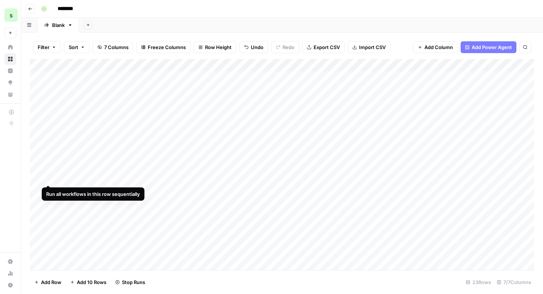
click at [49, 178] on div "Add Column" at bounding box center [282, 164] width 504 height 211
click at [49, 191] on div "Add Column" at bounding box center [282, 164] width 504 height 211
click at [49, 206] on div "Add Column" at bounding box center [282, 164] width 504 height 211
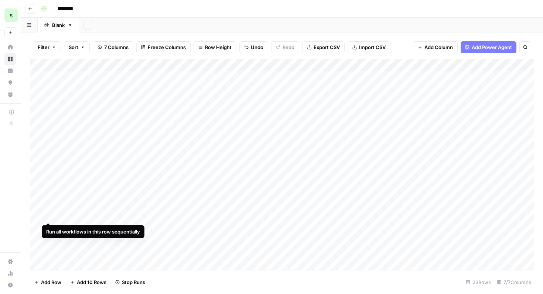
click at [49, 213] on div "Add Column" at bounding box center [282, 164] width 504 height 211
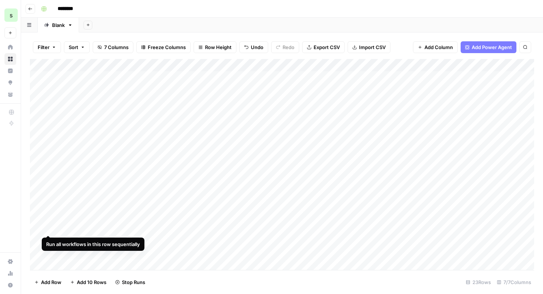
click at [49, 229] on div "Add Column" at bounding box center [282, 164] width 504 height 211
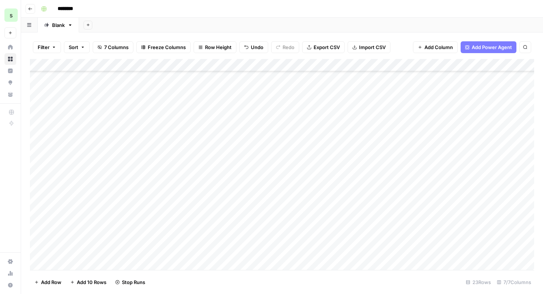
scroll to position [37, 0]
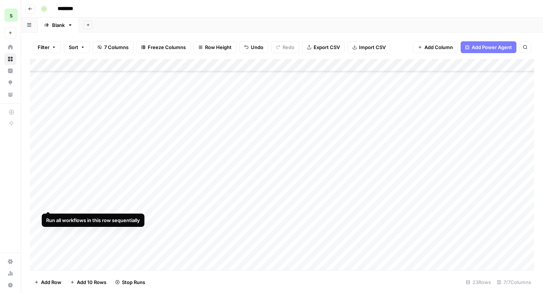
click at [50, 206] on div "Add Column" at bounding box center [282, 164] width 504 height 211
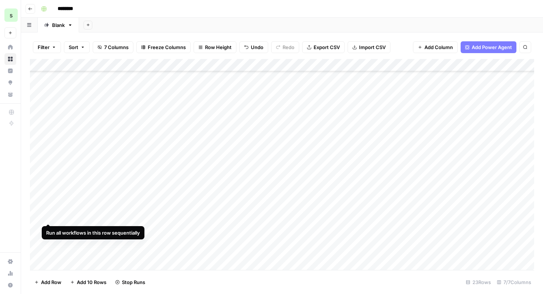
click at [49, 215] on div "Add Column" at bounding box center [282, 164] width 504 height 211
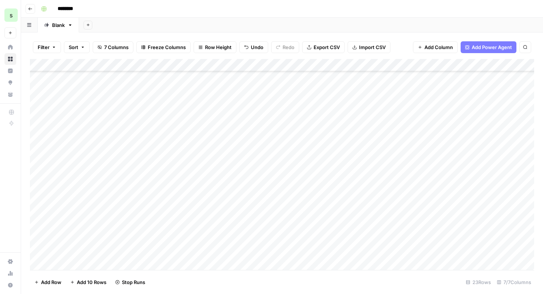
click at [49, 229] on div "Add Column" at bounding box center [282, 164] width 504 height 211
click at [49, 243] on div "Add Column" at bounding box center [282, 164] width 504 height 211
click at [49, 220] on div "Add Column" at bounding box center [282, 164] width 504 height 211
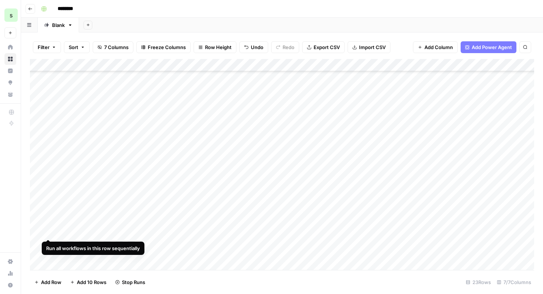
click at [49, 232] on div "Add Column" at bounding box center [282, 164] width 504 height 211
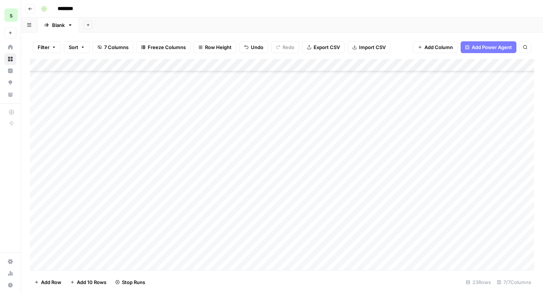
scroll to position [102, 0]
click at [48, 212] on div "Add Column" at bounding box center [282, 164] width 504 height 211
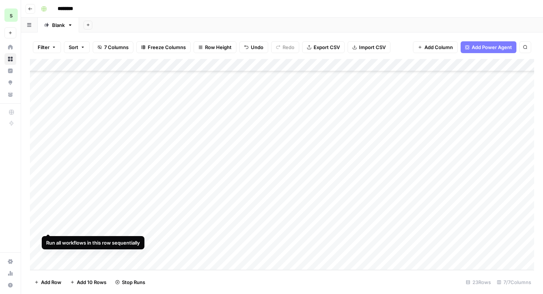
click at [48, 223] on div "Add Column" at bounding box center [282, 164] width 504 height 211
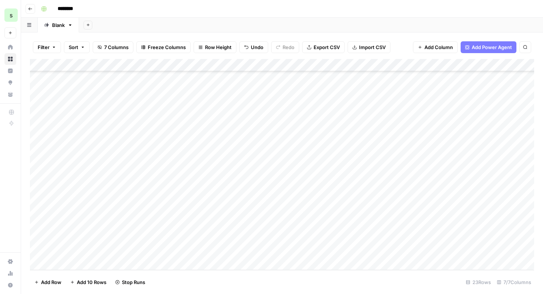
click at [49, 238] on div "Add Column" at bounding box center [282, 164] width 504 height 211
click at [49, 248] on div "Add Column" at bounding box center [282, 164] width 504 height 211
click at [485, 102] on div "Add Column" at bounding box center [282, 164] width 504 height 211
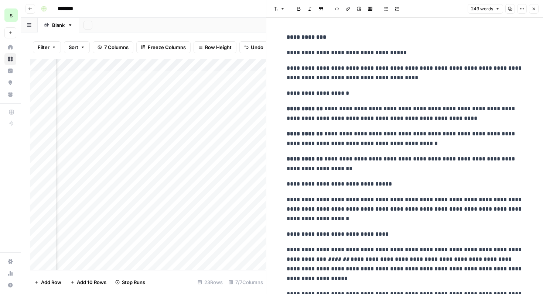
scroll to position [149, 0]
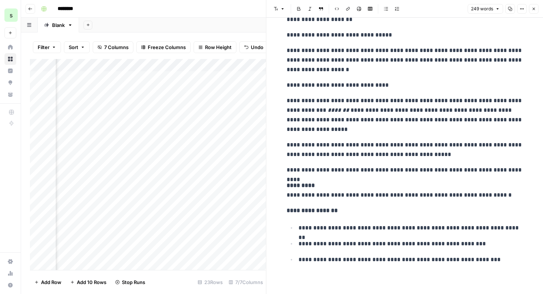
click at [534, 11] on button "Close" at bounding box center [534, 9] width 10 height 10
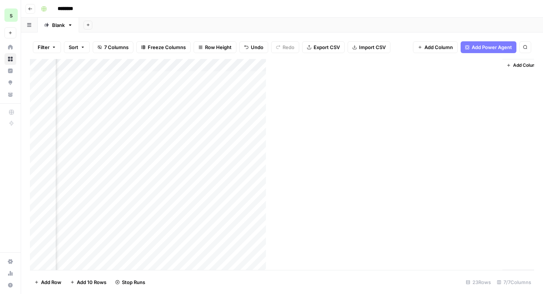
scroll to position [0, 243]
click at [347, 127] on div "Add Column" at bounding box center [282, 164] width 504 height 211
click at [360, 127] on div "Add Column" at bounding box center [282, 164] width 504 height 211
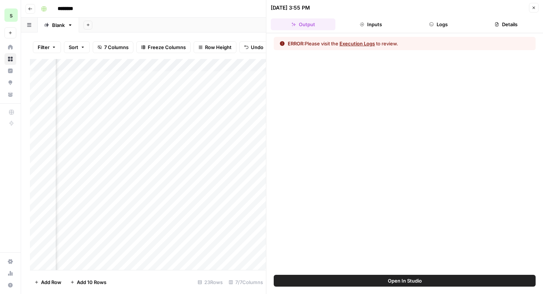
click at [534, 7] on icon "button" at bounding box center [533, 8] width 4 height 4
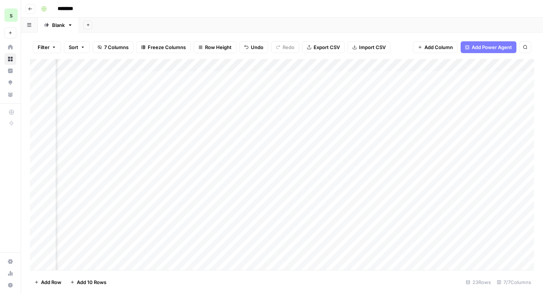
scroll to position [0, 251]
click at [418, 126] on div "Add Column" at bounding box center [282, 164] width 504 height 211
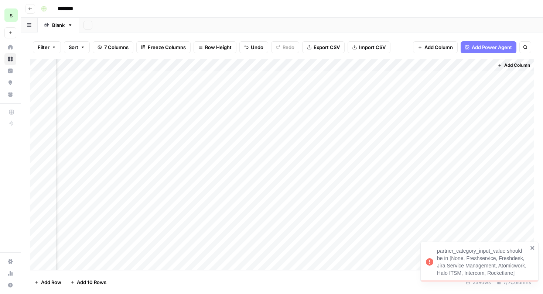
click at [174, 124] on div "Add Column" at bounding box center [282, 164] width 504 height 211
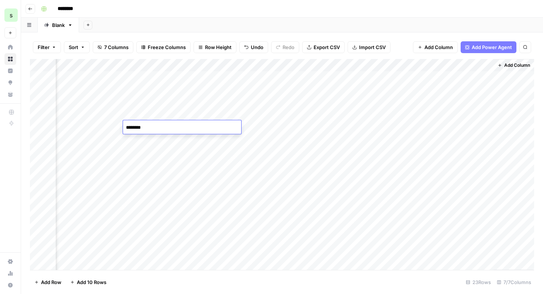
click at [136, 128] on textarea "********" at bounding box center [182, 128] width 118 height 10
type textarea "*********"
click at [159, 139] on div "Add Column" at bounding box center [282, 164] width 504 height 211
click at [189, 140] on div "Add Column" at bounding box center [282, 164] width 504 height 211
click at [189, 140] on textarea "**********" at bounding box center [182, 140] width 118 height 10
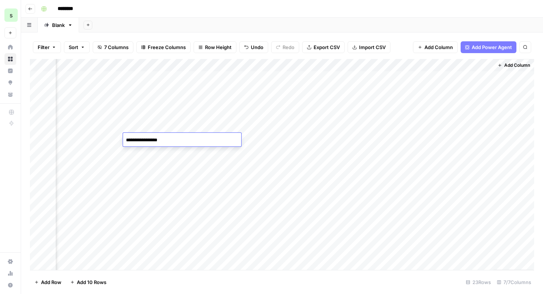
click at [134, 139] on textarea "**********" at bounding box center [182, 140] width 118 height 10
type textarea "**********"
click at [143, 177] on div "Add Column" at bounding box center [282, 164] width 504 height 211
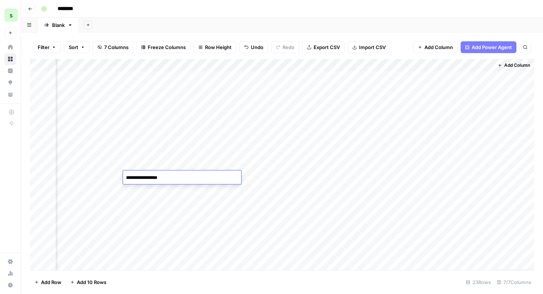
click at [134, 177] on textarea "**********" at bounding box center [182, 178] width 118 height 10
type textarea "**********"
click at [159, 216] on div "Add Column" at bounding box center [282, 164] width 504 height 211
click at [133, 215] on textarea "**********" at bounding box center [182, 215] width 118 height 10
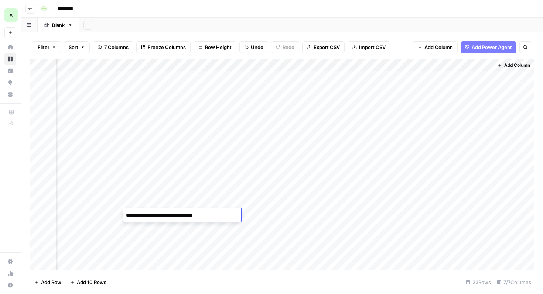
type textarea "**********"
click at [151, 241] on div "Add Column" at bounding box center [282, 164] width 504 height 211
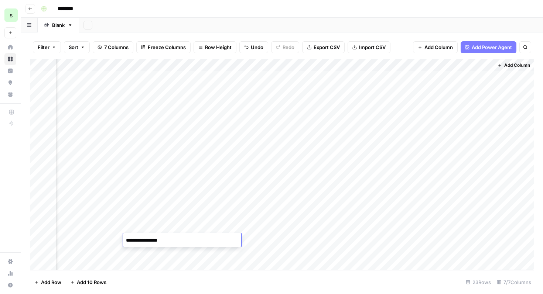
click at [137, 227] on div "Add Column" at bounding box center [282, 164] width 504 height 211
click at [137, 227] on textarea "********" at bounding box center [182, 228] width 118 height 10
type textarea "*********"
click at [150, 240] on div "Add Column" at bounding box center [282, 164] width 504 height 211
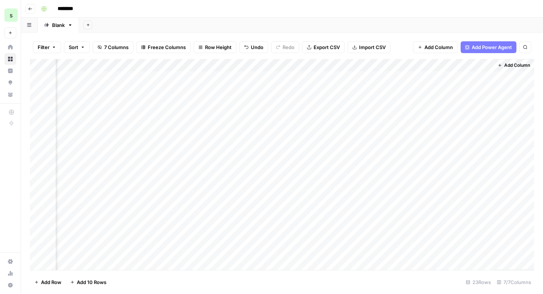
click at [150, 240] on div "Add Column" at bounding box center [282, 164] width 504 height 211
click at [132, 242] on textarea "**********" at bounding box center [182, 241] width 118 height 10
click at [130, 240] on textarea "**********" at bounding box center [182, 241] width 118 height 10
type textarea "**********"
click at [162, 262] on div "Add Column" at bounding box center [282, 164] width 504 height 211
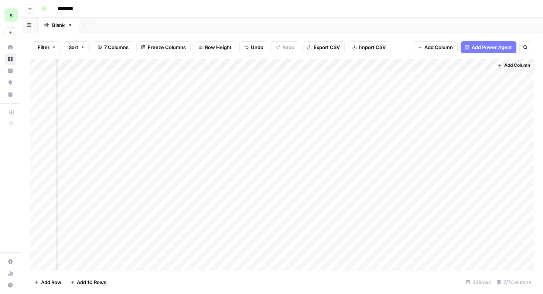
scroll to position [102, 251]
click at [150, 174] on div "Add Column" at bounding box center [282, 164] width 504 height 211
click at [134, 175] on textarea "********" at bounding box center [182, 177] width 118 height 10
click at [135, 175] on textarea "********" at bounding box center [182, 177] width 118 height 10
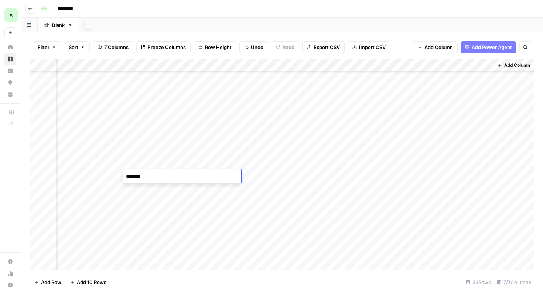
type textarea "*********"
click at [142, 239] on div "Add Column" at bounding box center [282, 164] width 504 height 211
click at [135, 239] on textarea "**********" at bounding box center [182, 239] width 118 height 10
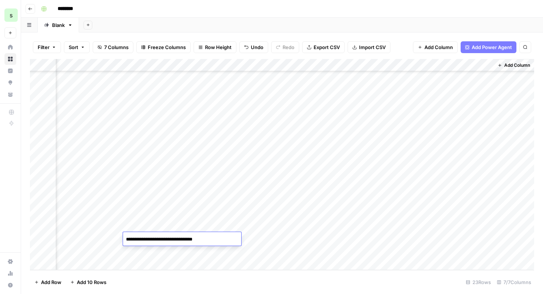
type textarea "**********"
click at [177, 255] on div "Add Column" at bounding box center [282, 164] width 504 height 211
click at [420, 126] on div "Add Column" at bounding box center [282, 164] width 504 height 211
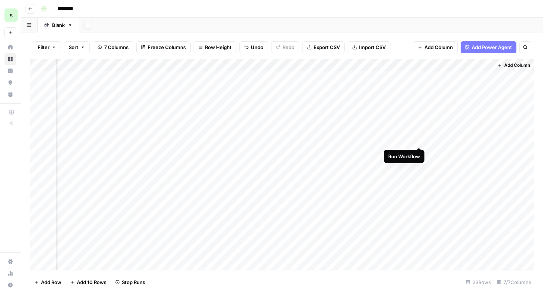
click at [418, 140] on div "Add Column" at bounding box center [282, 164] width 504 height 211
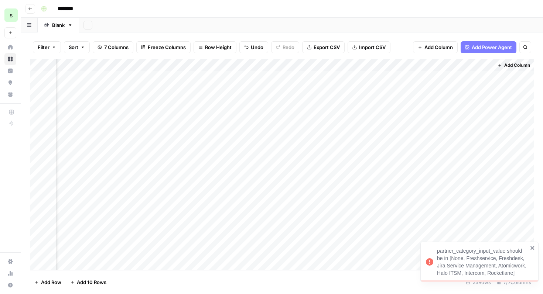
click at [534, 248] on icon "close" at bounding box center [532, 248] width 5 height 6
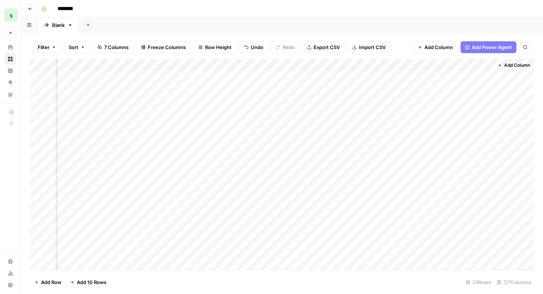
click at [175, 142] on div "Add Column" at bounding box center [282, 164] width 504 height 211
drag, startPoint x: 186, startPoint y: 141, endPoint x: 115, endPoint y: 134, distance: 70.8
click at [115, 134] on body "**********" at bounding box center [271, 147] width 543 height 294
type textarea "**********"
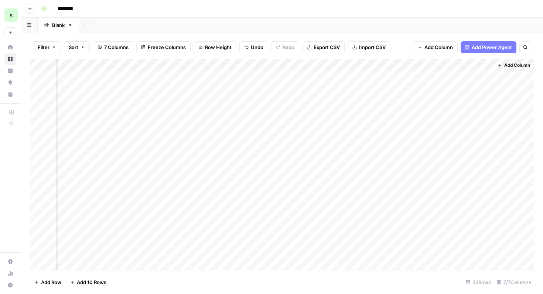
click at [179, 152] on div "Add Column" at bounding box center [282, 164] width 504 height 211
click at [184, 177] on div "Add Column" at bounding box center [282, 164] width 504 height 211
drag, startPoint x: 185, startPoint y: 180, endPoint x: 223, endPoint y: 178, distance: 38.1
click at [223, 178] on textarea "**********" at bounding box center [182, 178] width 118 height 10
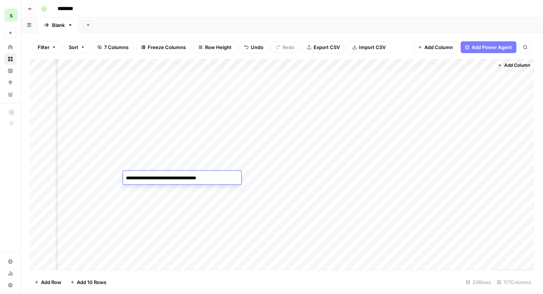
type textarea "**********"
click at [163, 218] on div "Add Column" at bounding box center [282, 164] width 504 height 211
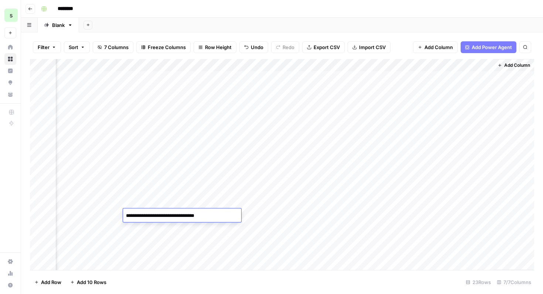
drag, startPoint x: 186, startPoint y: 218, endPoint x: 121, endPoint y: 213, distance: 64.5
click at [121, 213] on body "**********" at bounding box center [271, 147] width 543 height 294
type textarea "**********"
click at [199, 244] on div "Add Column" at bounding box center [282, 164] width 504 height 211
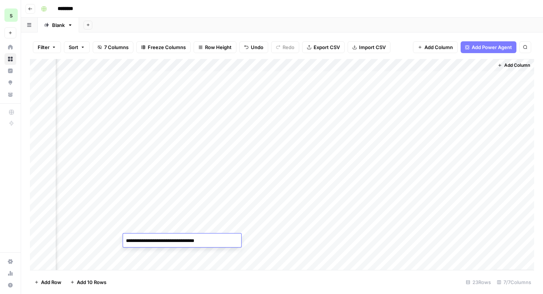
drag, startPoint x: 218, startPoint y: 242, endPoint x: 184, endPoint y: 241, distance: 34.4
click at [184, 241] on textarea "**********" at bounding box center [182, 241] width 118 height 10
type textarea "**********"
click at [384, 140] on div "Add Column" at bounding box center [282, 164] width 504 height 211
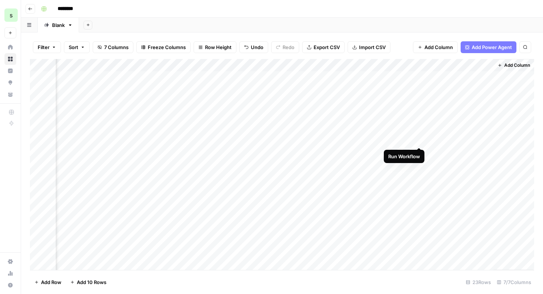
click at [419, 140] on div "Add Column" at bounding box center [282, 164] width 504 height 211
click at [163, 143] on div "Add Column" at bounding box center [282, 164] width 504 height 211
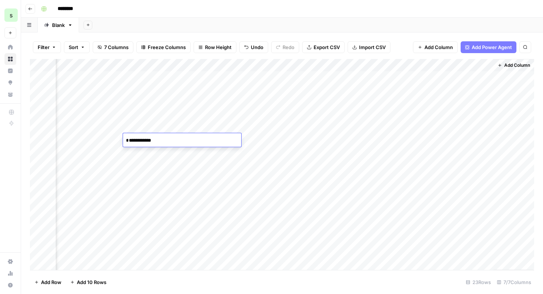
click at [127, 140] on textarea "**********" at bounding box center [182, 141] width 118 height 10
type textarea "**********"
click at [421, 140] on div "Add Column" at bounding box center [282, 164] width 504 height 211
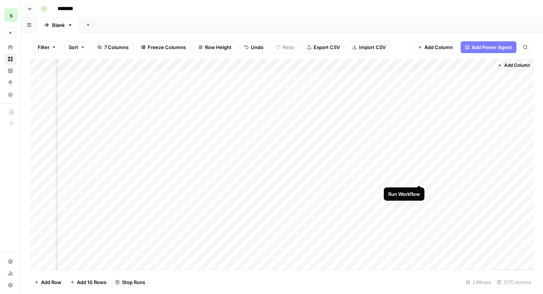
click at [420, 177] on div "Add Column" at bounding box center [282, 164] width 504 height 211
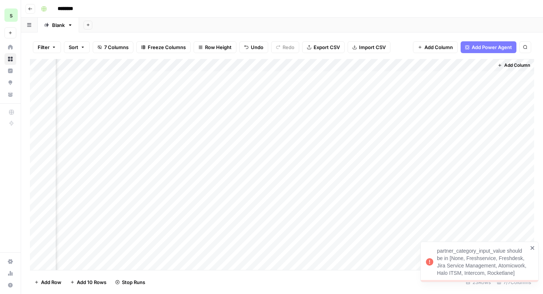
click at [201, 177] on div "Add Column" at bounding box center [282, 164] width 504 height 211
click at [127, 177] on textarea "**********" at bounding box center [182, 178] width 118 height 10
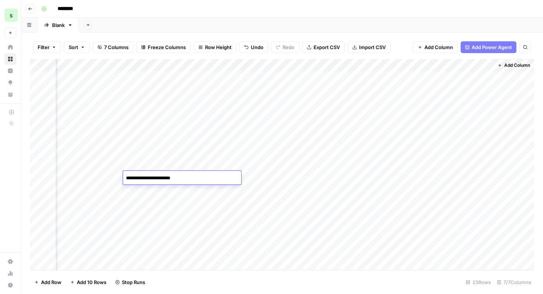
click at [196, 206] on div "Add Column" at bounding box center [282, 164] width 504 height 211
click at [418, 177] on div "Add Column" at bounding box center [282, 164] width 504 height 211
click at [155, 213] on div "Add Column" at bounding box center [282, 164] width 504 height 211
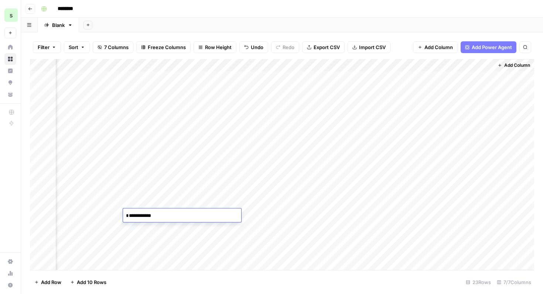
click at [127, 215] on textarea "**********" at bounding box center [182, 216] width 118 height 10
type textarea "**********"
click at [163, 178] on div "Add Column" at bounding box center [282, 164] width 504 height 211
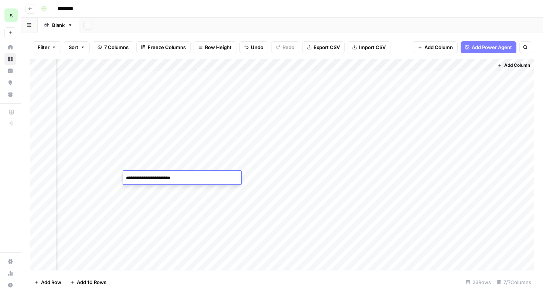
click at [127, 177] on textarea "**********" at bounding box center [182, 178] width 118 height 10
click at [153, 179] on textarea "**********" at bounding box center [182, 178] width 118 height 10
type textarea "**********"
click at [162, 243] on div "Add Column" at bounding box center [282, 164] width 504 height 211
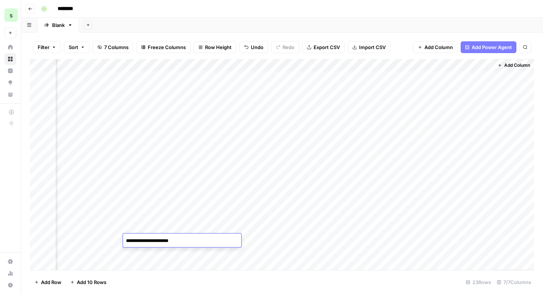
click at [408, 175] on div "Add Column" at bounding box center [282, 164] width 504 height 211
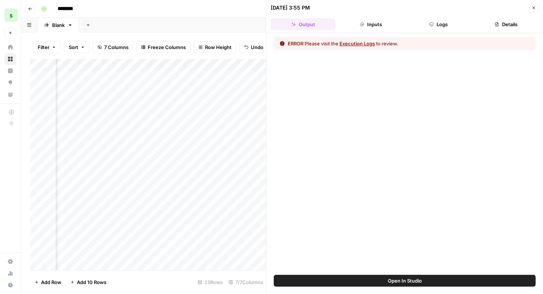
click at [533, 9] on icon "button" at bounding box center [533, 8] width 4 height 4
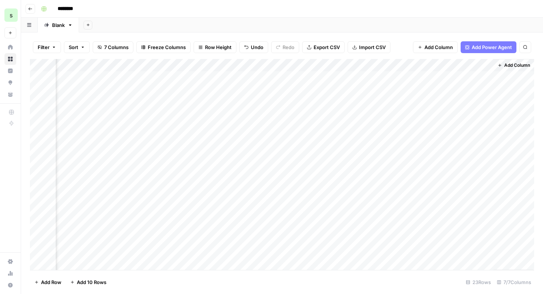
scroll to position [0, 243]
click at [428, 179] on div "Add Column" at bounding box center [282, 164] width 504 height 211
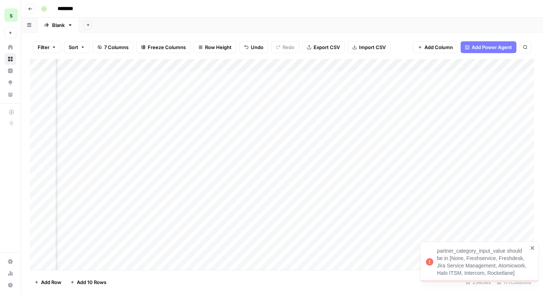
scroll to position [0, 0]
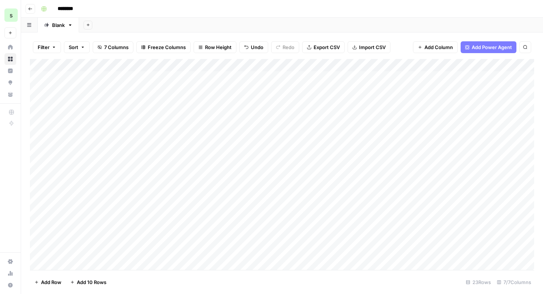
click at [411, 178] on div "Add Column" at bounding box center [282, 164] width 504 height 211
click at [405, 191] on div "Add Column" at bounding box center [282, 164] width 504 height 211
click at [322, 216] on div "Add Column" at bounding box center [282, 164] width 504 height 211
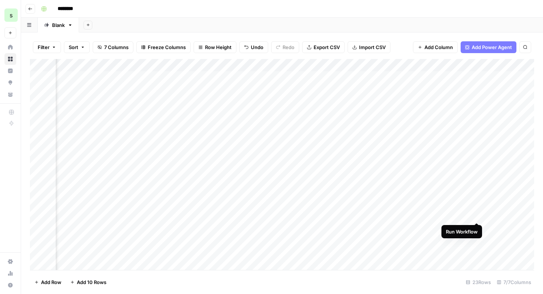
click at [475, 215] on div "Add Column" at bounding box center [282, 164] width 504 height 211
click at [477, 229] on div "Add Column" at bounding box center [282, 164] width 504 height 211
click at [226, 177] on div "Add Column" at bounding box center [282, 164] width 504 height 211
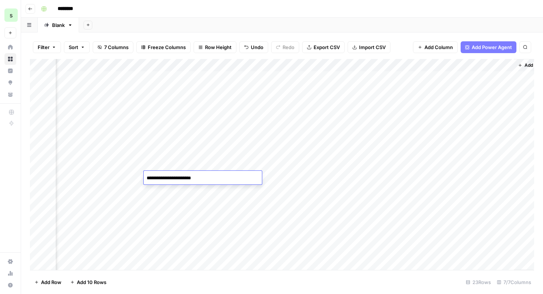
drag, startPoint x: 225, startPoint y: 179, endPoint x: 140, endPoint y: 168, distance: 86.4
click at [140, 168] on body "**********" at bounding box center [271, 147] width 543 height 294
click at [439, 178] on div "Add Column" at bounding box center [282, 164] width 504 height 211
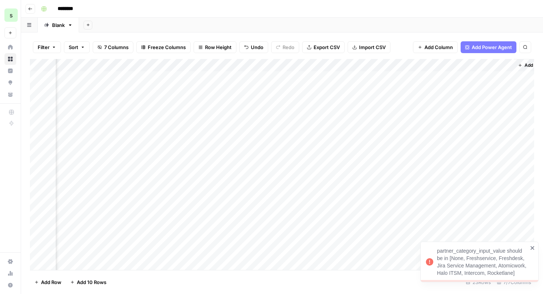
click at [535, 246] on div "partner_category_input_value should be in [None, Freshservice, Freshdesk, Jira …" at bounding box center [479, 262] width 118 height 41
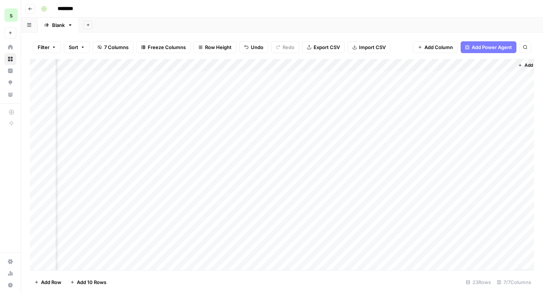
click at [205, 180] on div "Add Column" at bounding box center [282, 164] width 504 height 211
click at [213, 179] on textarea "**********" at bounding box center [203, 178] width 118 height 10
type textarea "**********"
click at [210, 242] on div "Add Column" at bounding box center [282, 164] width 504 height 211
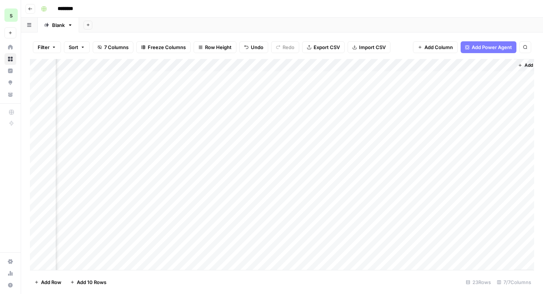
click at [210, 242] on div "Add Column" at bounding box center [282, 164] width 504 height 211
click at [210, 242] on textarea "**********" at bounding box center [203, 241] width 118 height 10
click at [156, 239] on textarea "**********" at bounding box center [203, 241] width 118 height 10
click at [148, 239] on textarea "**********" at bounding box center [203, 241] width 118 height 10
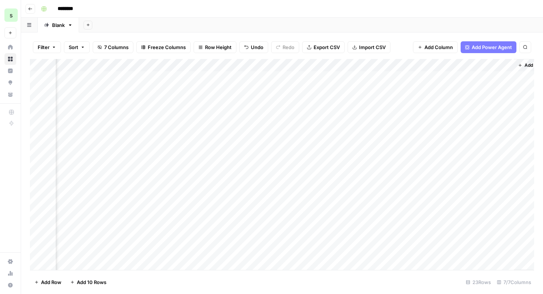
click at [242, 180] on div "Add Column" at bounding box center [282, 164] width 504 height 211
click at [243, 175] on div "Add Column" at bounding box center [282, 164] width 504 height 211
click at [441, 179] on div "Add Column" at bounding box center [282, 164] width 504 height 211
click at [440, 240] on div "Add Column" at bounding box center [282, 164] width 504 height 211
click at [85, 9] on input "********" at bounding box center [74, 9] width 41 height 12
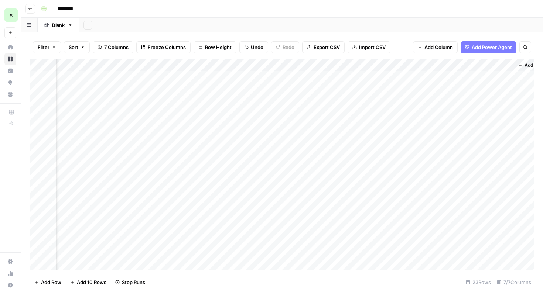
click at [85, 9] on input "********" at bounding box center [74, 9] width 41 height 12
type input "*"
type input "**********"
click at [161, 10] on div "**********" at bounding box center [286, 9] width 497 height 12
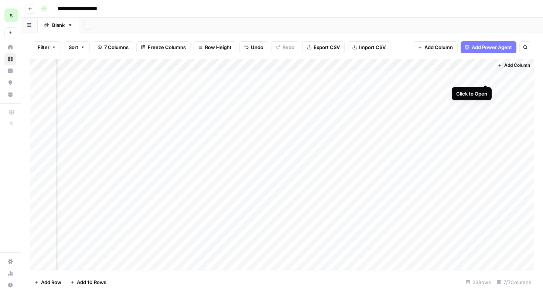
click at [486, 78] on div "Add Column" at bounding box center [282, 164] width 504 height 211
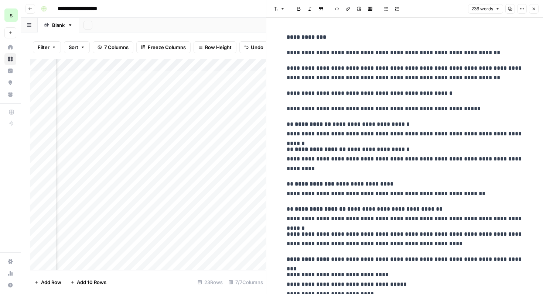
scroll to position [126, 0]
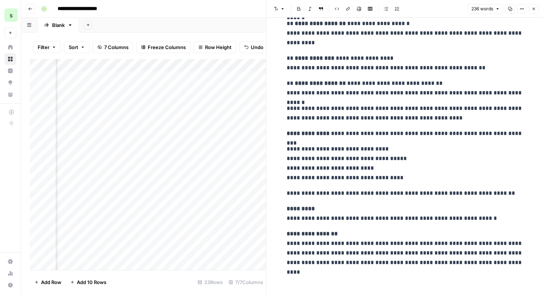
click at [532, 12] on button "Close" at bounding box center [534, 9] width 10 height 10
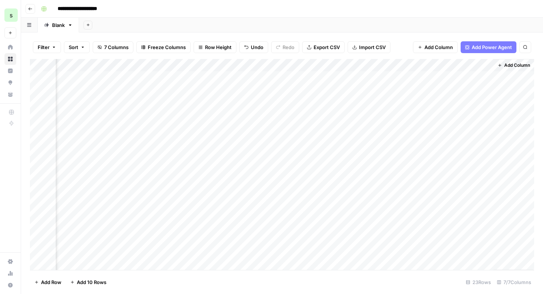
scroll to position [0, 243]
click at [493, 89] on div "Add Column" at bounding box center [282, 164] width 504 height 211
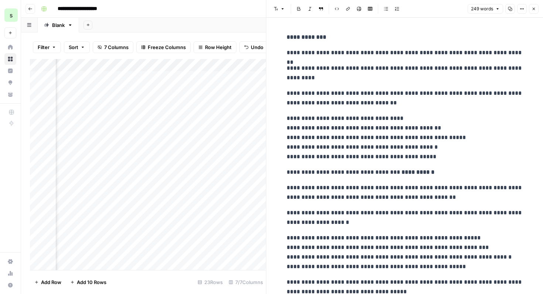
click at [534, 9] on icon "button" at bounding box center [533, 9] width 3 height 3
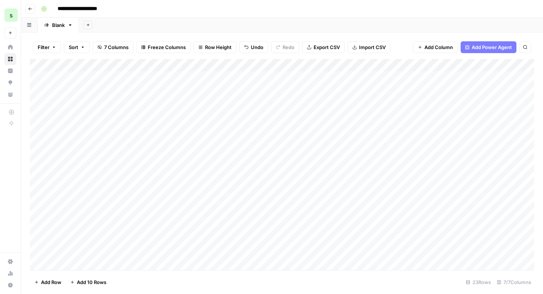
click at [148, 94] on div "Add Column" at bounding box center [282, 164] width 504 height 211
click at [122, 92] on div "Add Column" at bounding box center [282, 164] width 504 height 211
click at [119, 89] on textarea "**********" at bounding box center [114, 90] width 118 height 10
drag, startPoint x: 120, startPoint y: 90, endPoint x: 87, endPoint y: 88, distance: 32.5
click at [87, 88] on textarea "**********" at bounding box center [114, 90] width 118 height 10
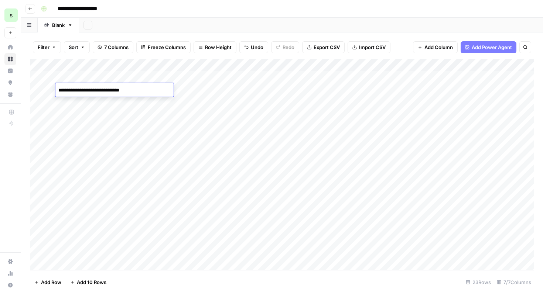
type textarea "**********"
click at [132, 121] on div "Add Column" at bounding box center [282, 164] width 504 height 211
click at [126, 89] on div "Add Column" at bounding box center [282, 164] width 504 height 211
click at [86, 90] on textarea "**********" at bounding box center [114, 90] width 118 height 10
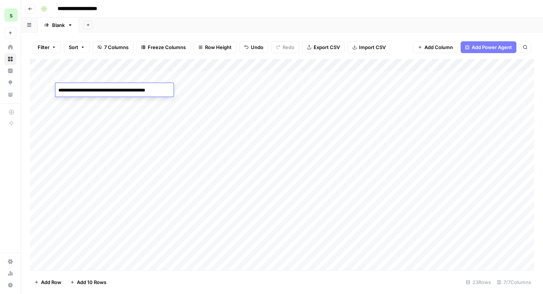
type textarea "**********"
click at [102, 109] on div "Add Column" at bounding box center [282, 164] width 504 height 211
click at [354, 89] on div "Add Column" at bounding box center [282, 164] width 504 height 211
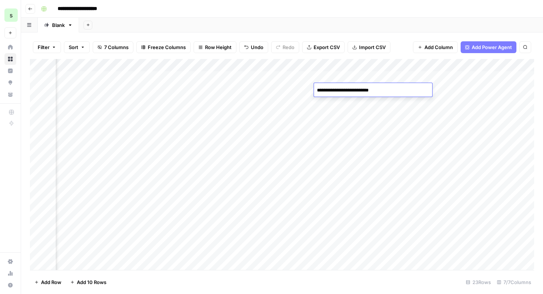
drag, startPoint x: 395, startPoint y: 89, endPoint x: 317, endPoint y: 91, distance: 77.6
click at [317, 91] on textarea "**********" at bounding box center [373, 90] width 118 height 10
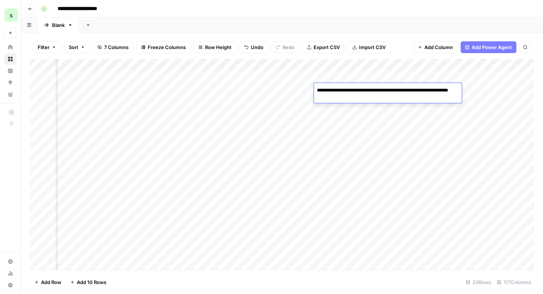
type textarea "**********"
click at [333, 132] on div "Add Column" at bounding box center [282, 164] width 504 height 211
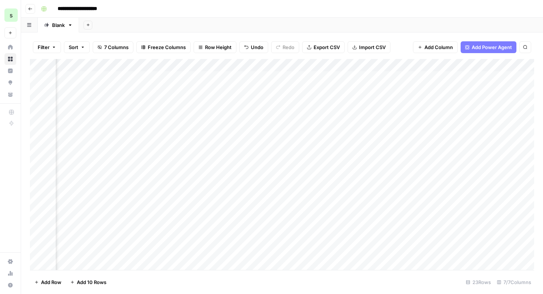
click at [385, 88] on div "Add Column" at bounding box center [282, 164] width 504 height 211
click at [460, 90] on div "Add Column" at bounding box center [282, 164] width 504 height 211
click at [486, 127] on div "Add Column" at bounding box center [282, 164] width 504 height 211
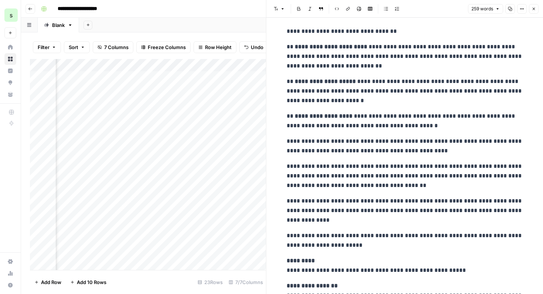
scroll to position [149, 0]
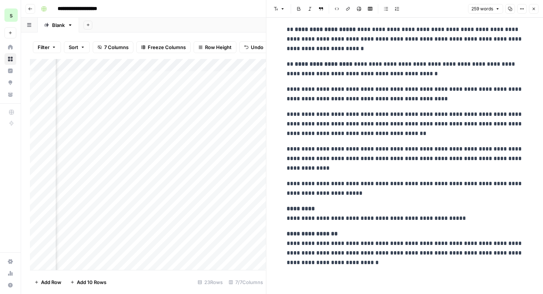
click at [537, 8] on button "Close" at bounding box center [534, 9] width 10 height 10
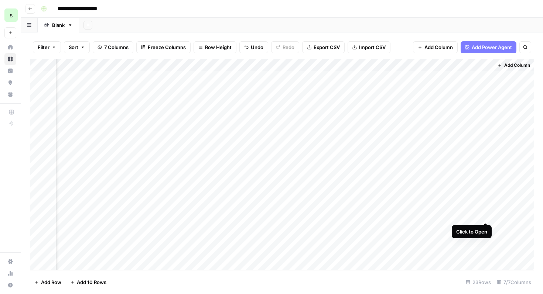
click at [487, 215] on div "Add Column" at bounding box center [282, 164] width 504 height 211
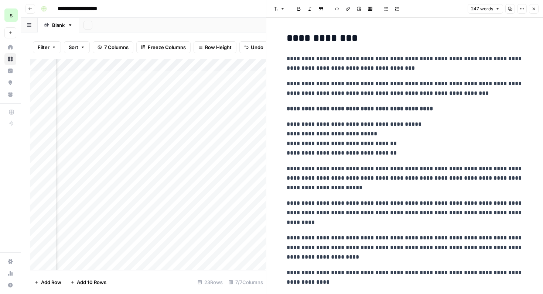
click at [535, 11] on icon "button" at bounding box center [533, 9] width 4 height 4
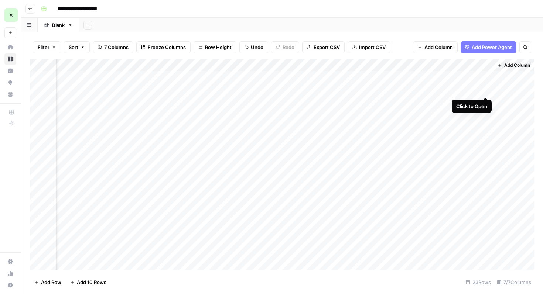
click at [486, 90] on div "Add Column" at bounding box center [282, 164] width 504 height 211
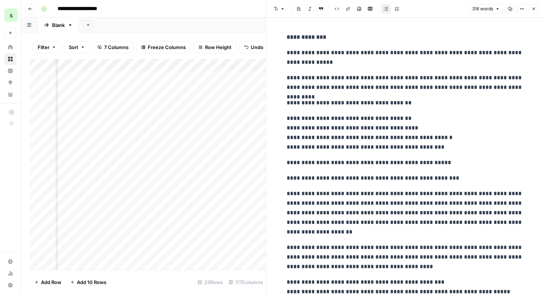
click at [536, 13] on button "Close" at bounding box center [534, 9] width 10 height 10
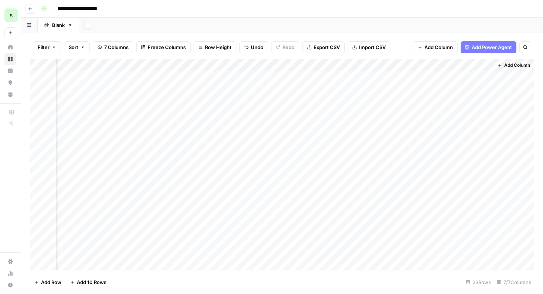
scroll to position [0, 243]
click at [475, 165] on div "Add Column" at bounding box center [282, 164] width 504 height 211
click at [497, 164] on div "Add Column" at bounding box center [282, 164] width 504 height 211
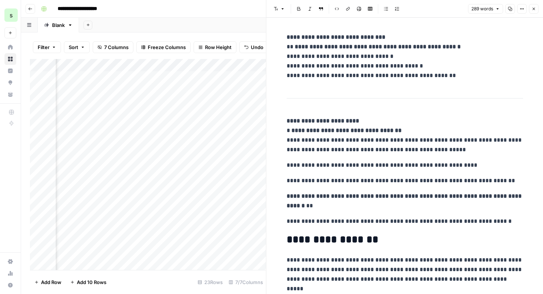
scroll to position [356, 0]
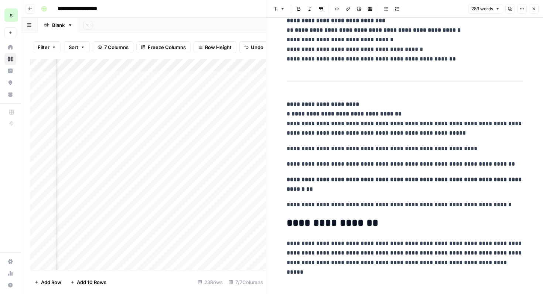
click at [536, 7] on button "Close" at bounding box center [534, 9] width 10 height 10
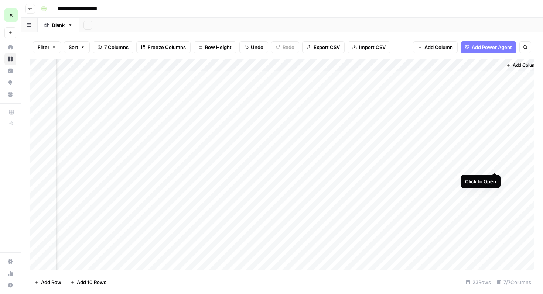
click at [494, 166] on div "Add Column" at bounding box center [282, 164] width 504 height 211
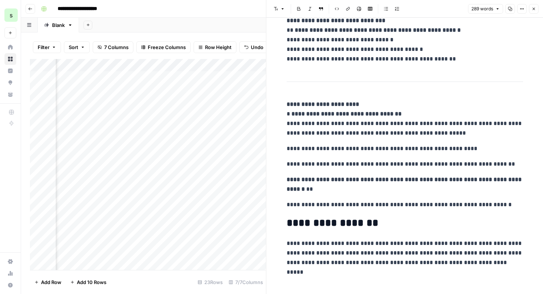
scroll to position [356, 0]
click at [532, 8] on icon "button" at bounding box center [533, 9] width 4 height 4
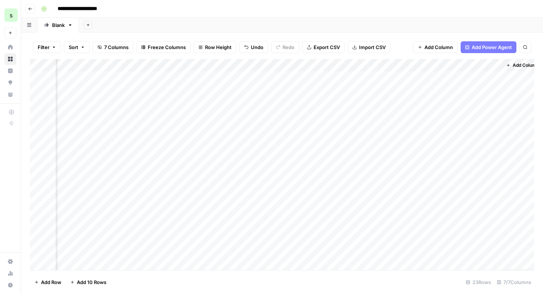
click at [191, 163] on div "Add Column" at bounding box center [282, 164] width 504 height 211
click at [428, 176] on div "Add Column" at bounding box center [282, 164] width 504 height 211
click at [217, 241] on div "Add Column" at bounding box center [282, 164] width 504 height 211
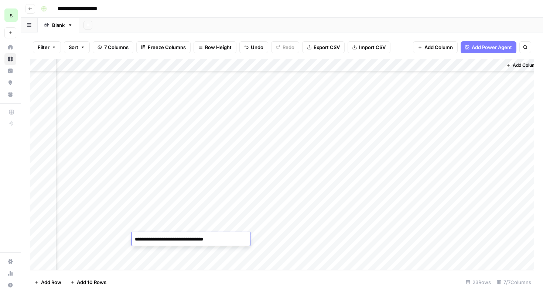
click at [195, 242] on textarea "**********" at bounding box center [191, 239] width 118 height 10
drag, startPoint x: 196, startPoint y: 240, endPoint x: 111, endPoint y: 236, distance: 85.0
click at [111, 236] on body "**********" at bounding box center [271, 147] width 543 height 294
type textarea "**********"
click at [193, 252] on div "Add Column" at bounding box center [282, 164] width 504 height 211
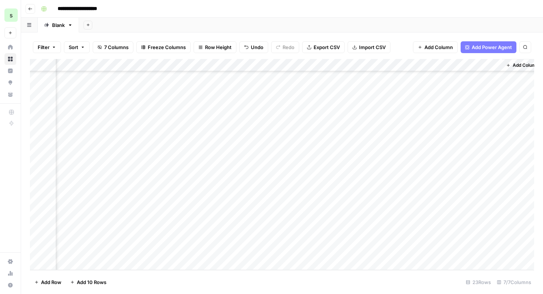
click at [177, 237] on div "Add Column" at bounding box center [282, 164] width 504 height 211
click at [136, 240] on textarea "**********" at bounding box center [191, 239] width 118 height 10
click at [174, 260] on div "Add Column" at bounding box center [282, 164] width 504 height 211
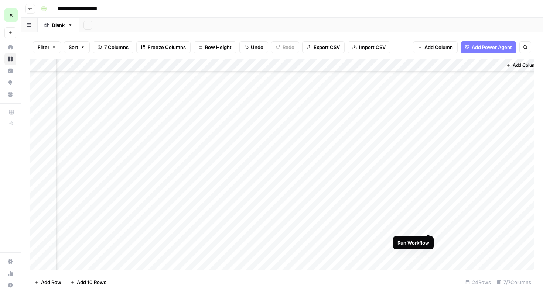
click at [427, 226] on div "Add Column" at bounding box center [282, 164] width 504 height 211
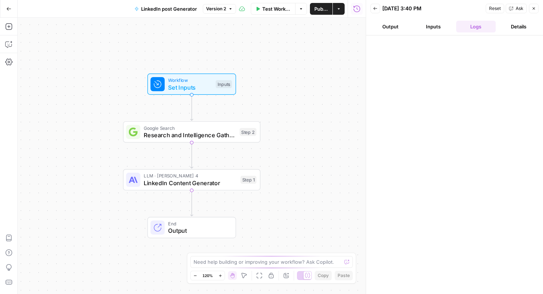
click at [427, 28] on button "Inputs" at bounding box center [433, 27] width 40 height 12
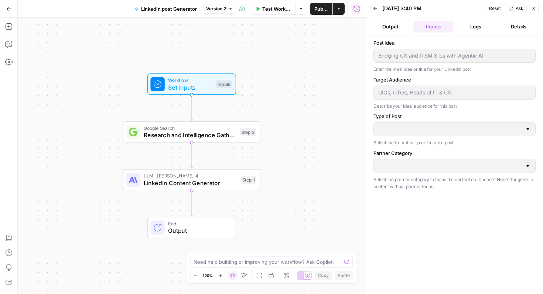
click at [429, 134] on div at bounding box center [454, 129] width 162 height 14
click at [429, 174] on div "Partner Category Select the partner category to focus the content on. Choose "N…" at bounding box center [454, 170] width 162 height 41
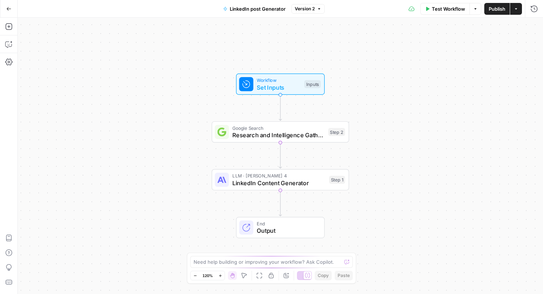
click at [269, 86] on span "Set Inputs" at bounding box center [279, 87] width 44 height 9
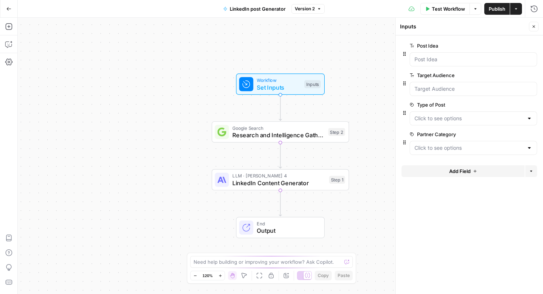
click at [452, 142] on div at bounding box center [473, 148] width 127 height 14
click at [6, 44] on icon "button" at bounding box center [8, 44] width 7 height 7
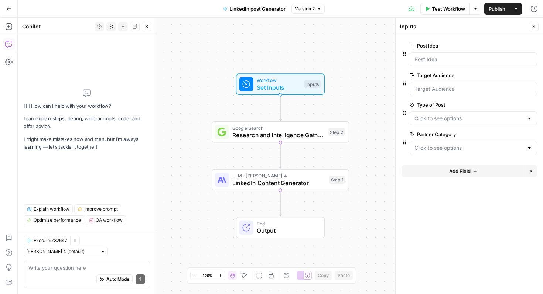
click at [78, 269] on textarea at bounding box center [86, 267] width 117 height 7
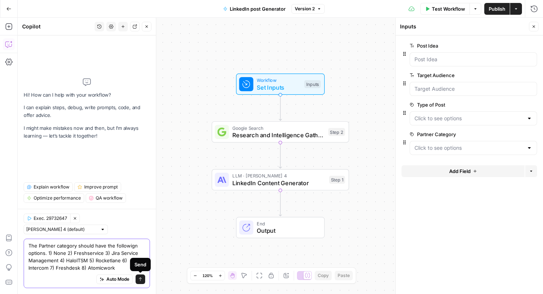
click at [136, 246] on textarea "The Partner category should have the followign options. 1) None 2) Freshservice…" at bounding box center [86, 257] width 117 height 30
type textarea "The Partner category should have the following options. 1) None 2) Freshservice…"
click at [139, 280] on icon "submit" at bounding box center [140, 279] width 4 height 4
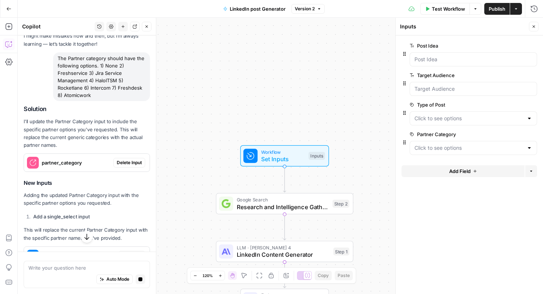
scroll to position [39, 0]
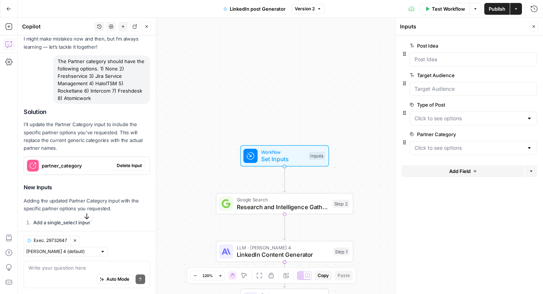
click at [138, 167] on span "Delete Input" at bounding box center [129, 165] width 25 height 7
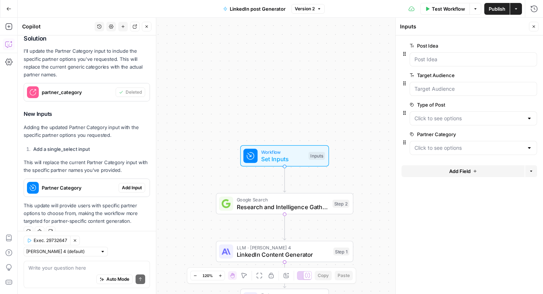
scroll to position [113, 0]
click at [127, 188] on span "Add Input" at bounding box center [132, 187] width 20 height 7
click at [55, 252] on div "Adding input" at bounding box center [90, 251] width 117 height 7
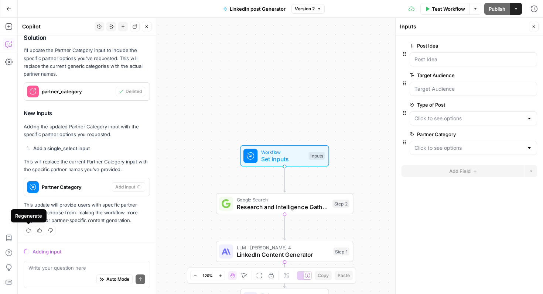
click at [28, 230] on icon "button" at bounding box center [28, 231] width 4 height 4
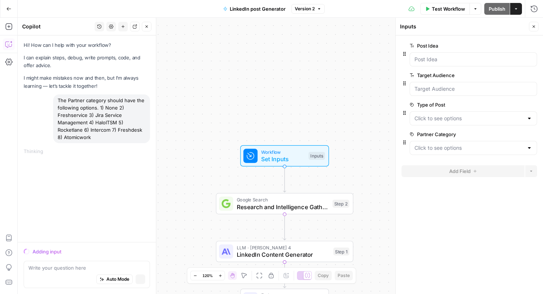
scroll to position [0, 0]
click at [465, 157] on div at bounding box center [469, 157] width 136 height 4
click at [465, 151] on Category "Partner Category" at bounding box center [468, 147] width 109 height 7
click at [485, 255] on form "Post Idea edit field Delete group Target Audience edit field Delete group Type …" at bounding box center [468, 164] width 147 height 259
click at [54, 274] on div "Auto Mode Stop generating" at bounding box center [86, 280] width 117 height 16
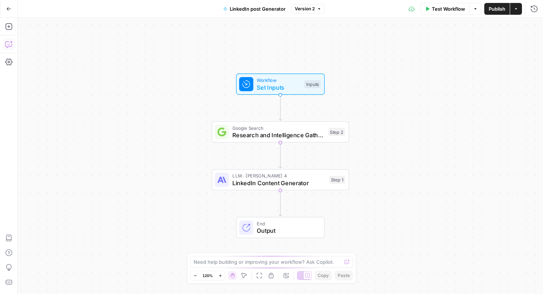
click at [4, 44] on button "Copilot" at bounding box center [9, 44] width 12 height 12
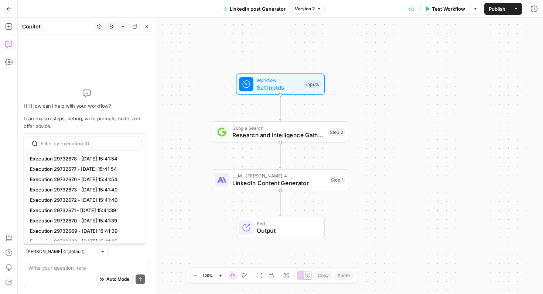
click at [58, 244] on span "Exec. 29732647" at bounding box center [51, 240] width 34 height 7
click at [88, 157] on span "Execution 29732678 - [DATE] 15:41:54" at bounding box center [83, 158] width 106 height 7
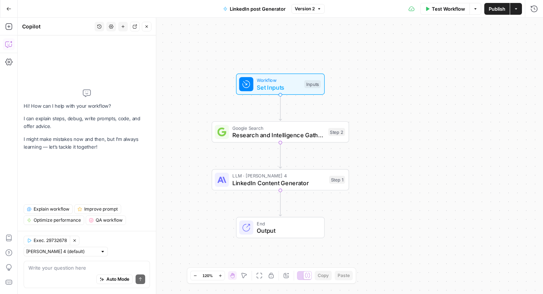
click at [73, 243] on icon "button" at bounding box center [74, 241] width 4 height 4
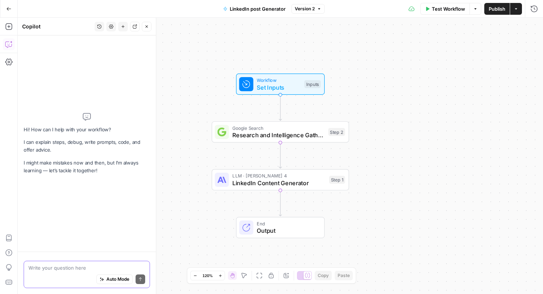
click at [69, 269] on textarea at bounding box center [86, 267] width 117 height 7
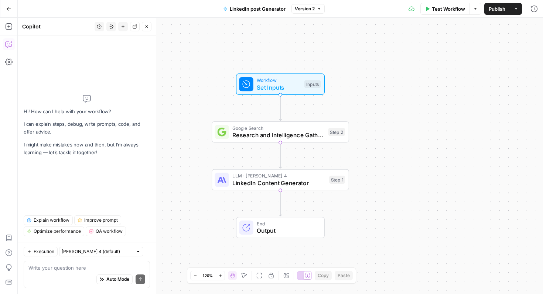
click at [245, 187] on span "LinkedIn Content Generator" at bounding box center [278, 183] width 93 height 9
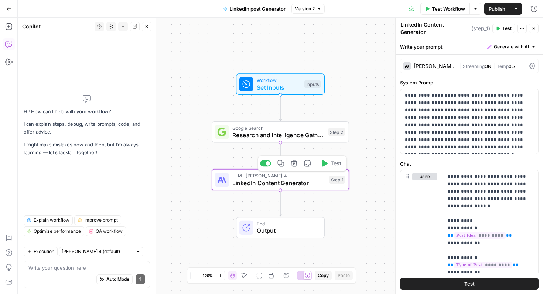
click at [255, 138] on span "Research and Intelligence Gathering" at bounding box center [278, 135] width 92 height 9
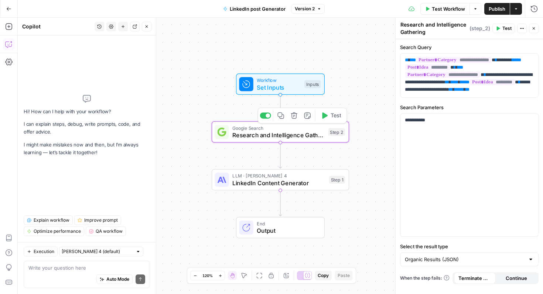
click at [277, 92] on span "Set Inputs" at bounding box center [279, 87] width 44 height 9
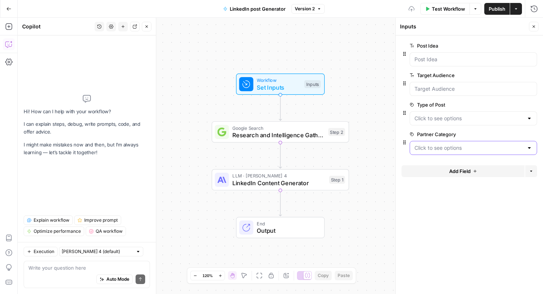
click at [436, 148] on Category "Partner Category" at bounding box center [468, 147] width 109 height 7
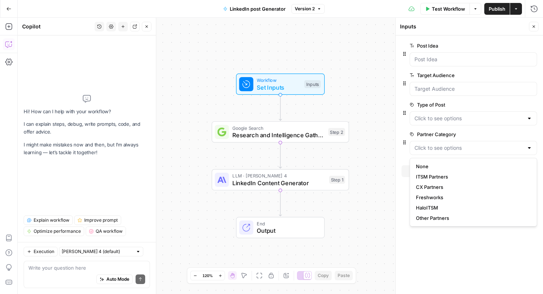
click at [62, 272] on div "Auto Mode Send" at bounding box center [86, 280] width 117 height 16
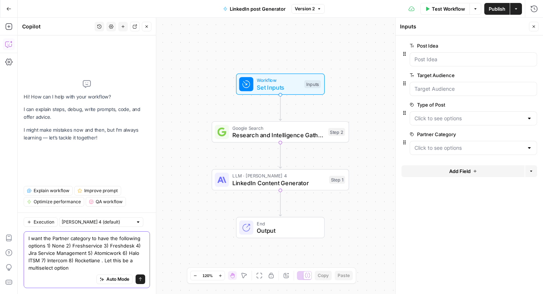
type textarea "I want the Partner category to have the following options 1) None 2) Freshservi…"
click at [142, 278] on icon "submit" at bounding box center [140, 279] width 4 height 4
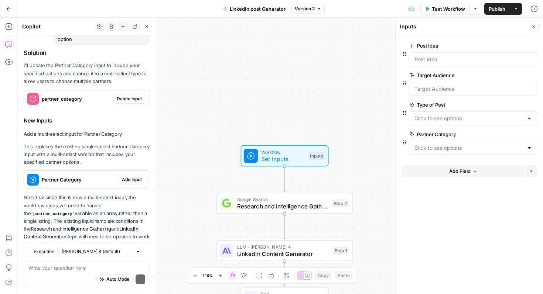
scroll to position [130, 0]
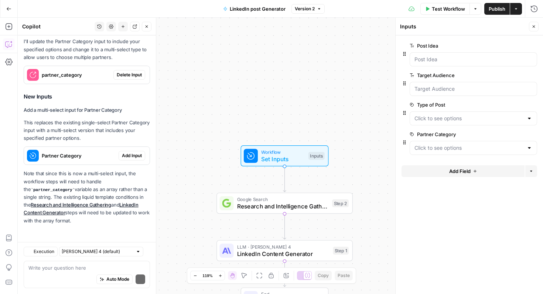
click at [132, 94] on h3 "New Inputs" at bounding box center [87, 97] width 126 height 10
click at [136, 76] on span "Delete Input" at bounding box center [129, 75] width 25 height 7
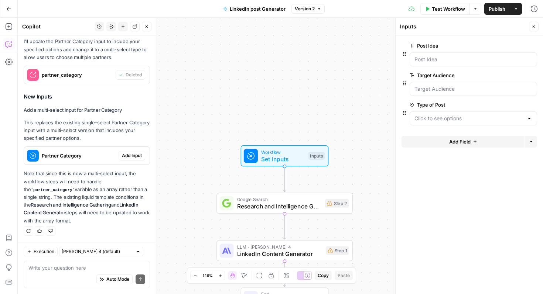
click at [131, 158] on span "Add Input" at bounding box center [132, 156] width 20 height 7
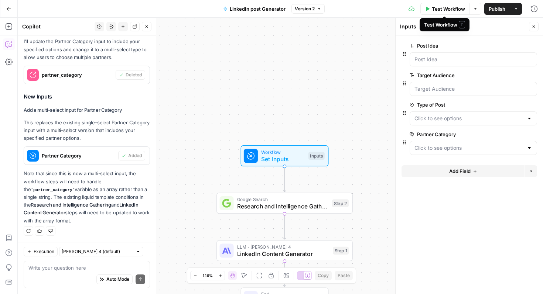
click at [490, 13] on button "Publish" at bounding box center [496, 9] width 25 height 12
